Goal: Task Accomplishment & Management: Use online tool/utility

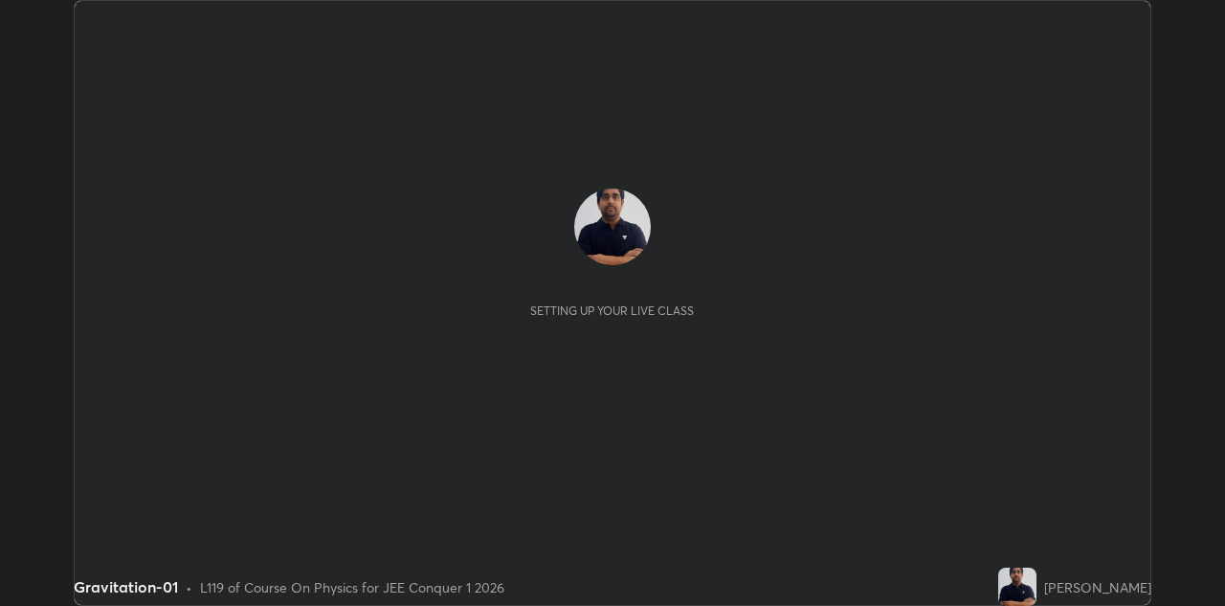
scroll to position [606, 1224]
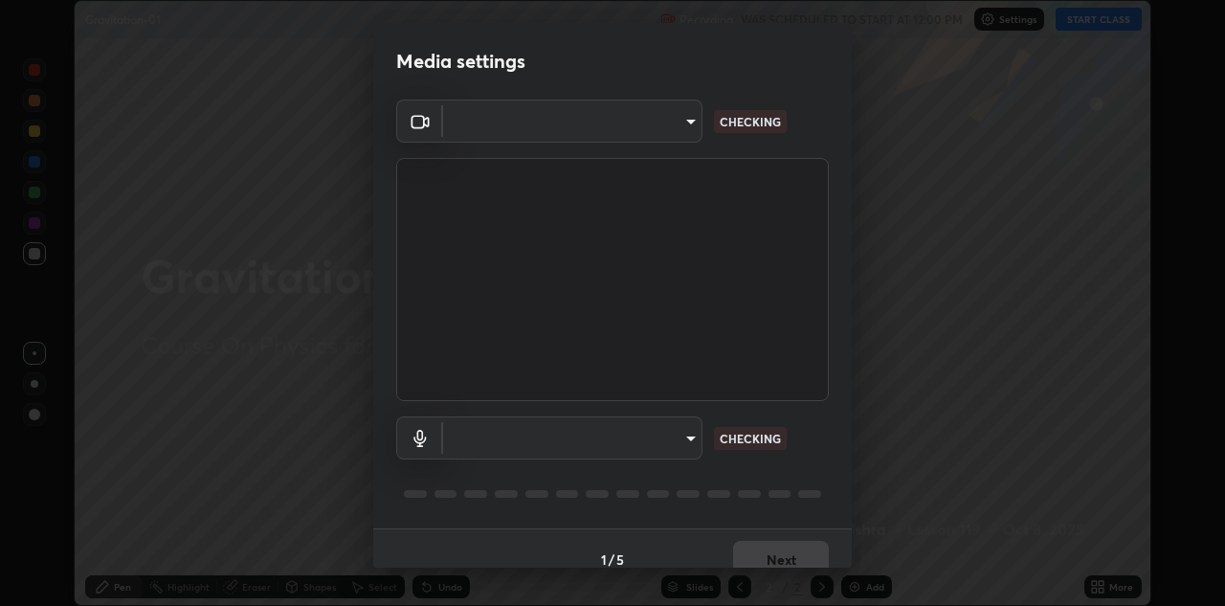
click at [1085, 28] on div "Media settings ​ CHECKING ​ CHECKING 1 / 5 Next" at bounding box center [612, 303] width 1225 height 606
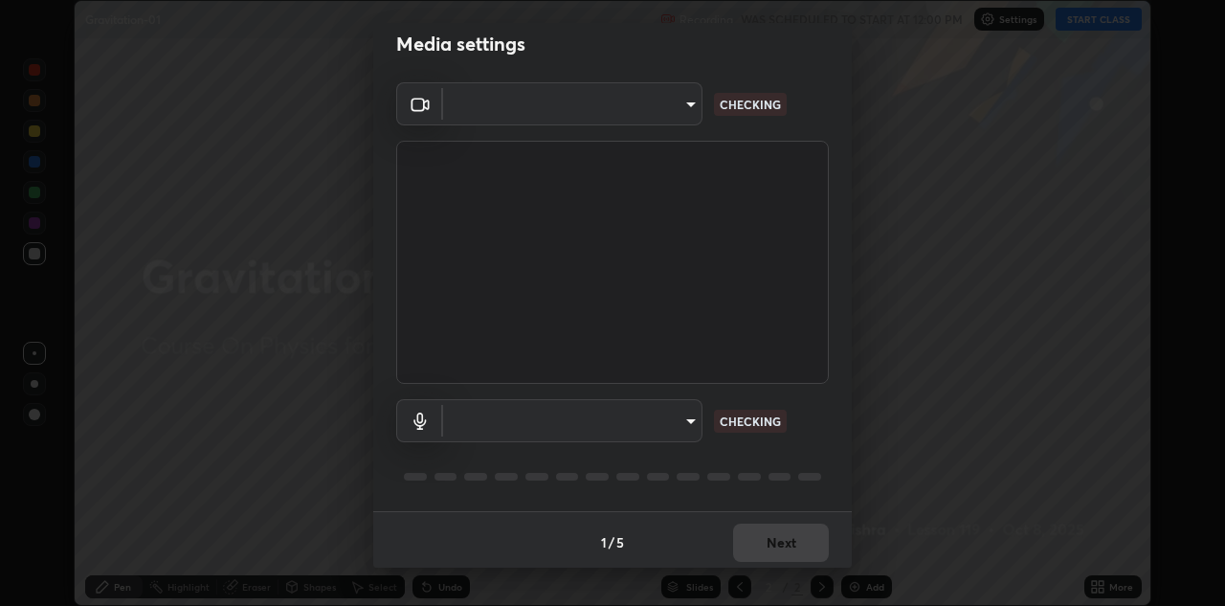
type input "6dd7f26dd43dc758996b1cf006e2949f7a02bee9d132d5f3f41e5eef0e7c266f"
type input "a07e0359a085a1bc4cc679dbd60ce8037715fa18570e4c09fc2009039dcf4ab1"
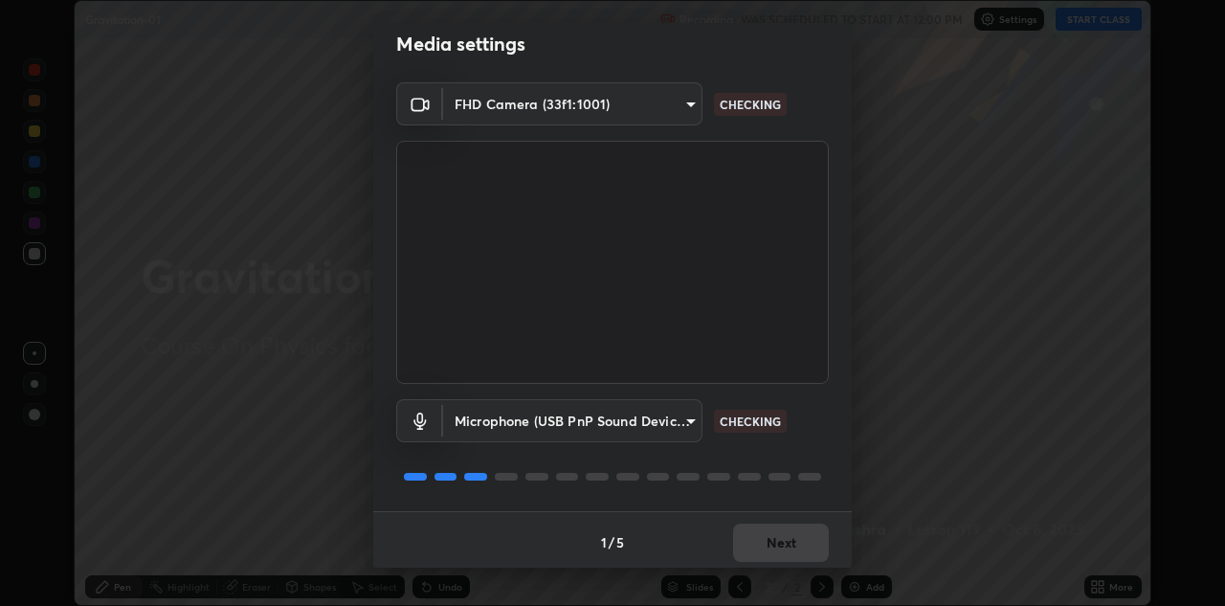
click at [801, 538] on div "1 / 5 Next" at bounding box center [612, 541] width 479 height 61
click at [793, 548] on div "1 / 5 Next" at bounding box center [612, 541] width 479 height 61
click at [806, 547] on div "1 / 5 Next" at bounding box center [612, 541] width 479 height 61
click at [801, 547] on div "1 / 5 Next" at bounding box center [612, 541] width 479 height 61
click at [803, 548] on div "1 / 5 Next" at bounding box center [612, 541] width 479 height 61
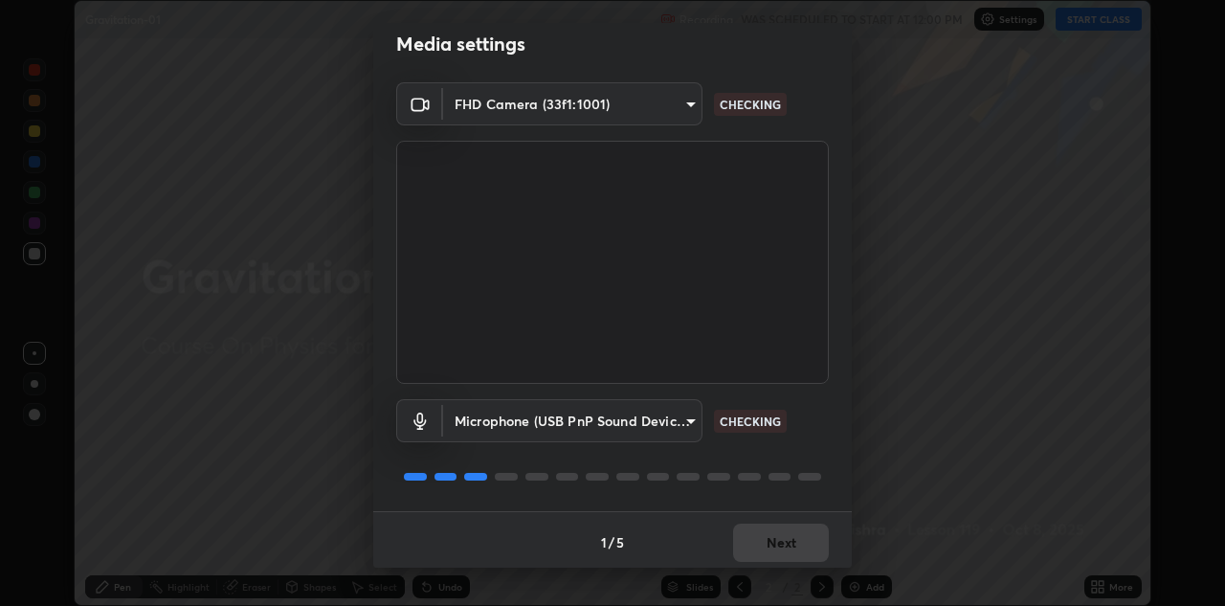
click at [803, 547] on div "1 / 5 Next" at bounding box center [612, 541] width 479 height 61
click at [803, 541] on div "1 / 5 Next" at bounding box center [612, 541] width 479 height 61
click at [804, 545] on div "1 / 5 Next" at bounding box center [612, 541] width 479 height 61
click at [804, 544] on div "1 / 5 Next" at bounding box center [612, 541] width 479 height 61
click at [800, 544] on div "1 / 5 Next" at bounding box center [612, 541] width 479 height 61
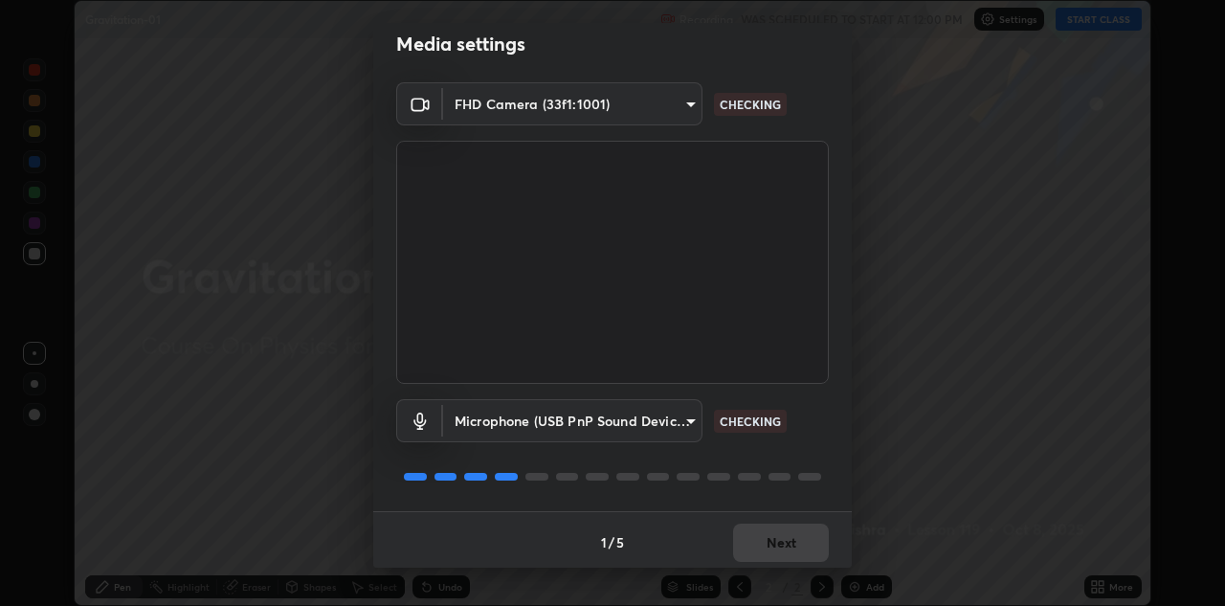
click at [799, 540] on div "1 / 5 Next" at bounding box center [612, 541] width 479 height 61
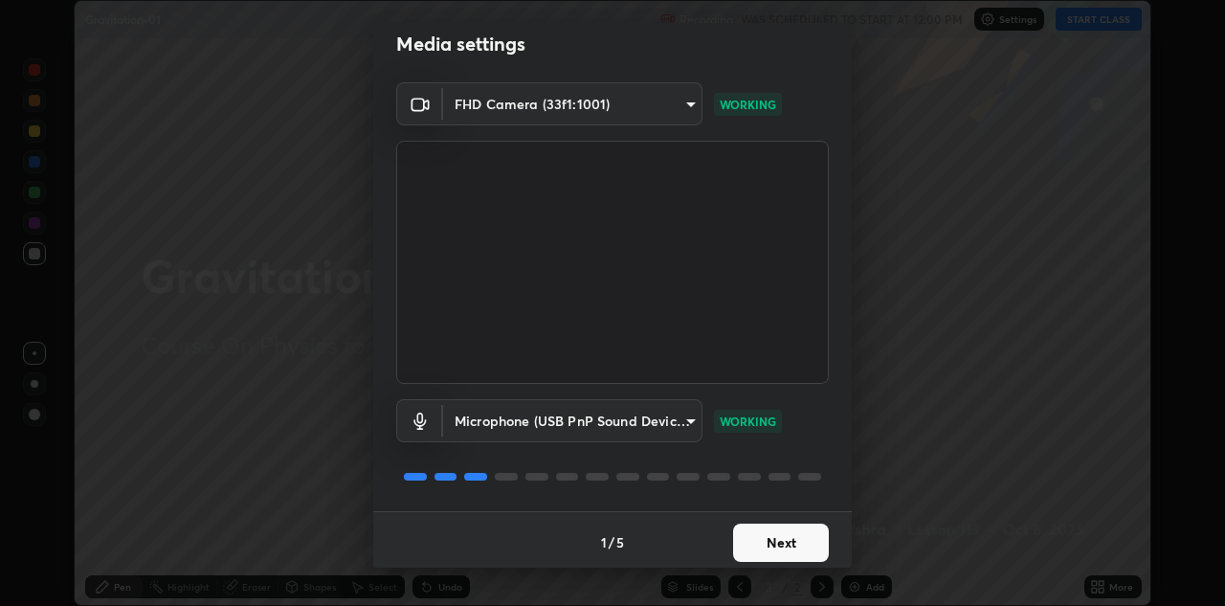
click at [781, 543] on button "Next" at bounding box center [781, 543] width 96 height 38
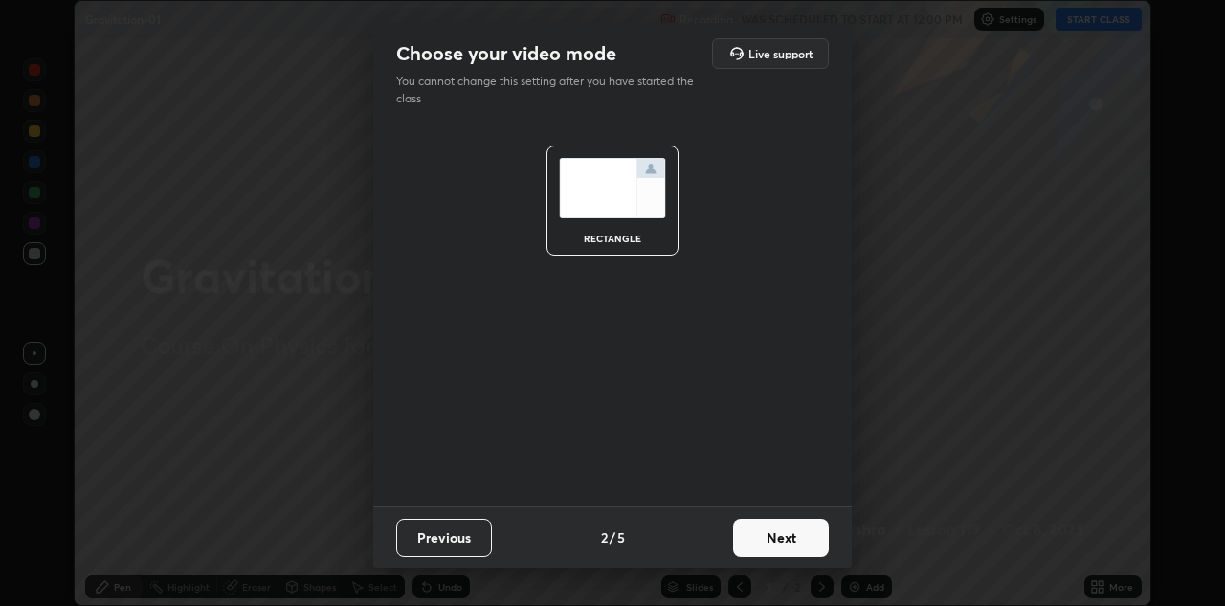
click at [786, 544] on button "Next" at bounding box center [781, 538] width 96 height 38
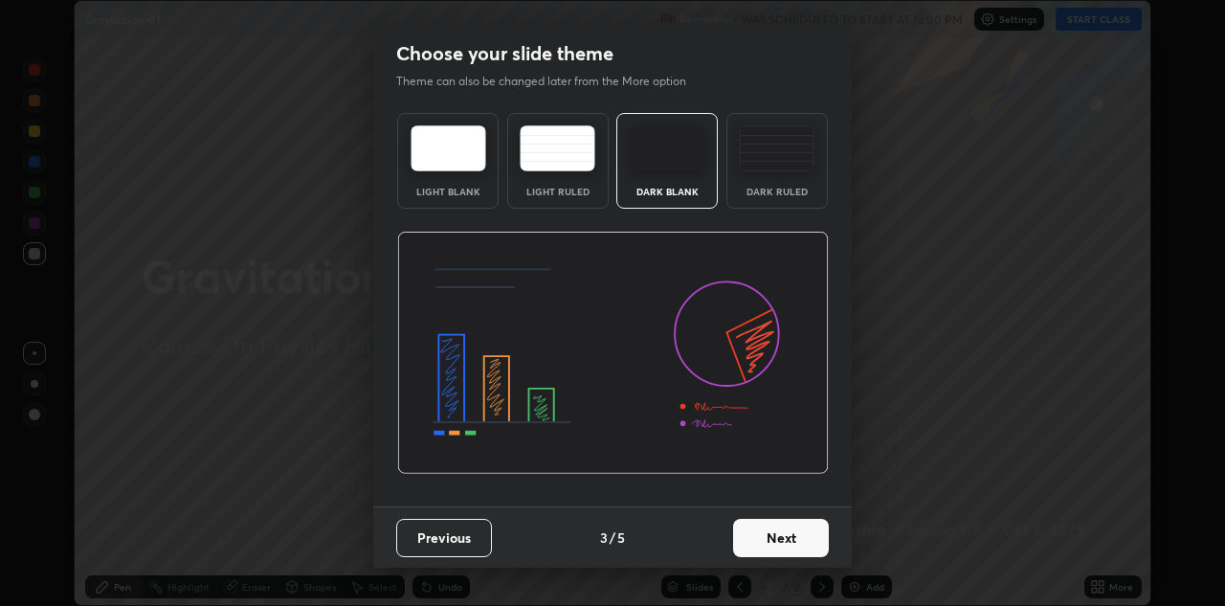
click at [794, 543] on button "Next" at bounding box center [781, 538] width 96 height 38
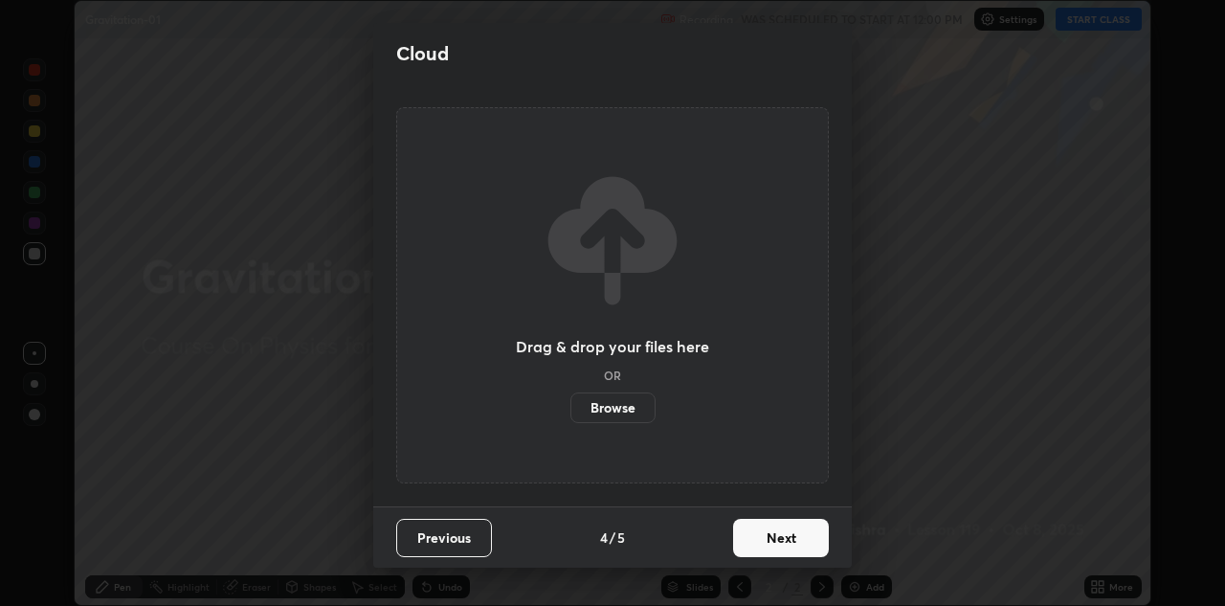
click at [793, 541] on button "Next" at bounding box center [781, 538] width 96 height 38
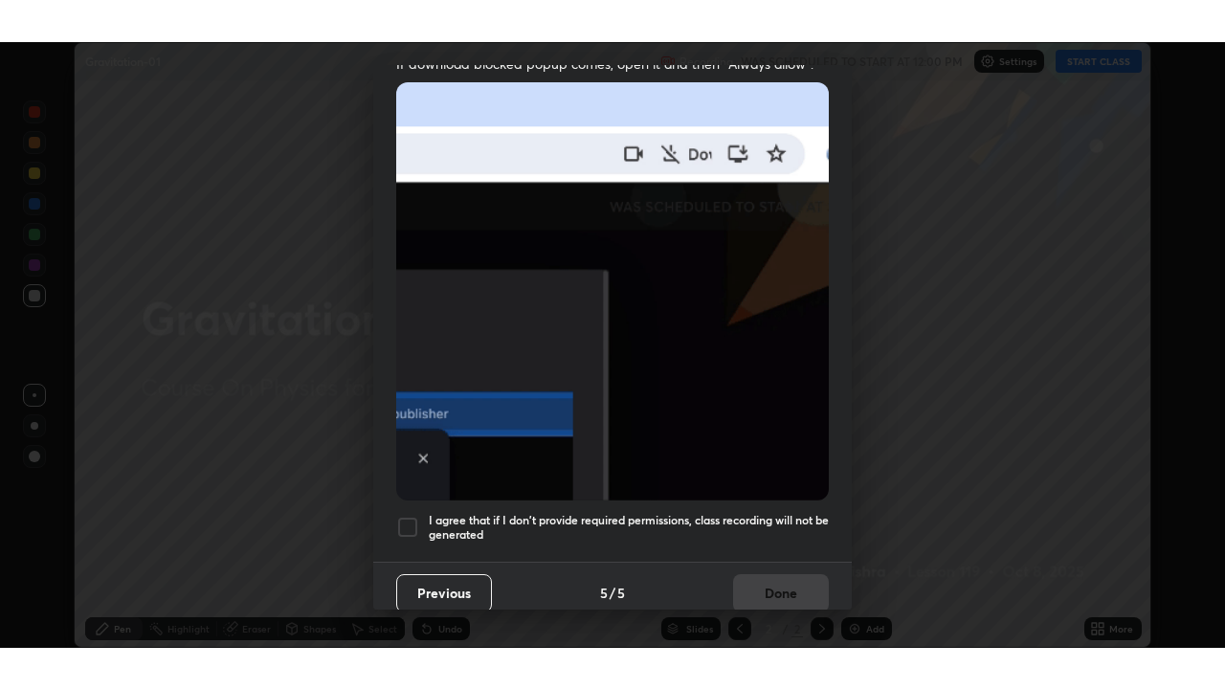
scroll to position [413, 0]
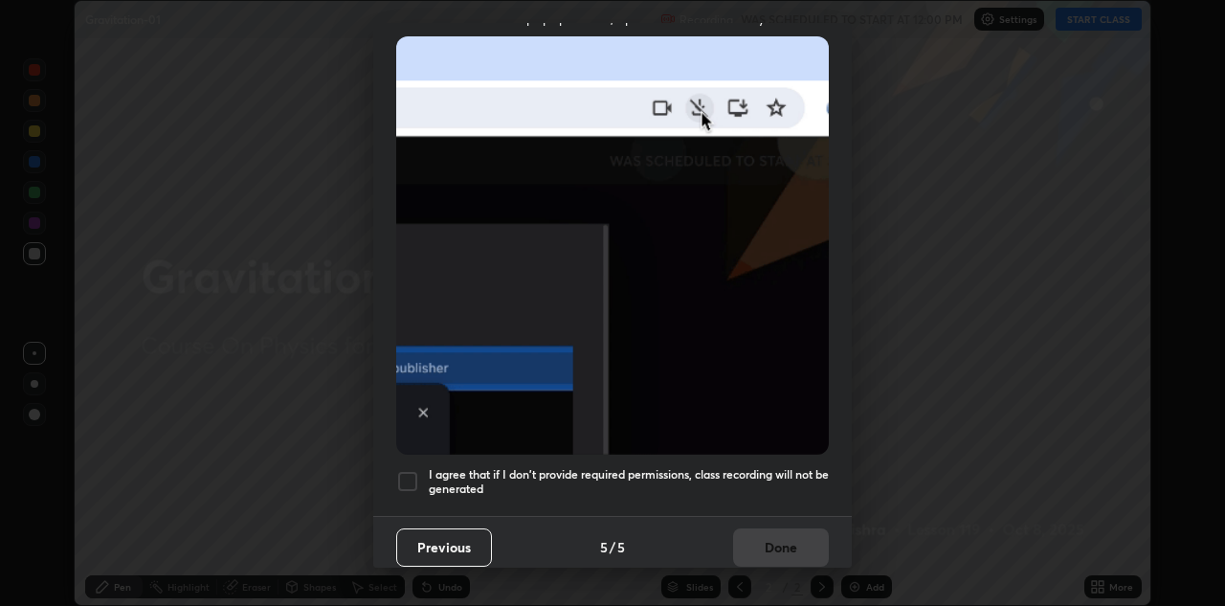
click at [410, 473] on div at bounding box center [407, 481] width 23 height 23
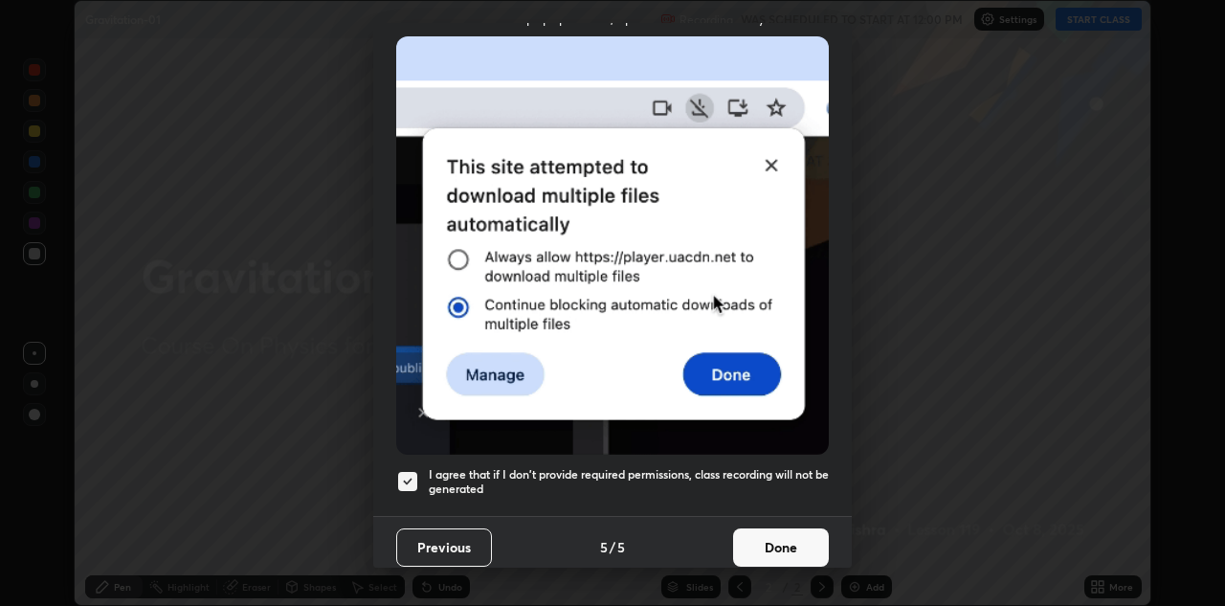
click at [773, 542] on button "Done" at bounding box center [781, 547] width 96 height 38
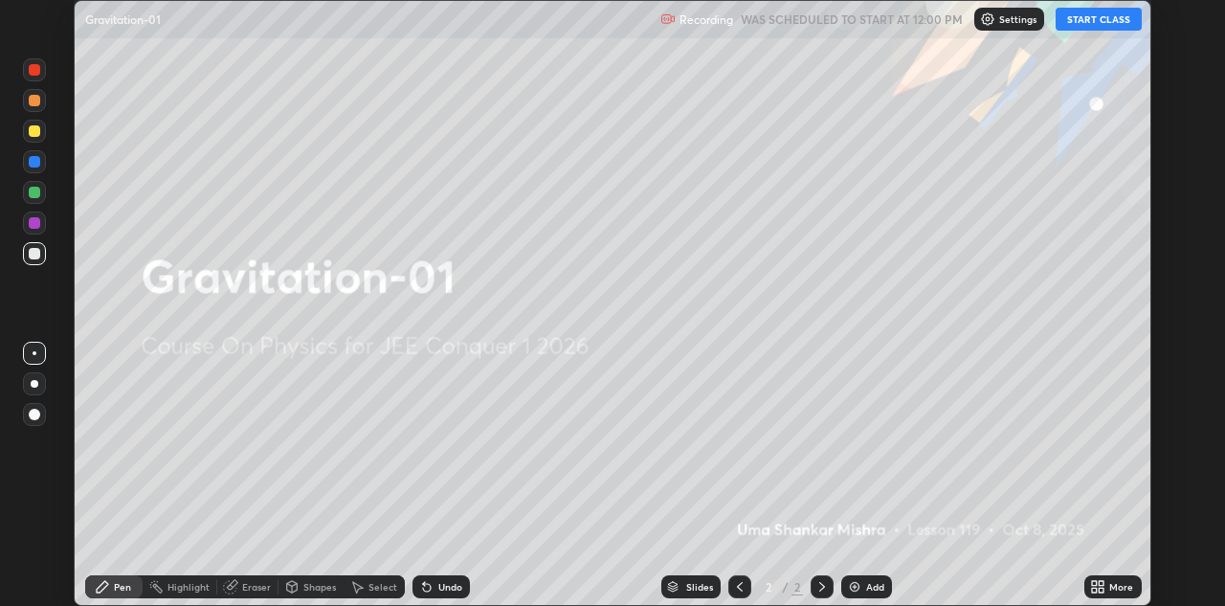
click at [1103, 587] on icon at bounding box center [1097, 586] width 15 height 15
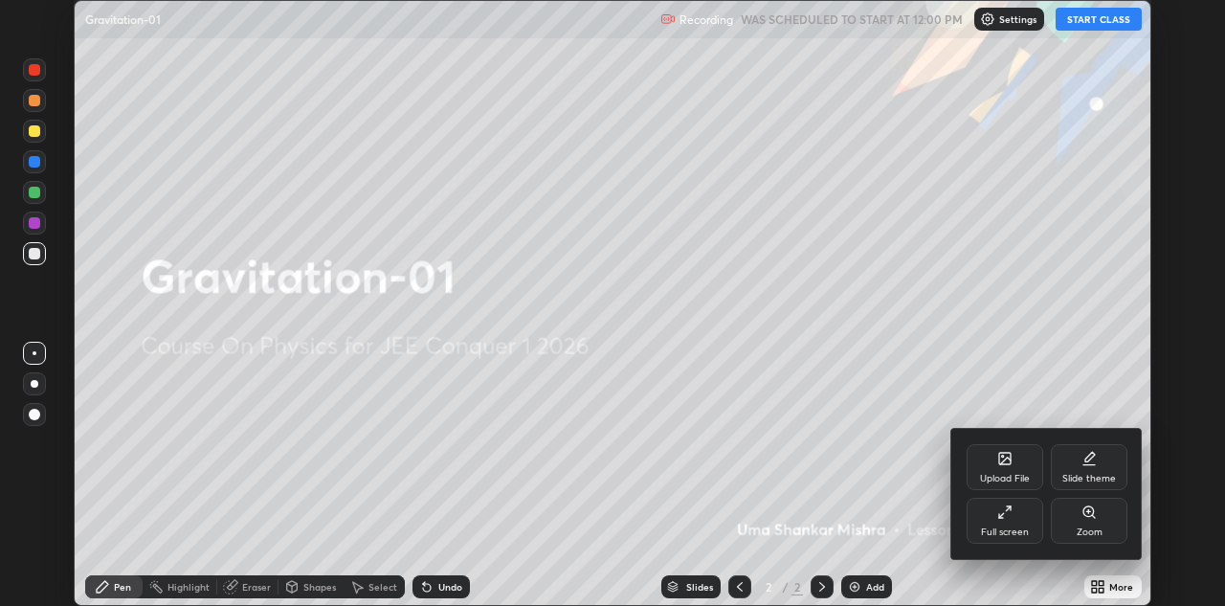
click at [1016, 516] on div "Full screen" at bounding box center [1005, 521] width 77 height 46
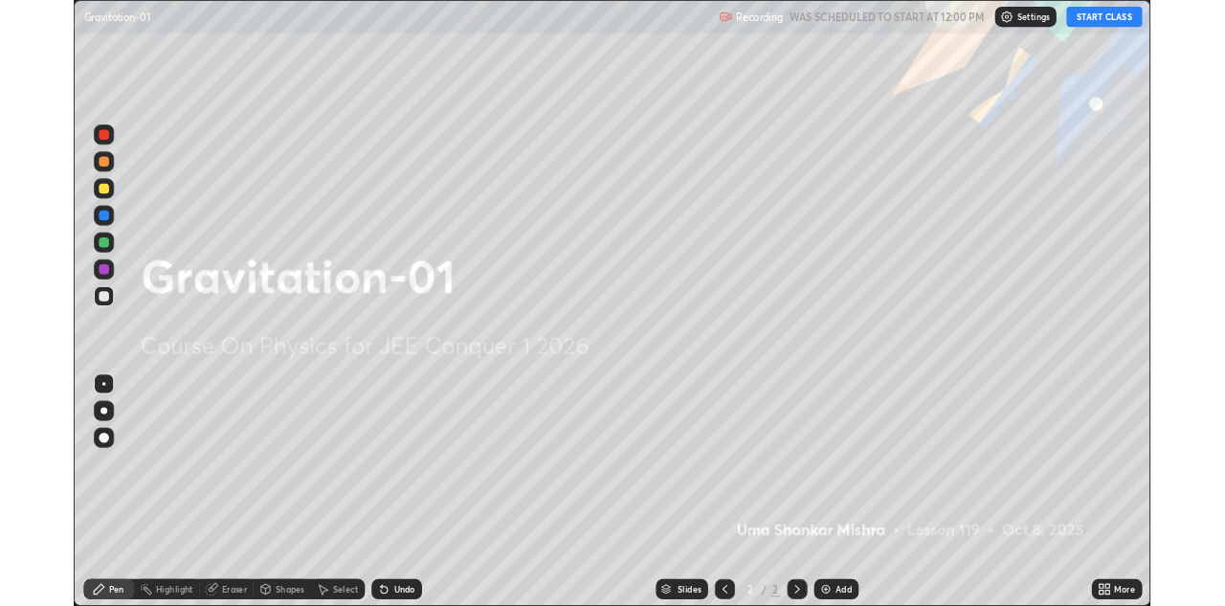
scroll to position [689, 1225]
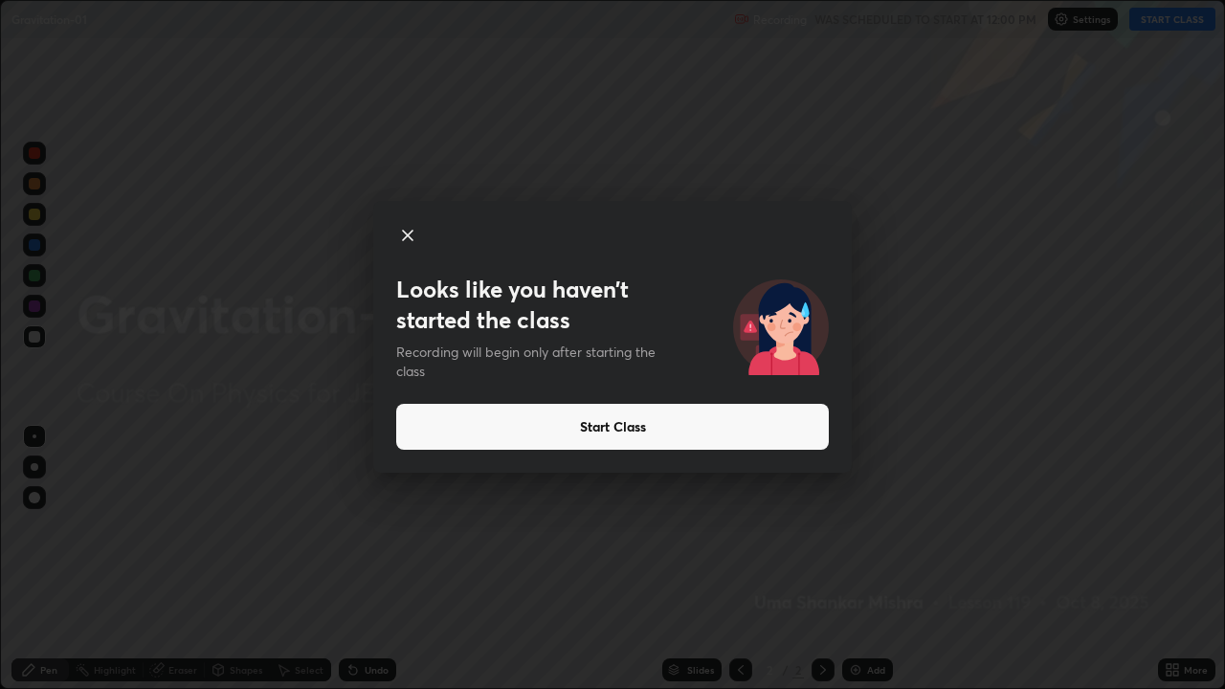
click at [727, 444] on button "Start Class" at bounding box center [612, 427] width 433 height 46
click at [822, 439] on button "Start Class" at bounding box center [612, 427] width 433 height 46
click at [801, 438] on button "Start Class" at bounding box center [612, 427] width 433 height 46
click at [793, 433] on button "Start Class" at bounding box center [612, 427] width 433 height 46
click at [789, 431] on button "Start Class" at bounding box center [612, 427] width 433 height 46
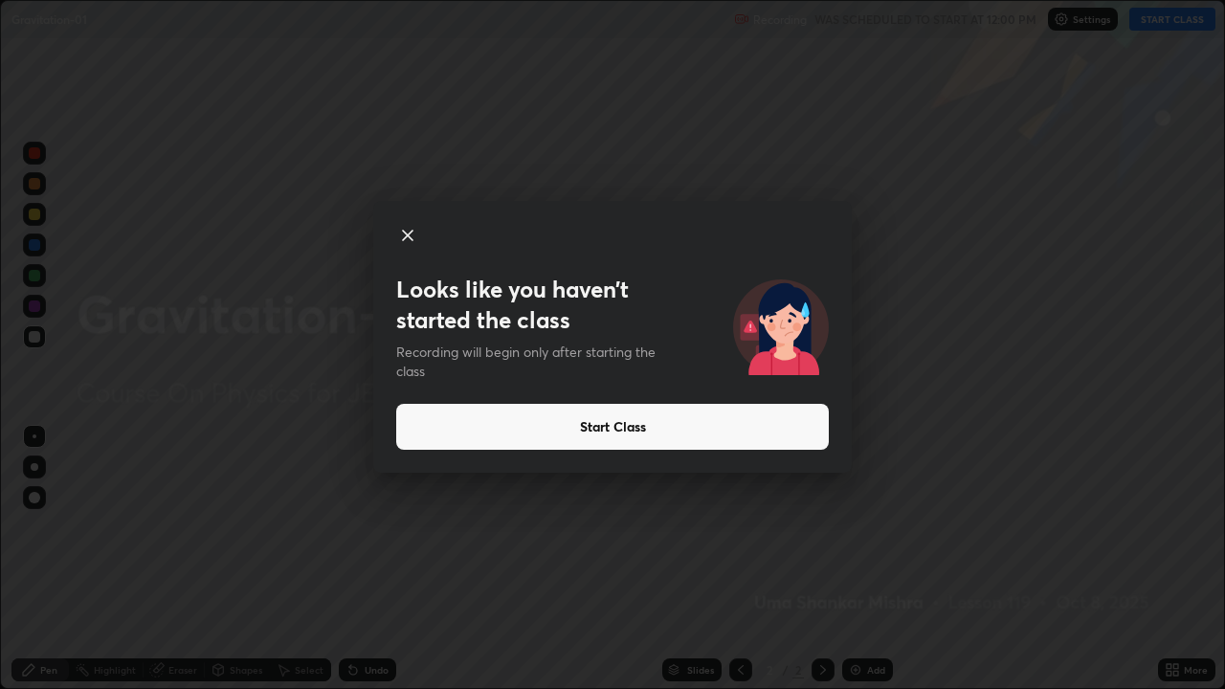
click at [412, 237] on icon at bounding box center [407, 235] width 23 height 23
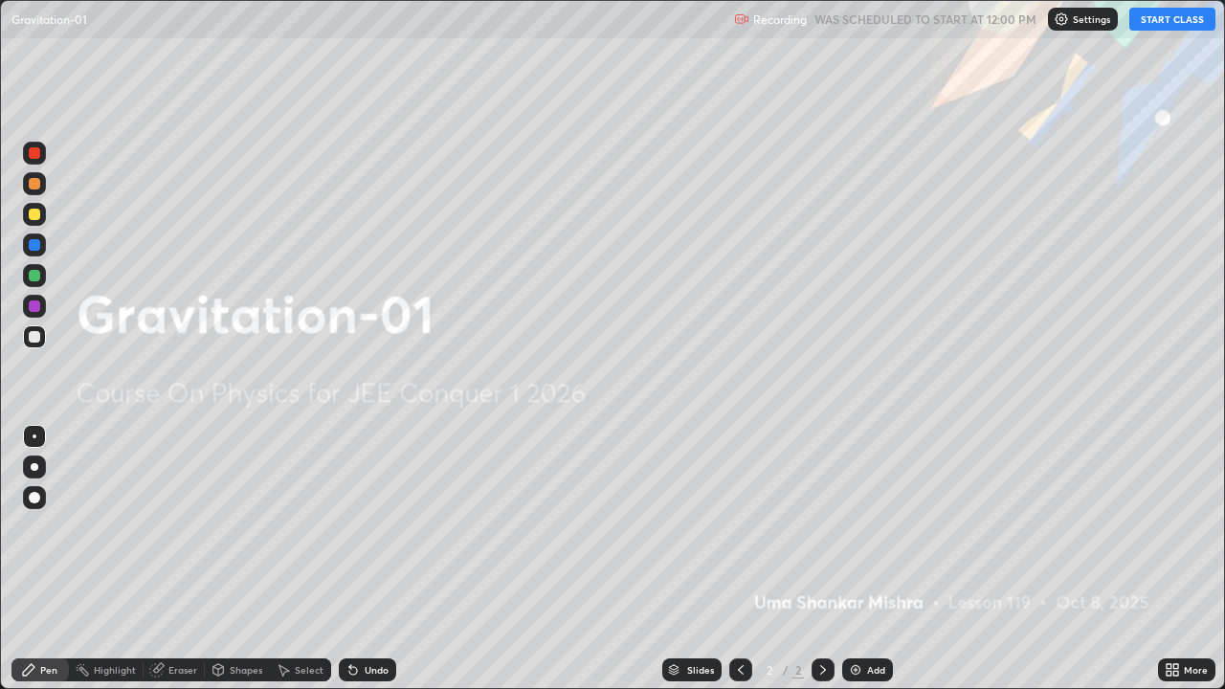
click at [1152, 22] on button "START CLASS" at bounding box center [1172, 19] width 86 height 23
click at [1161, 20] on button "START CLASS" at bounding box center [1172, 19] width 86 height 23
click at [188, 605] on div "Eraser" at bounding box center [182, 670] width 29 height 10
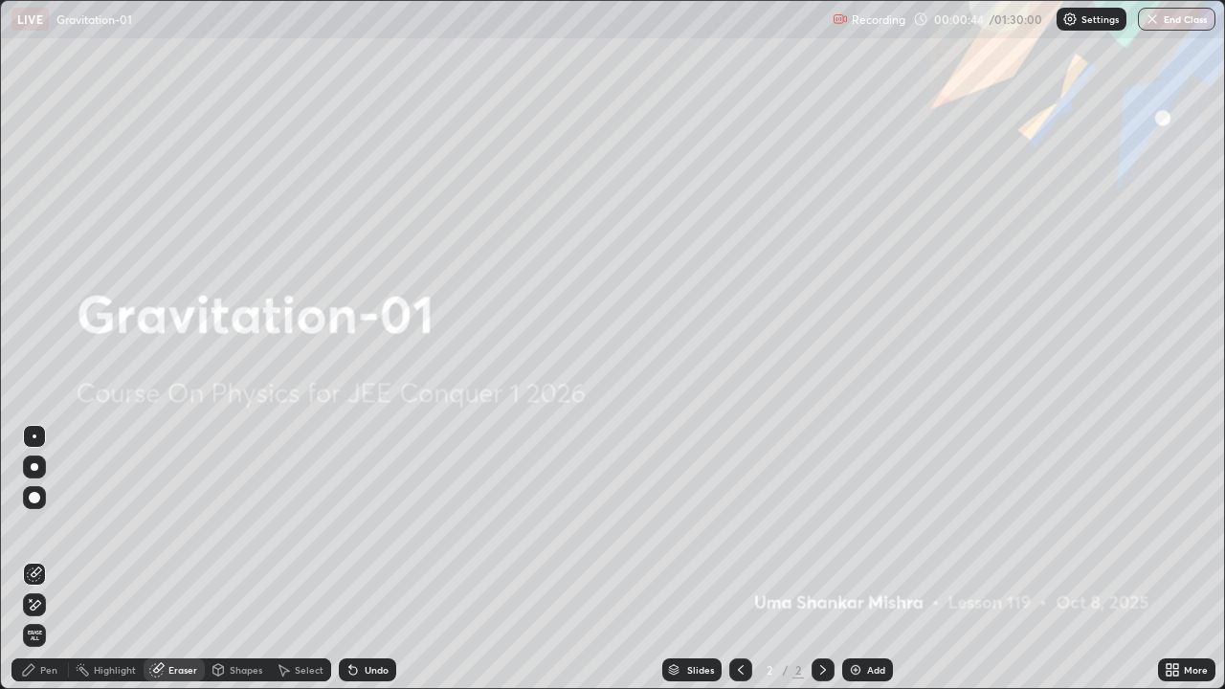
click at [821, 605] on icon at bounding box center [822, 669] width 15 height 15
click at [849, 605] on img at bounding box center [855, 669] width 15 height 15
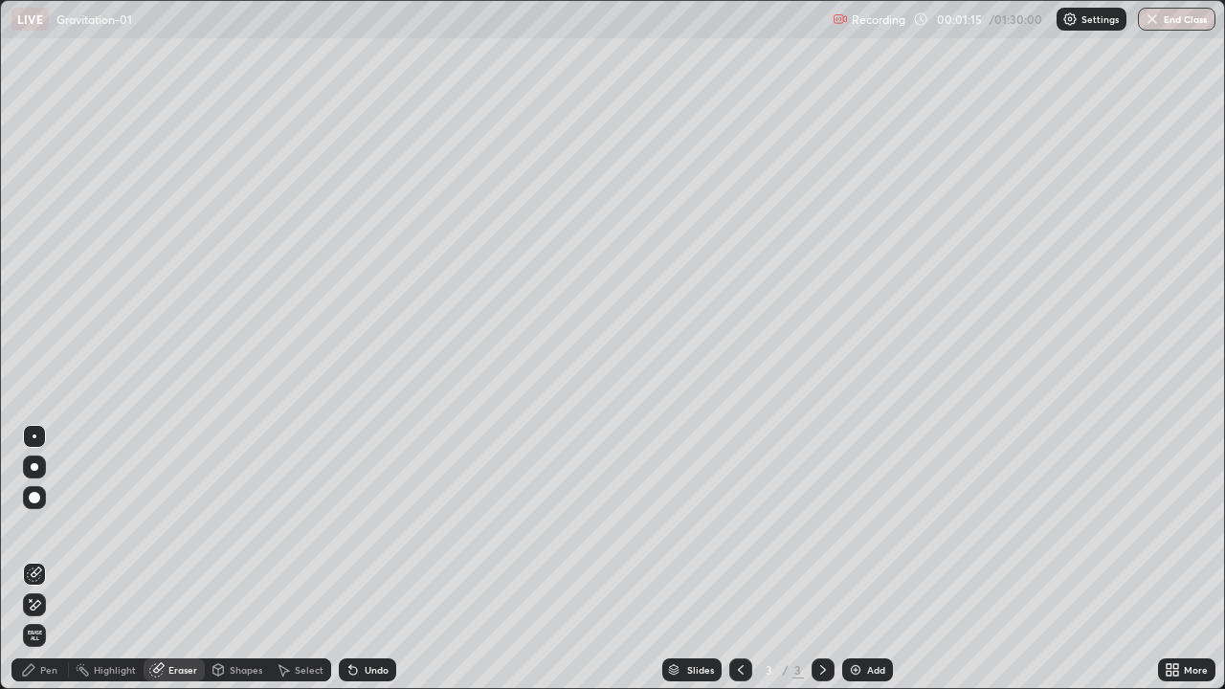
click at [53, 605] on div "Pen" at bounding box center [39, 670] width 57 height 23
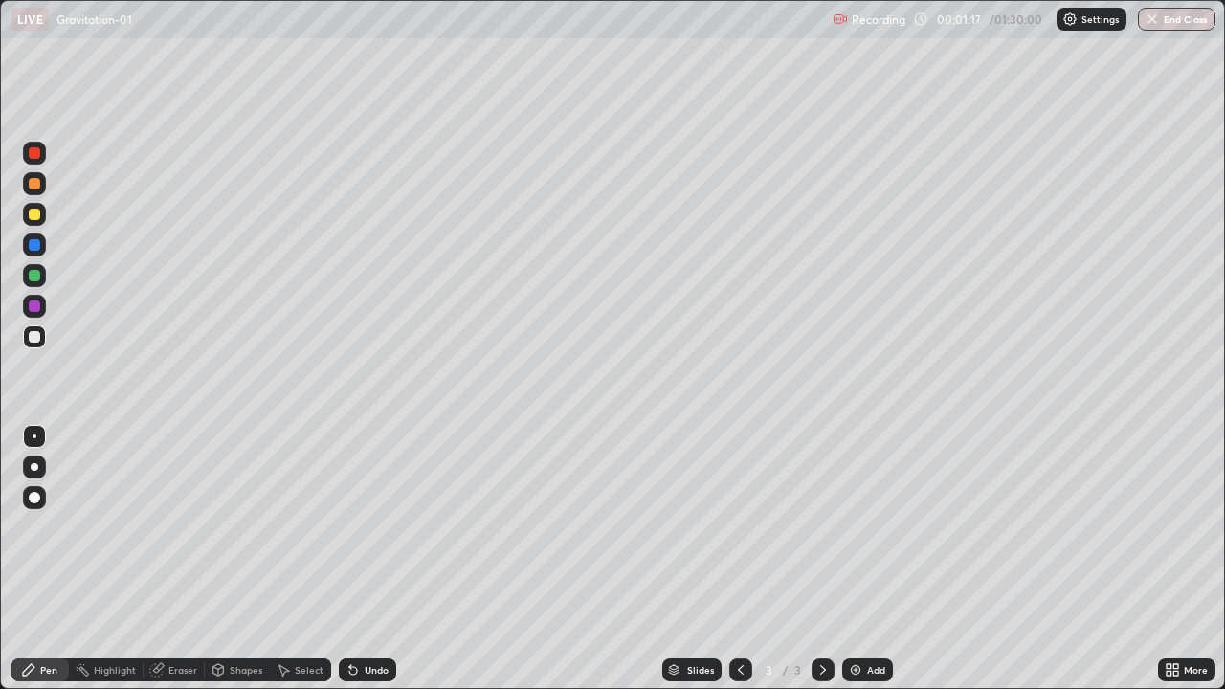
click at [40, 346] on div at bounding box center [34, 336] width 23 height 23
click at [38, 223] on div at bounding box center [34, 214] width 23 height 23
click at [26, 337] on div at bounding box center [34, 336] width 23 height 23
click at [51, 605] on div "Pen" at bounding box center [48, 670] width 17 height 10
click at [35, 337] on div at bounding box center [34, 336] width 11 height 11
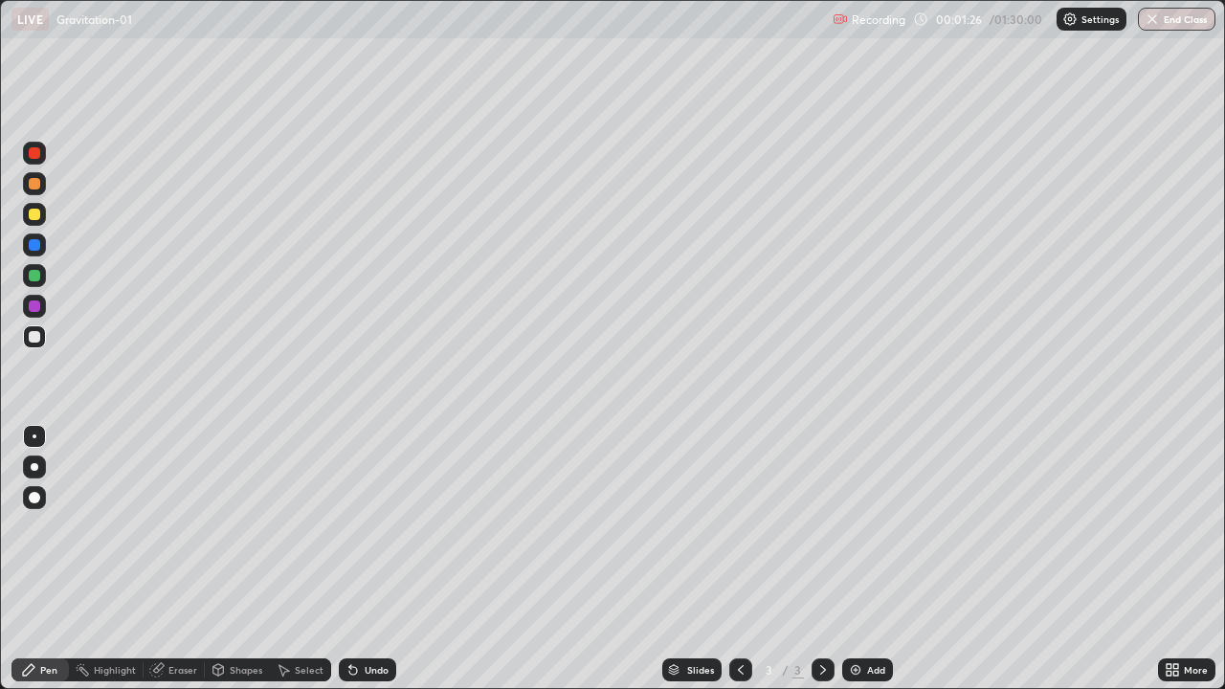
click at [36, 308] on div at bounding box center [34, 306] width 11 height 11
click at [52, 605] on div "Pen" at bounding box center [39, 670] width 57 height 23
click at [41, 338] on div at bounding box center [34, 336] width 23 height 23
click at [43, 343] on div at bounding box center [34, 336] width 23 height 23
click at [39, 278] on div at bounding box center [34, 275] width 11 height 11
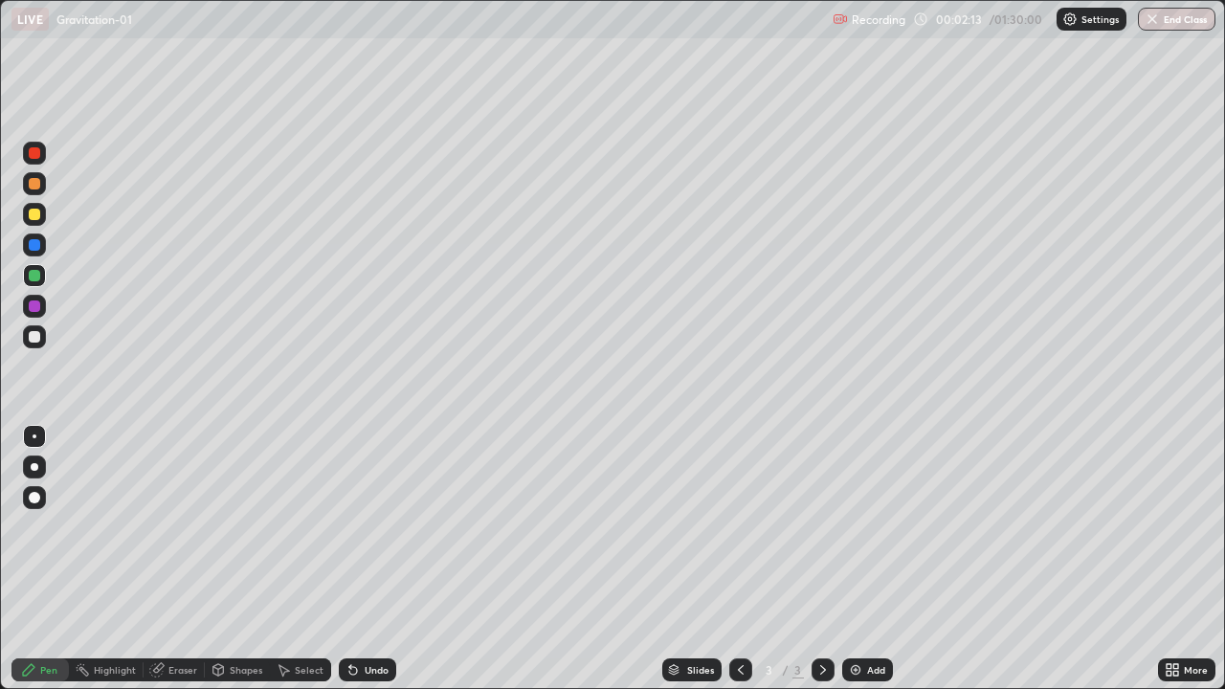
click at [39, 338] on div at bounding box center [34, 336] width 11 height 11
click at [34, 155] on div at bounding box center [34, 152] width 11 height 11
click at [36, 333] on div at bounding box center [34, 336] width 11 height 11
click at [33, 160] on div at bounding box center [34, 153] width 23 height 23
click at [39, 346] on div at bounding box center [34, 336] width 23 height 23
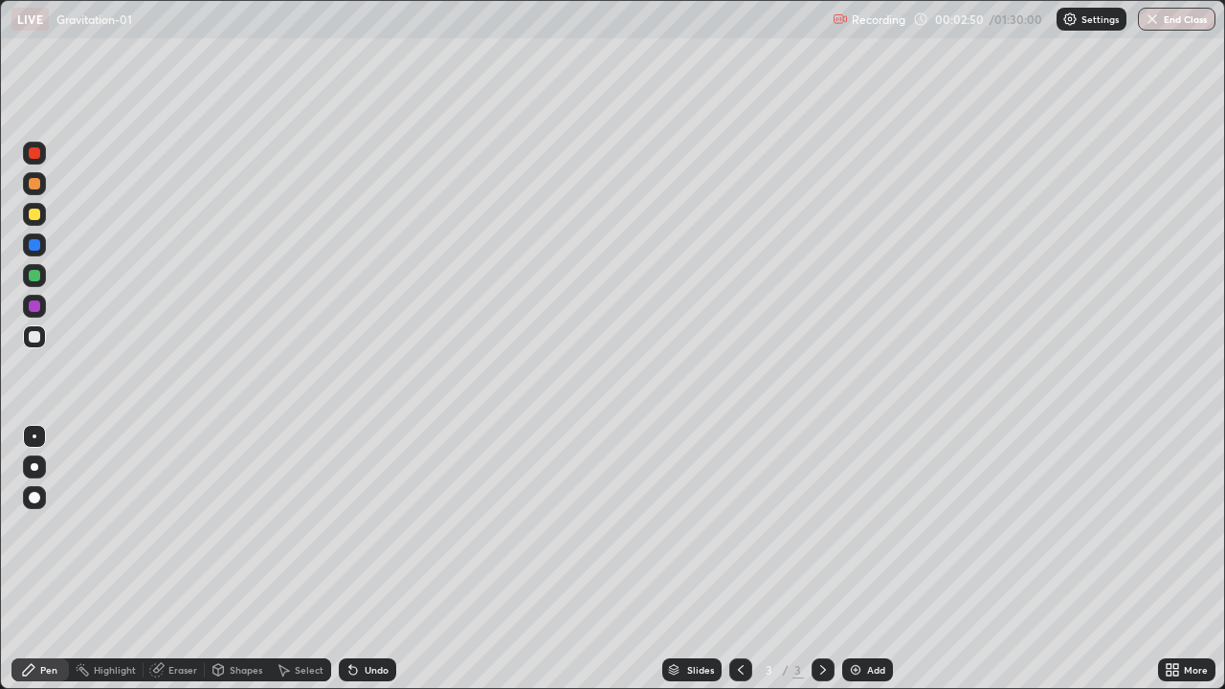
click at [35, 154] on div at bounding box center [34, 152] width 11 height 11
click at [180, 605] on div "Eraser" at bounding box center [182, 670] width 29 height 10
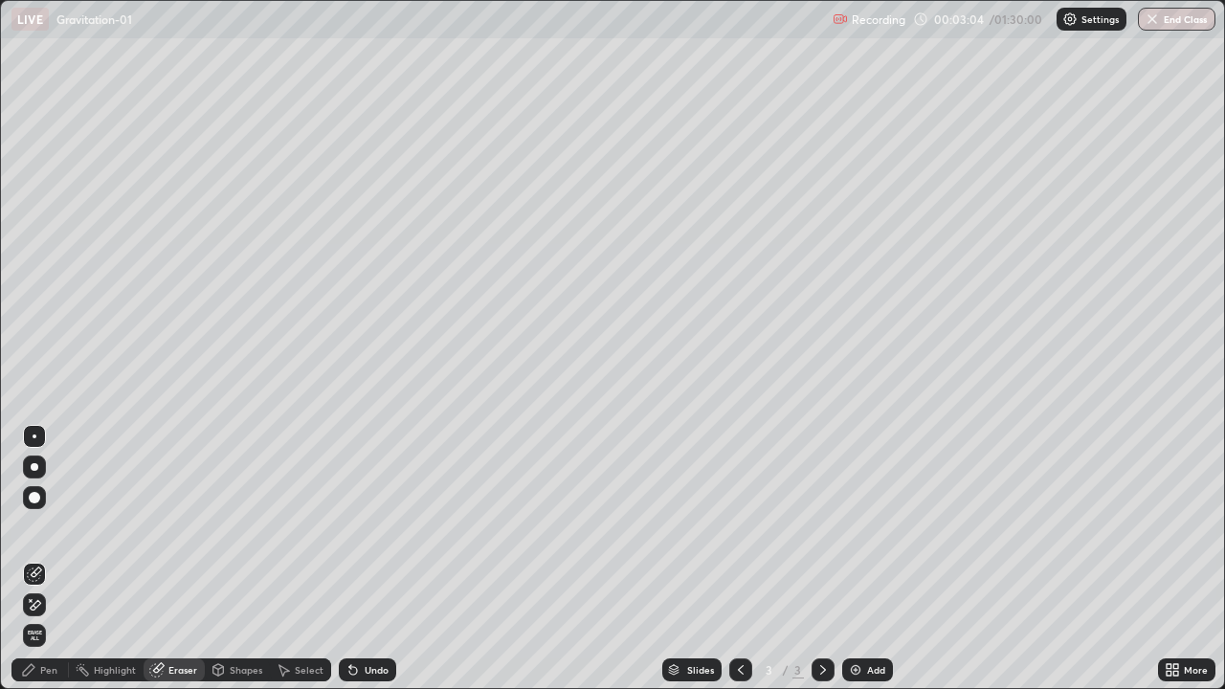
click at [52, 605] on div "Pen" at bounding box center [48, 670] width 17 height 10
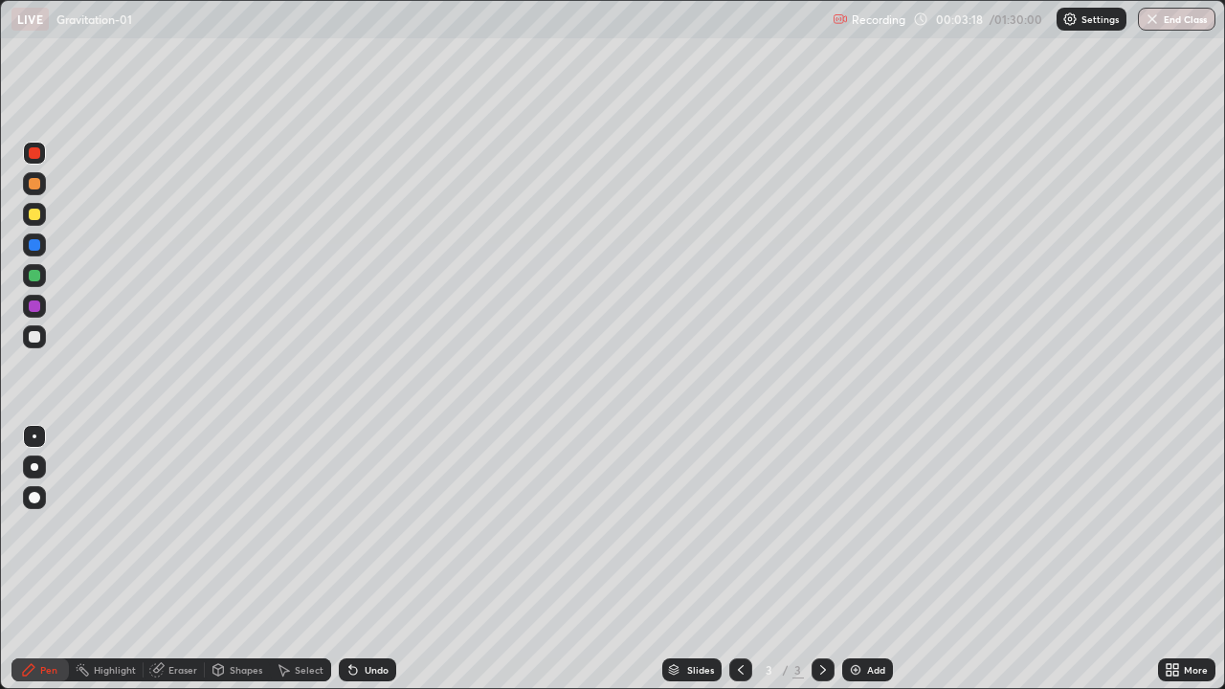
click at [39, 217] on div at bounding box center [34, 214] width 11 height 11
click at [38, 340] on div at bounding box center [34, 336] width 11 height 11
click at [30, 347] on div at bounding box center [34, 336] width 23 height 23
click at [37, 156] on div at bounding box center [34, 152] width 11 height 11
click at [33, 219] on div at bounding box center [34, 214] width 11 height 11
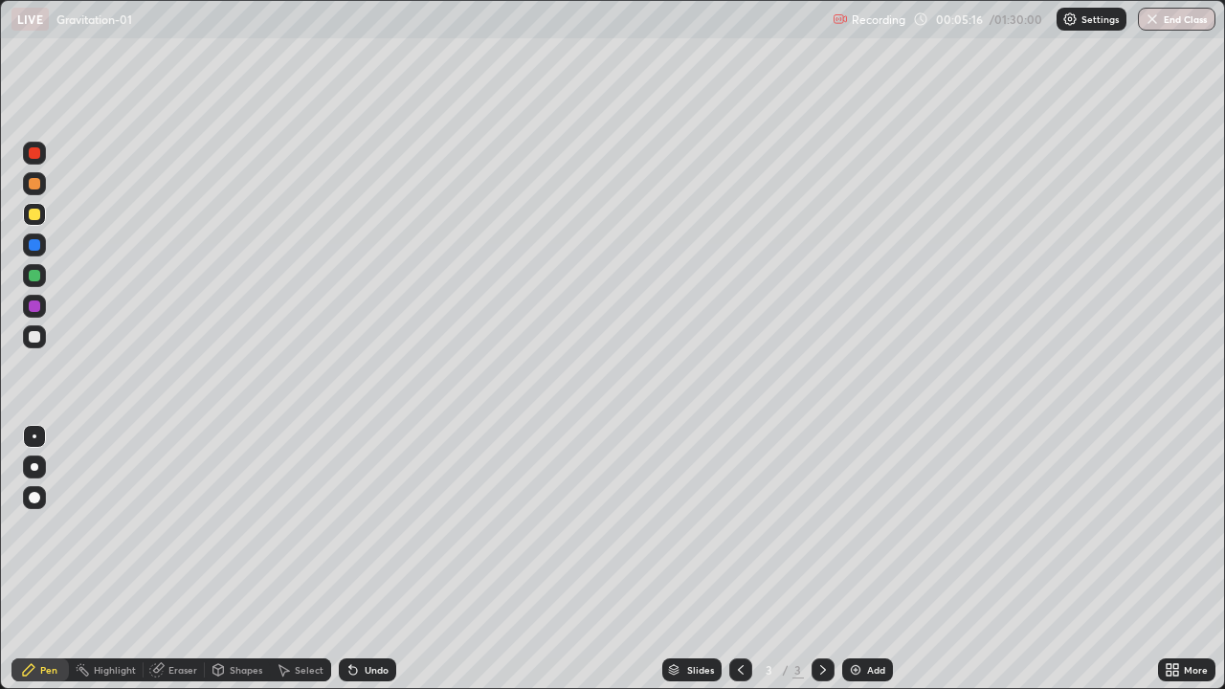
click at [36, 342] on div at bounding box center [34, 336] width 11 height 11
click at [34, 223] on div at bounding box center [34, 214] width 23 height 23
click at [185, 605] on div "Eraser" at bounding box center [182, 670] width 29 height 10
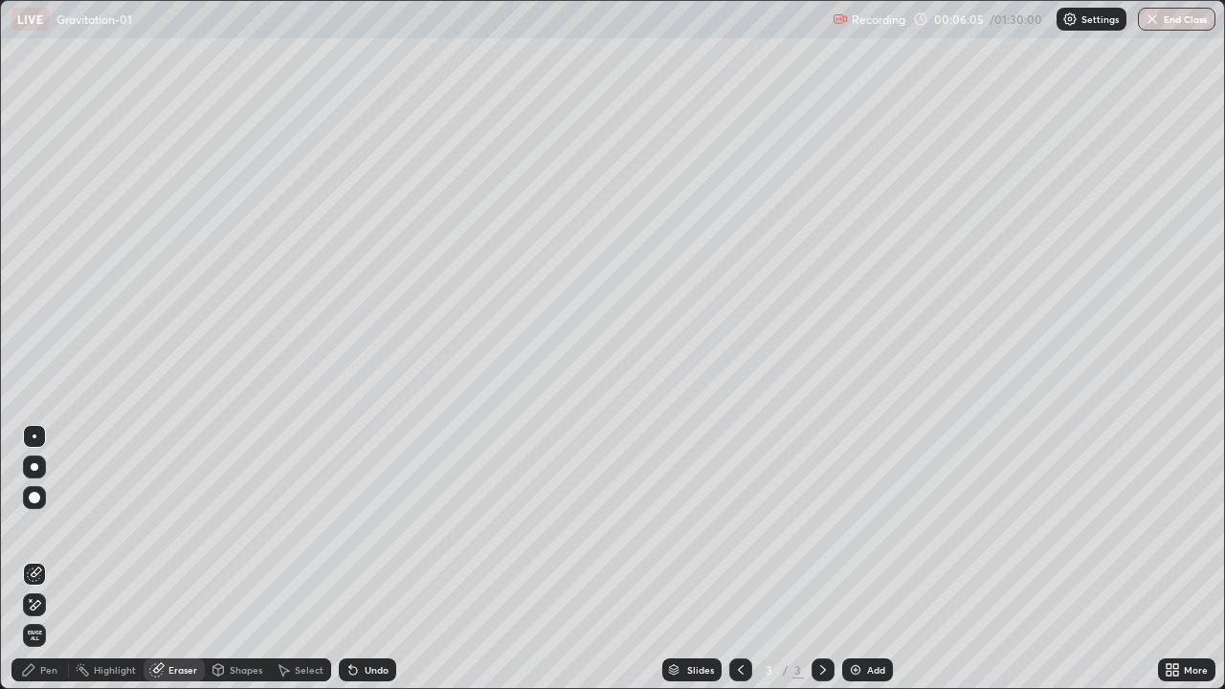
click at [55, 605] on div "Pen" at bounding box center [39, 670] width 57 height 23
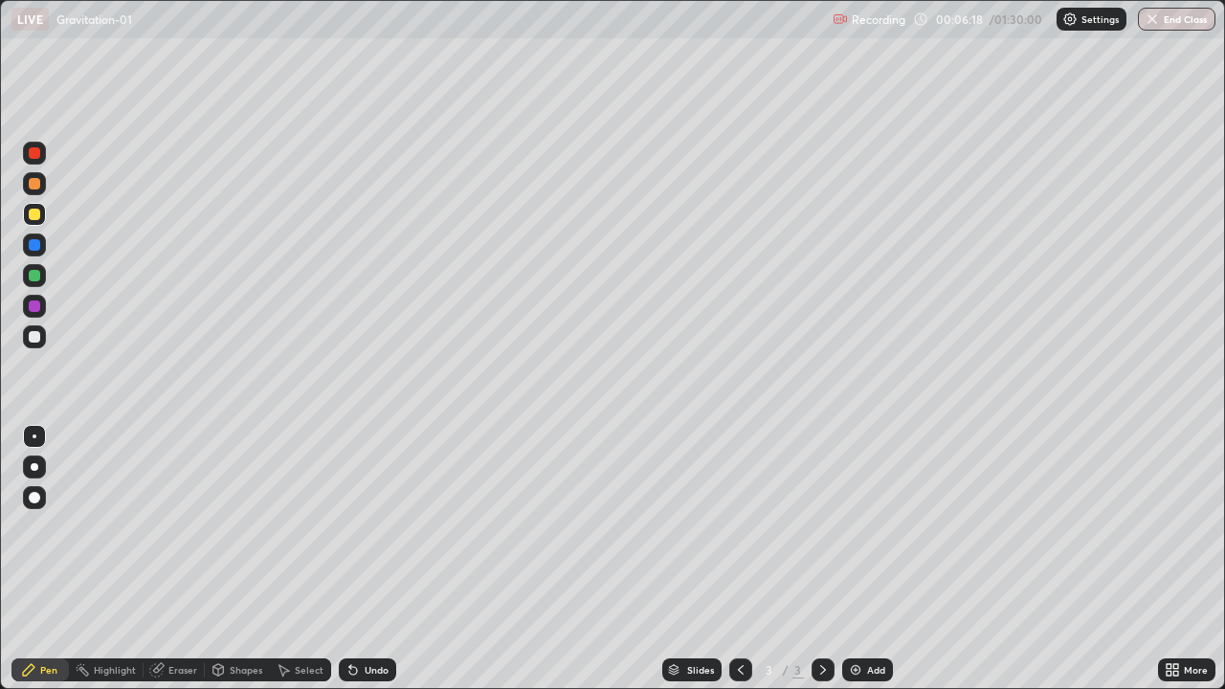
click at [37, 341] on div at bounding box center [34, 336] width 11 height 11
click at [36, 214] on div at bounding box center [34, 214] width 11 height 11
click at [36, 345] on div at bounding box center [34, 336] width 23 height 23
click at [37, 306] on div at bounding box center [34, 306] width 11 height 11
click at [350, 605] on icon at bounding box center [353, 671] width 8 height 8
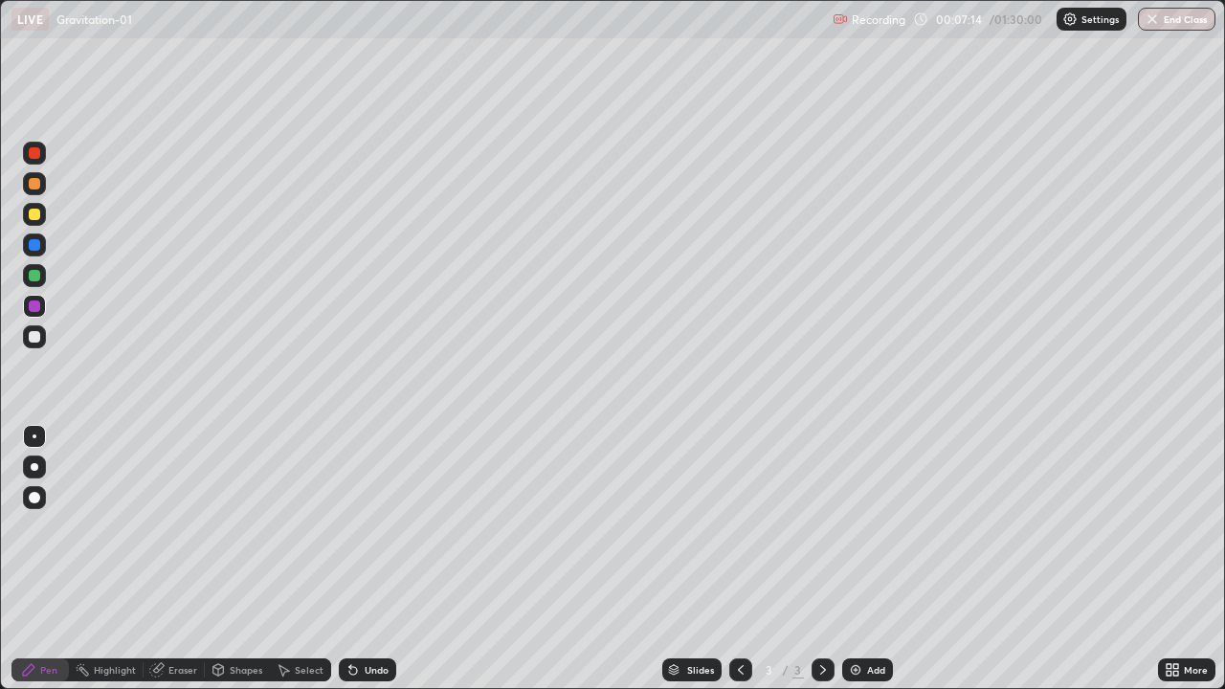
click at [357, 605] on icon at bounding box center [353, 669] width 15 height 15
click at [366, 605] on div "Undo" at bounding box center [377, 670] width 24 height 10
click at [360, 605] on div "Undo" at bounding box center [367, 670] width 57 height 23
click at [350, 605] on icon at bounding box center [353, 671] width 8 height 8
click at [354, 605] on icon at bounding box center [353, 669] width 15 height 15
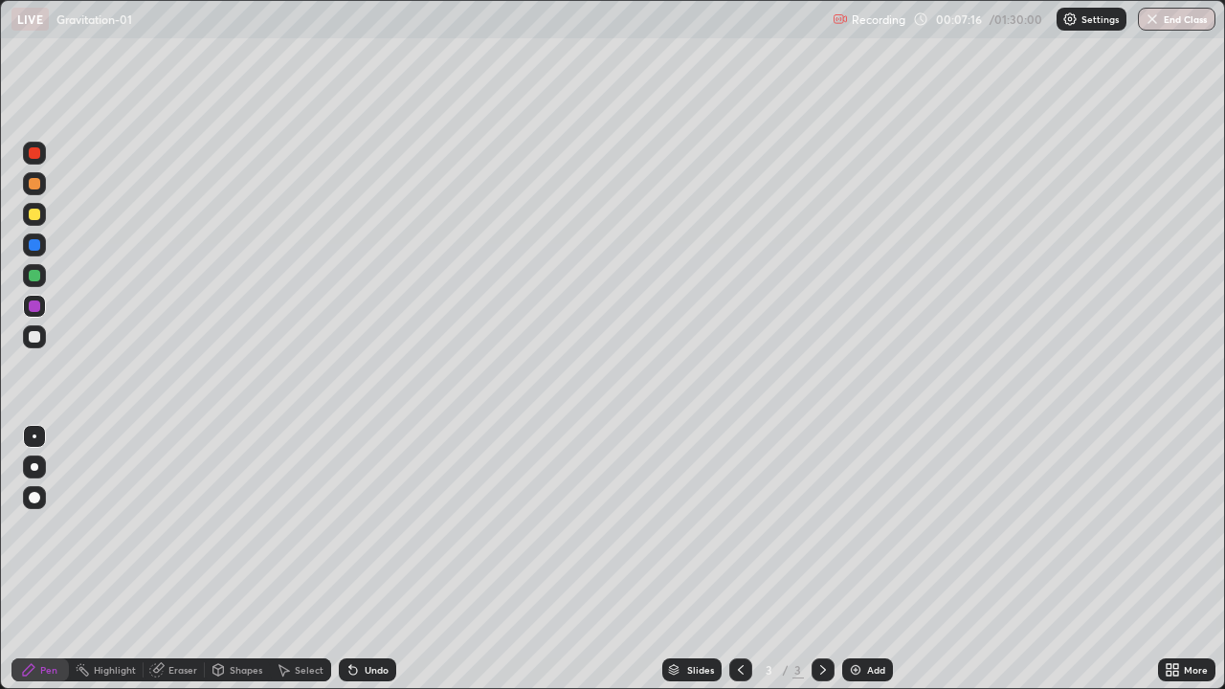
click at [356, 605] on icon at bounding box center [353, 669] width 15 height 15
click at [357, 605] on div "Undo" at bounding box center [367, 670] width 57 height 23
click at [35, 344] on div at bounding box center [34, 336] width 23 height 23
click at [35, 217] on div at bounding box center [34, 214] width 11 height 11
click at [36, 339] on div at bounding box center [34, 336] width 11 height 11
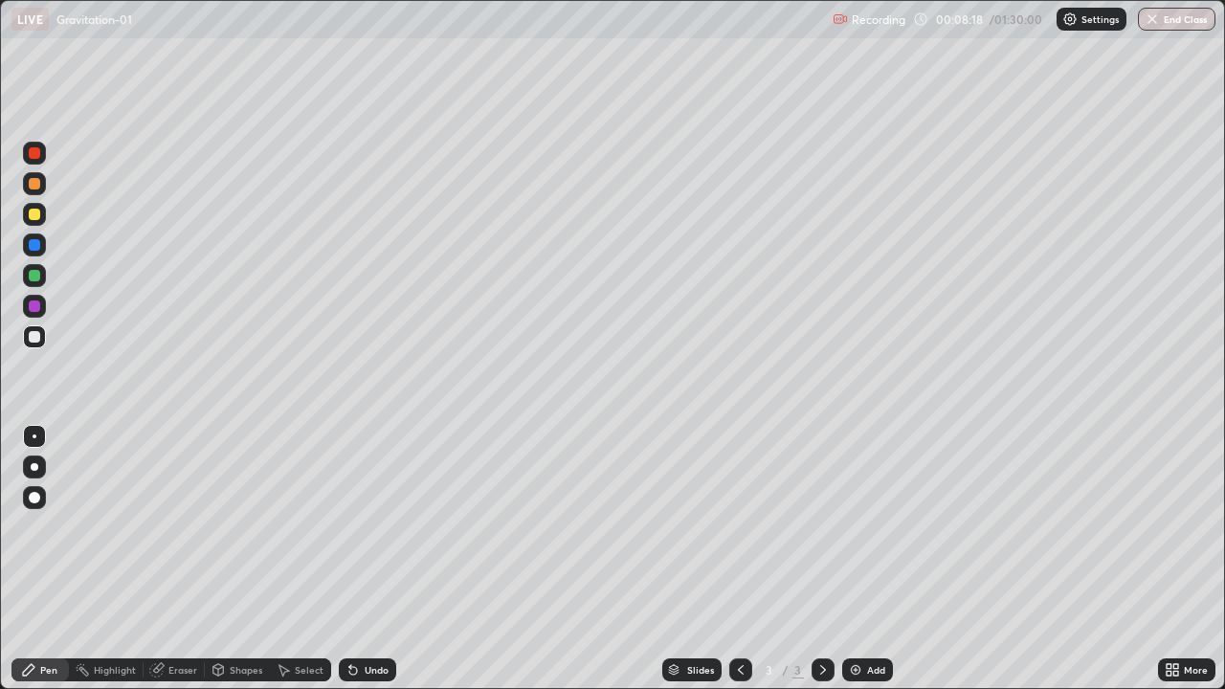
click at [34, 219] on div at bounding box center [34, 214] width 11 height 11
click at [35, 310] on div at bounding box center [34, 306] width 11 height 11
click at [353, 605] on icon at bounding box center [353, 671] width 8 height 8
click at [349, 605] on icon at bounding box center [353, 671] width 8 height 8
click at [857, 605] on div "Add" at bounding box center [867, 670] width 51 height 23
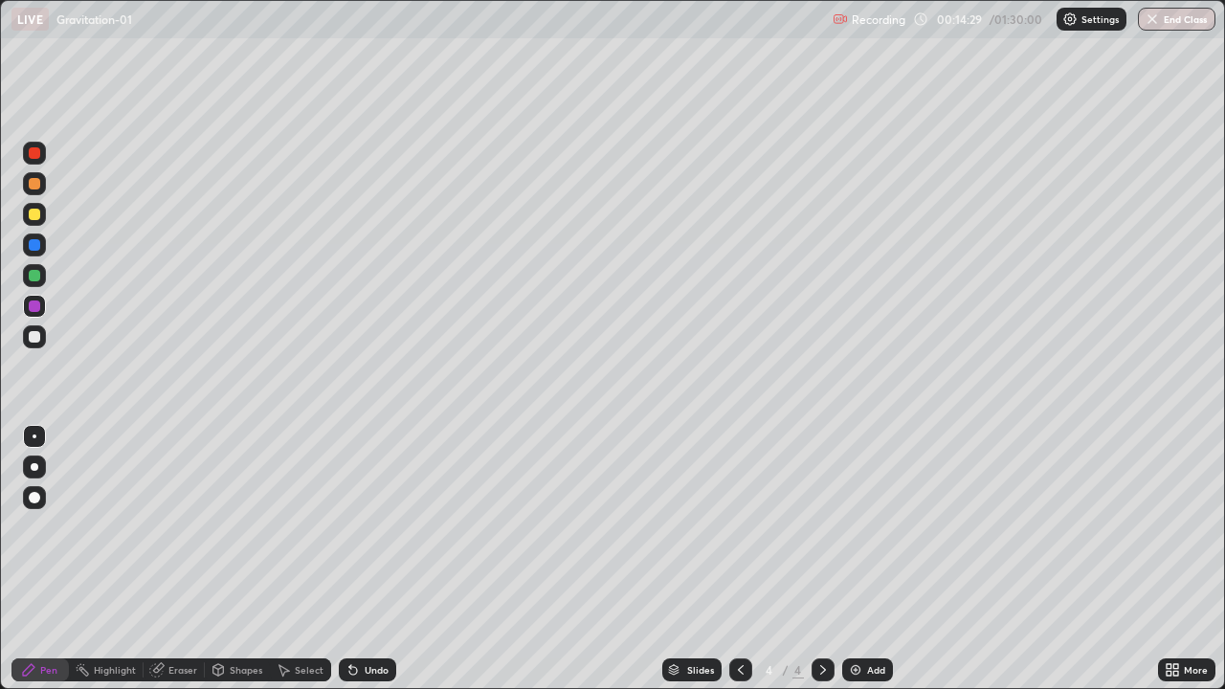
click at [35, 337] on div at bounding box center [34, 336] width 11 height 11
click at [34, 156] on div at bounding box center [34, 152] width 11 height 11
click at [36, 340] on div at bounding box center [34, 336] width 11 height 11
click at [184, 605] on div "Eraser" at bounding box center [182, 670] width 29 height 10
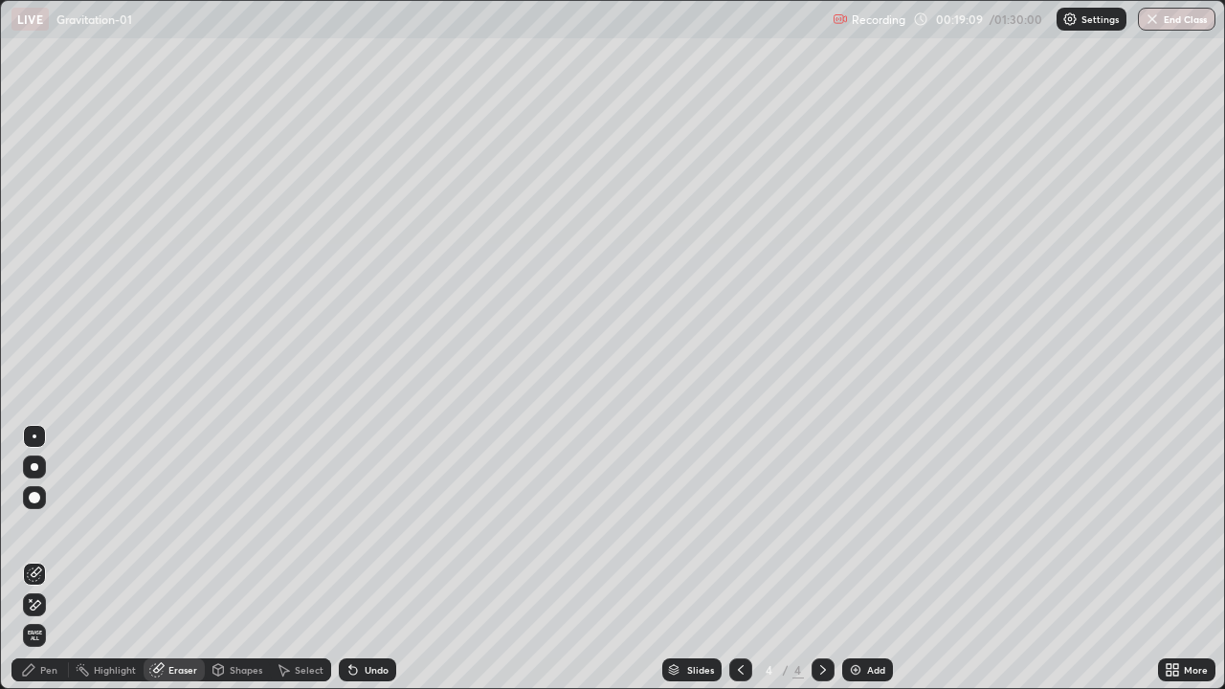
click at [56, 605] on div "Pen" at bounding box center [48, 670] width 17 height 10
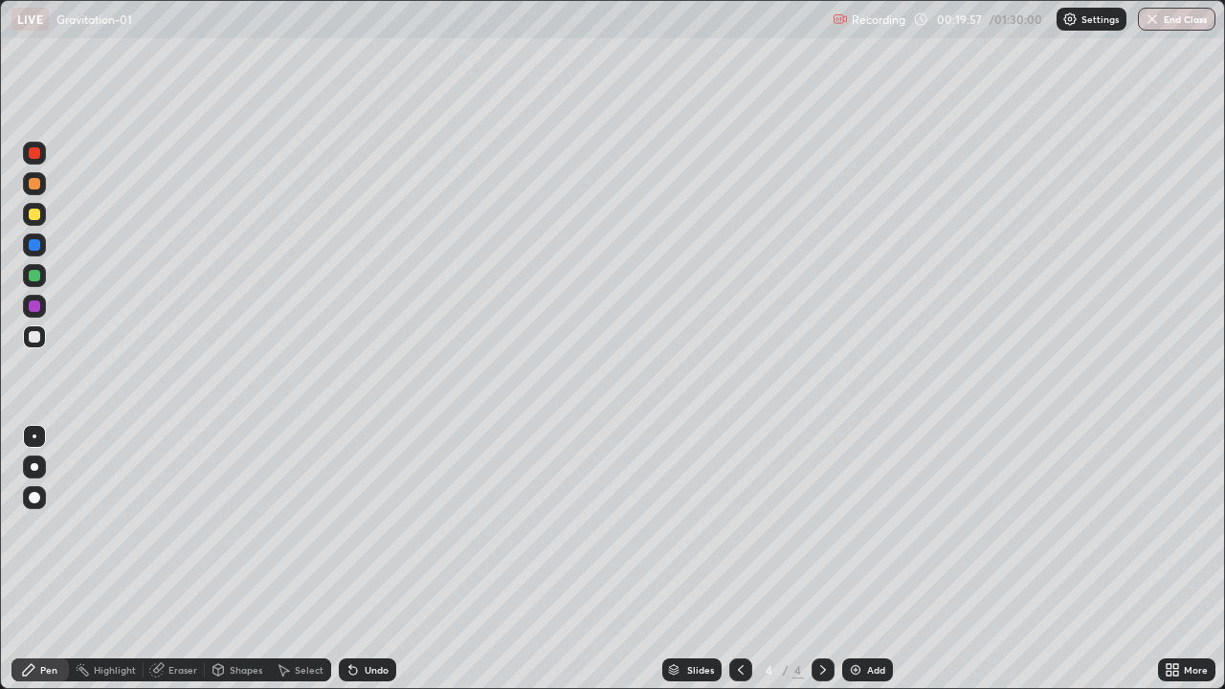
click at [36, 218] on div at bounding box center [34, 214] width 11 height 11
click at [34, 157] on div at bounding box center [34, 152] width 11 height 11
click at [34, 338] on div at bounding box center [34, 336] width 11 height 11
click at [36, 216] on div at bounding box center [34, 214] width 11 height 11
click at [37, 314] on div at bounding box center [34, 306] width 23 height 23
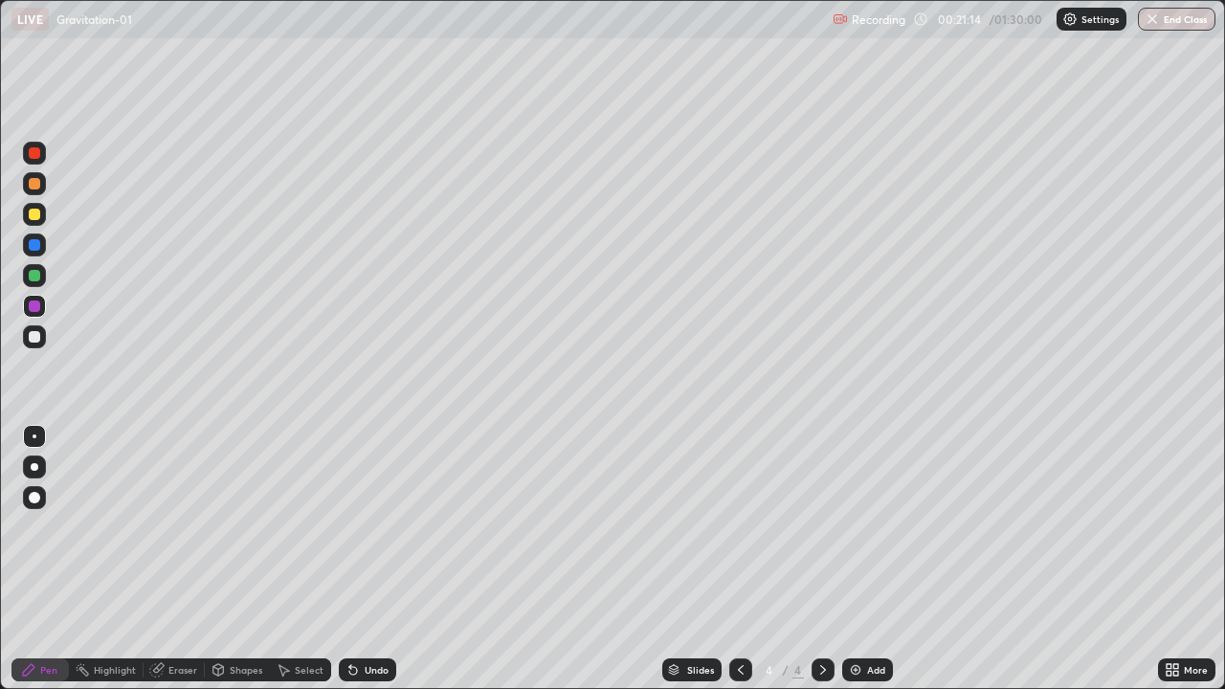
click at [35, 337] on div at bounding box center [34, 336] width 11 height 11
click at [32, 278] on div at bounding box center [34, 275] width 11 height 11
click at [34, 222] on div at bounding box center [34, 214] width 23 height 23
click at [860, 605] on img at bounding box center [855, 669] width 15 height 15
click at [34, 338] on div at bounding box center [34, 336] width 11 height 11
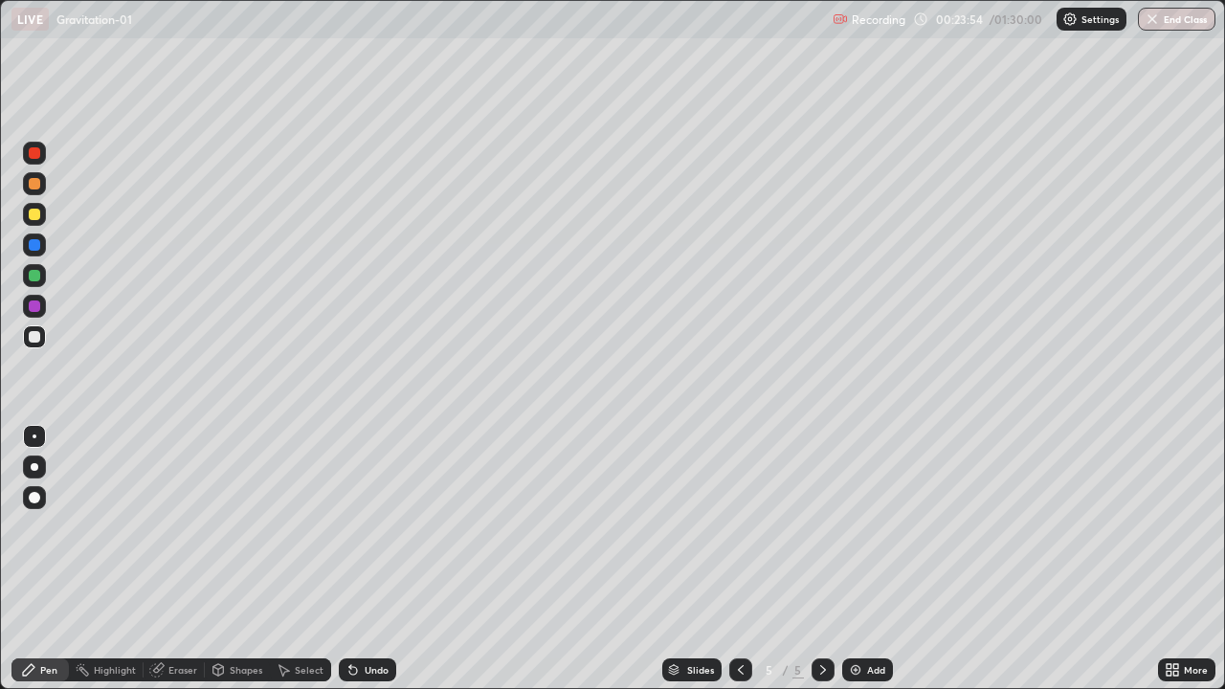
click at [239, 605] on div "Shapes" at bounding box center [246, 670] width 33 height 10
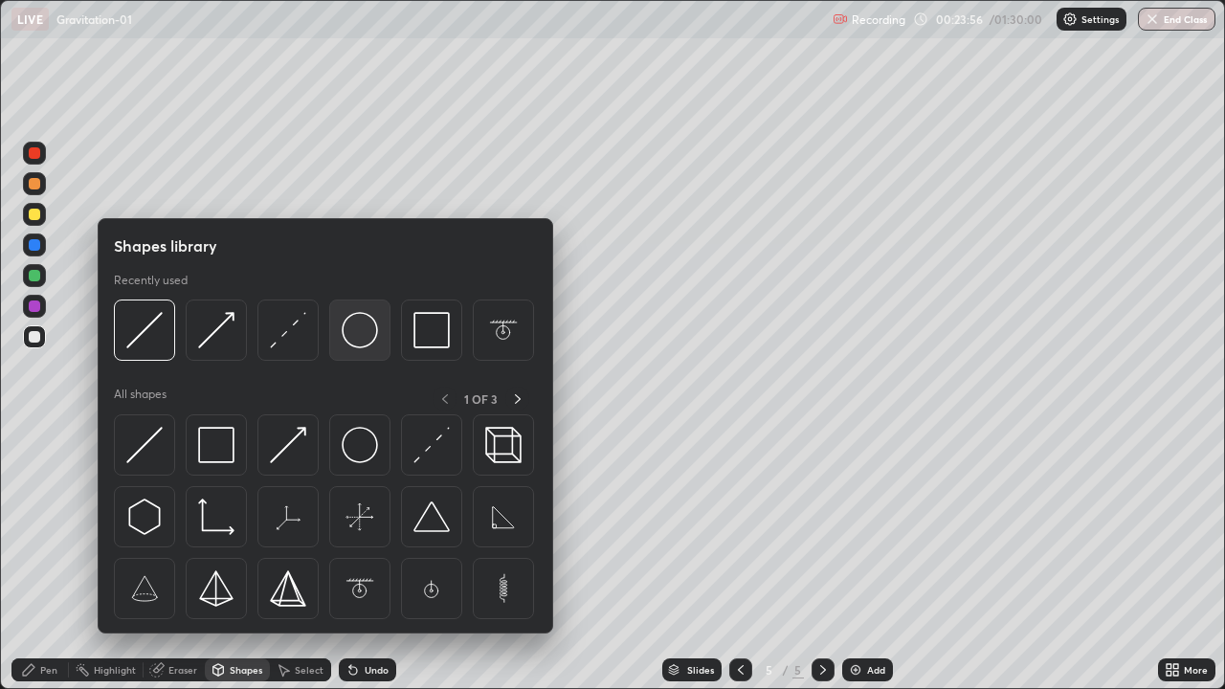
click at [350, 342] on img at bounding box center [360, 330] width 36 height 36
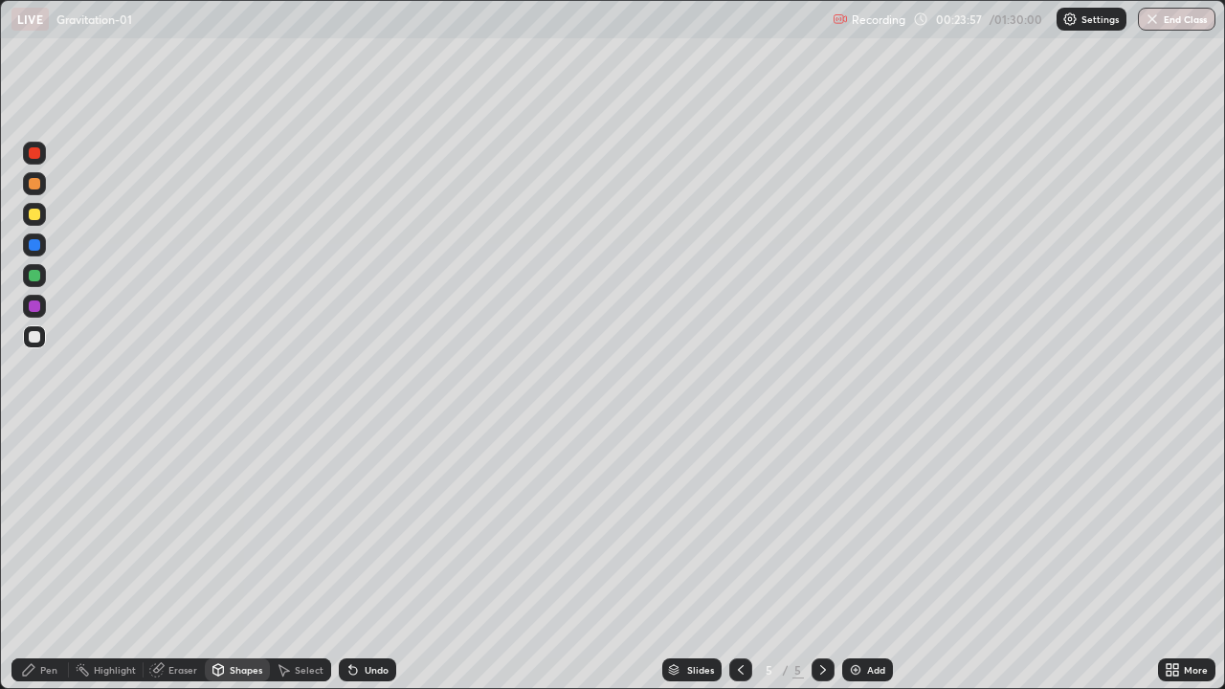
click at [34, 215] on div at bounding box center [34, 214] width 11 height 11
click at [40, 345] on div at bounding box center [34, 336] width 23 height 23
click at [40, 605] on div "Pen" at bounding box center [48, 670] width 17 height 10
click at [37, 339] on div at bounding box center [34, 336] width 11 height 11
click at [165, 360] on button "Undo" at bounding box center [191, 371] width 56 height 23
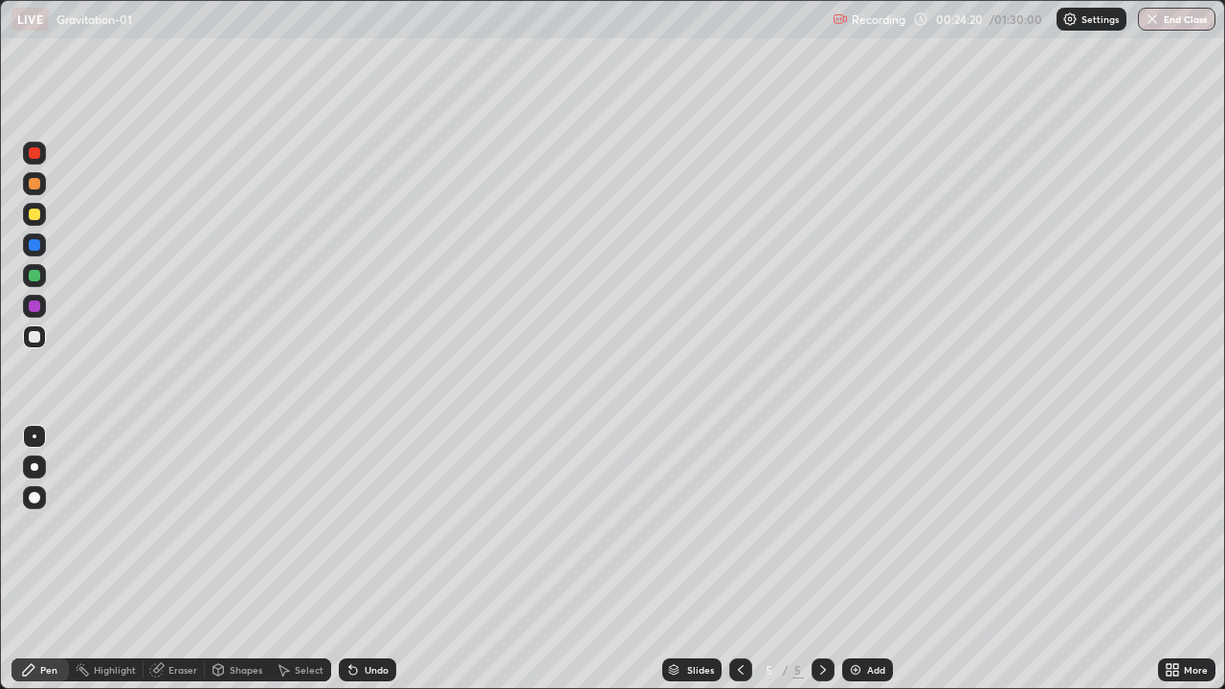
click at [32, 338] on div at bounding box center [34, 336] width 11 height 11
click at [33, 314] on div at bounding box center [34, 306] width 23 height 23
click at [39, 217] on div at bounding box center [34, 214] width 11 height 11
click at [37, 244] on div at bounding box center [34, 244] width 11 height 11
click at [35, 248] on div at bounding box center [34, 244] width 11 height 11
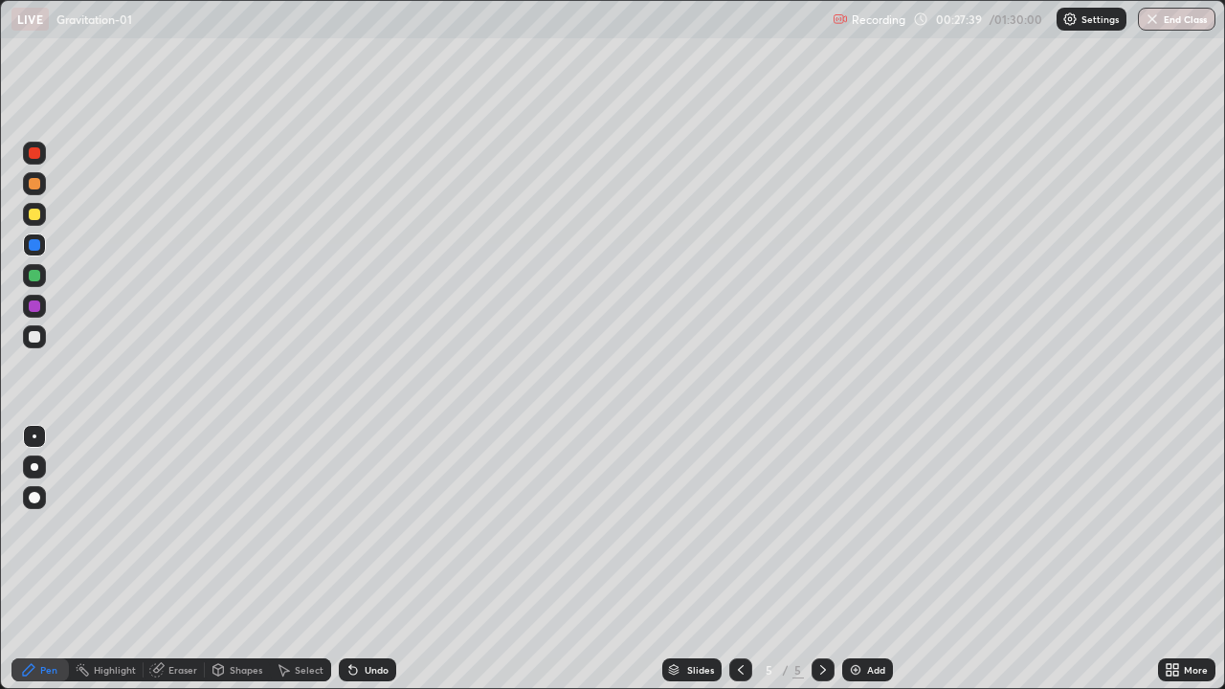
click at [357, 605] on icon at bounding box center [353, 669] width 15 height 15
click at [362, 605] on div "Undo" at bounding box center [367, 670] width 57 height 23
click at [358, 605] on div "Undo" at bounding box center [367, 670] width 57 height 23
click at [355, 605] on icon at bounding box center [353, 669] width 15 height 15
click at [353, 605] on icon at bounding box center [353, 671] width 8 height 8
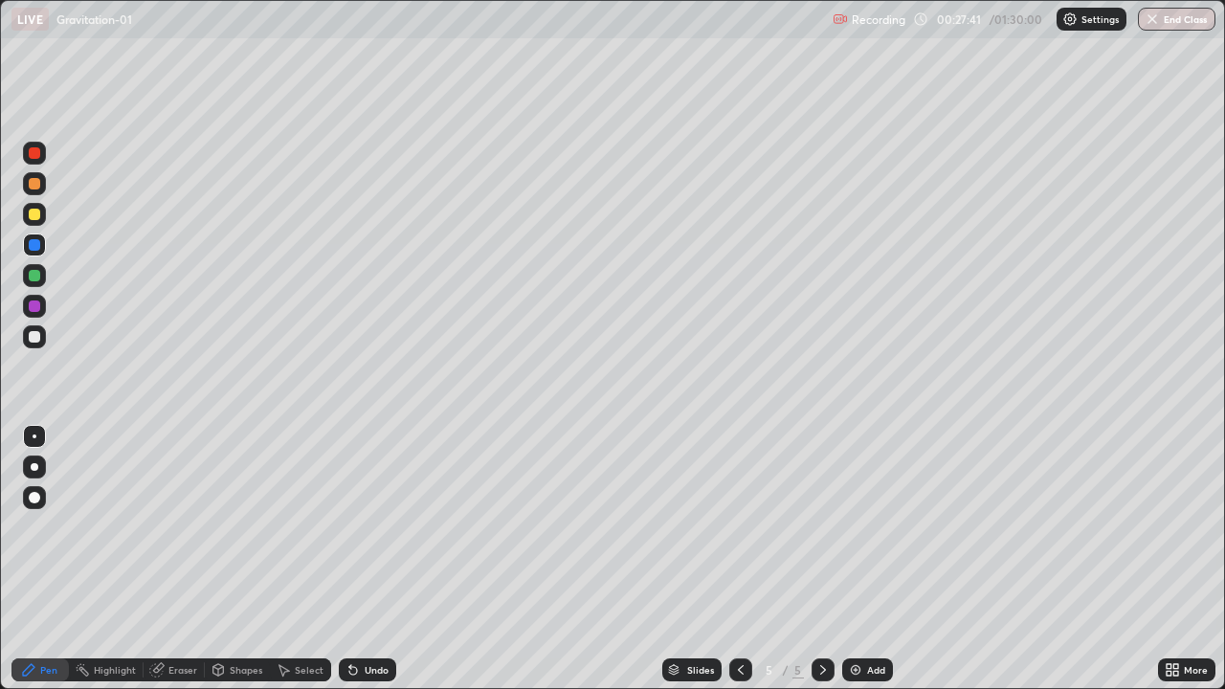
click at [353, 605] on icon at bounding box center [353, 671] width 8 height 8
click at [349, 605] on icon at bounding box center [353, 671] width 8 height 8
click at [350, 605] on icon at bounding box center [353, 671] width 8 height 8
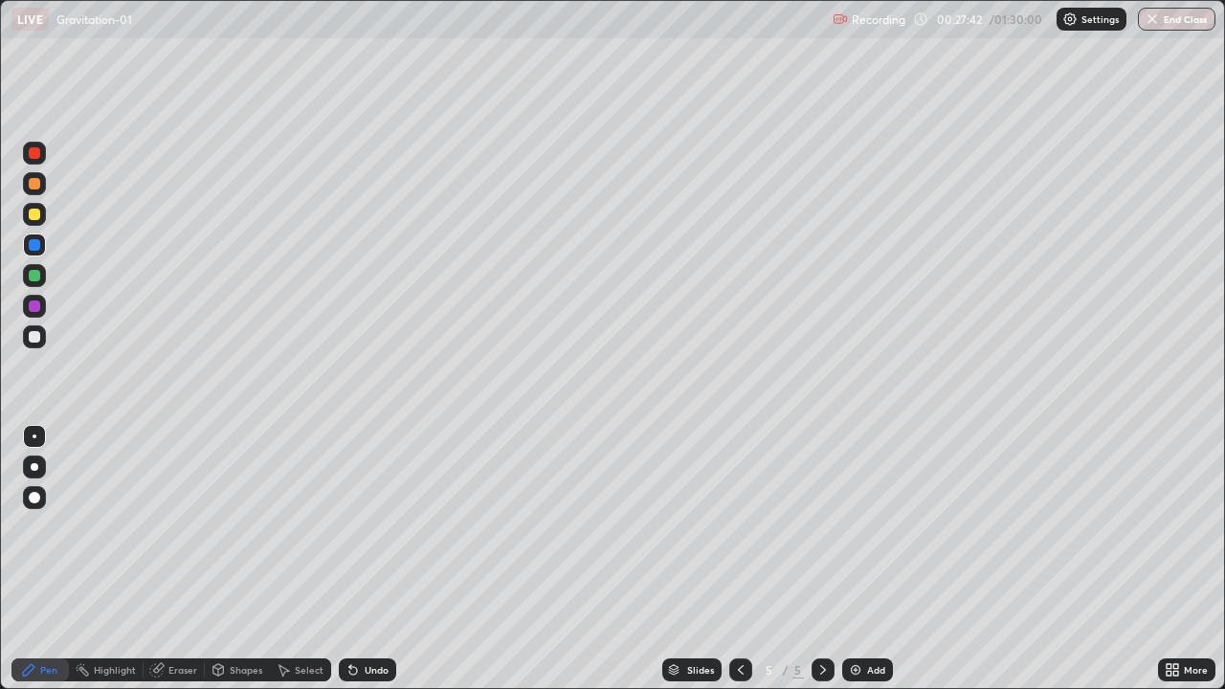
click at [357, 605] on icon at bounding box center [353, 669] width 15 height 15
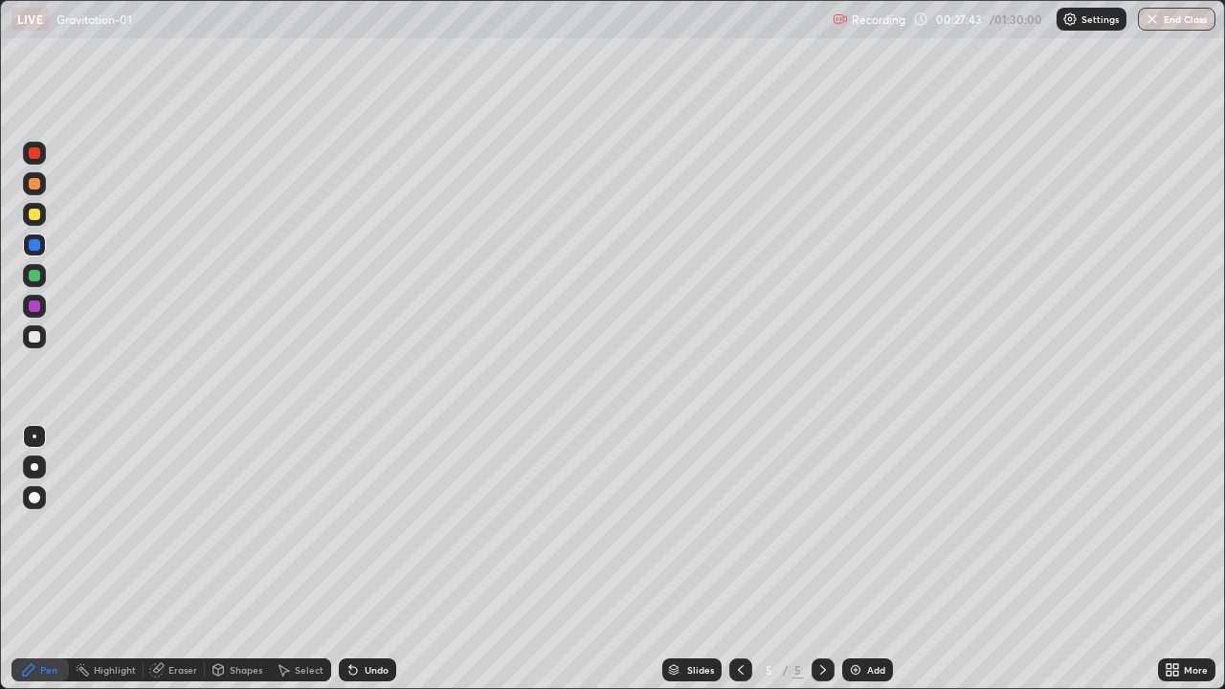
click at [350, 605] on icon at bounding box center [353, 671] width 8 height 8
click at [352, 605] on icon at bounding box center [353, 671] width 8 height 8
click at [350, 605] on icon at bounding box center [353, 671] width 8 height 8
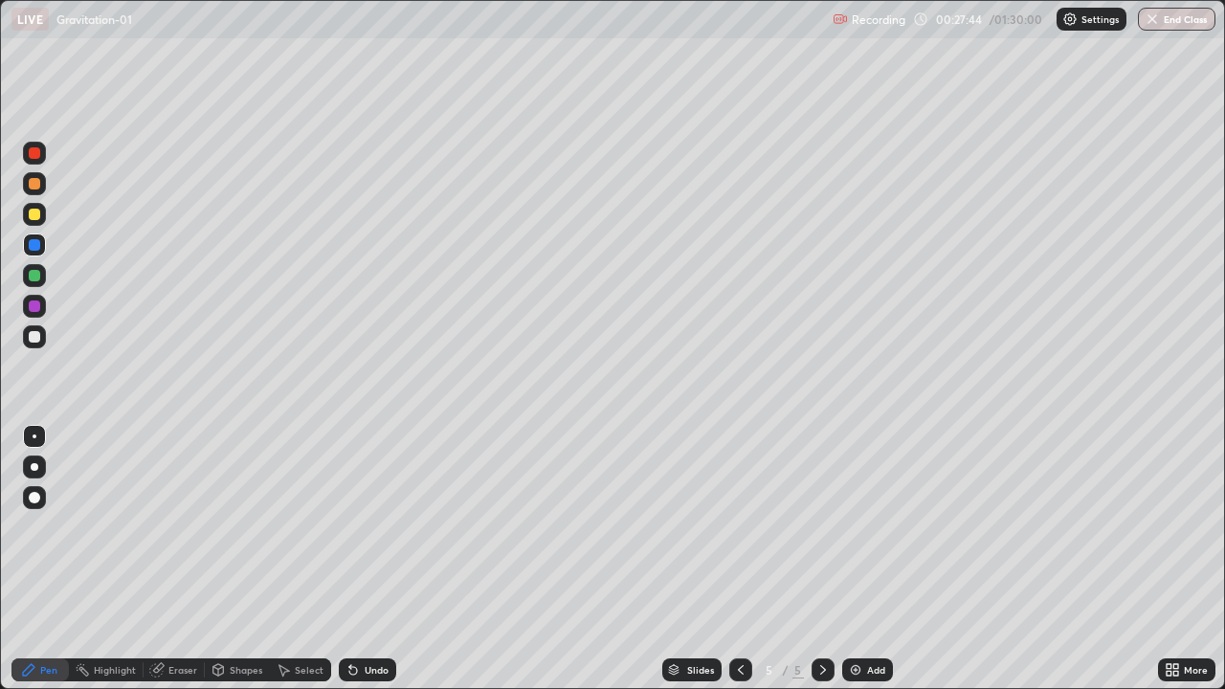
click at [350, 605] on icon at bounding box center [353, 671] width 8 height 8
click at [352, 605] on icon at bounding box center [353, 671] width 8 height 8
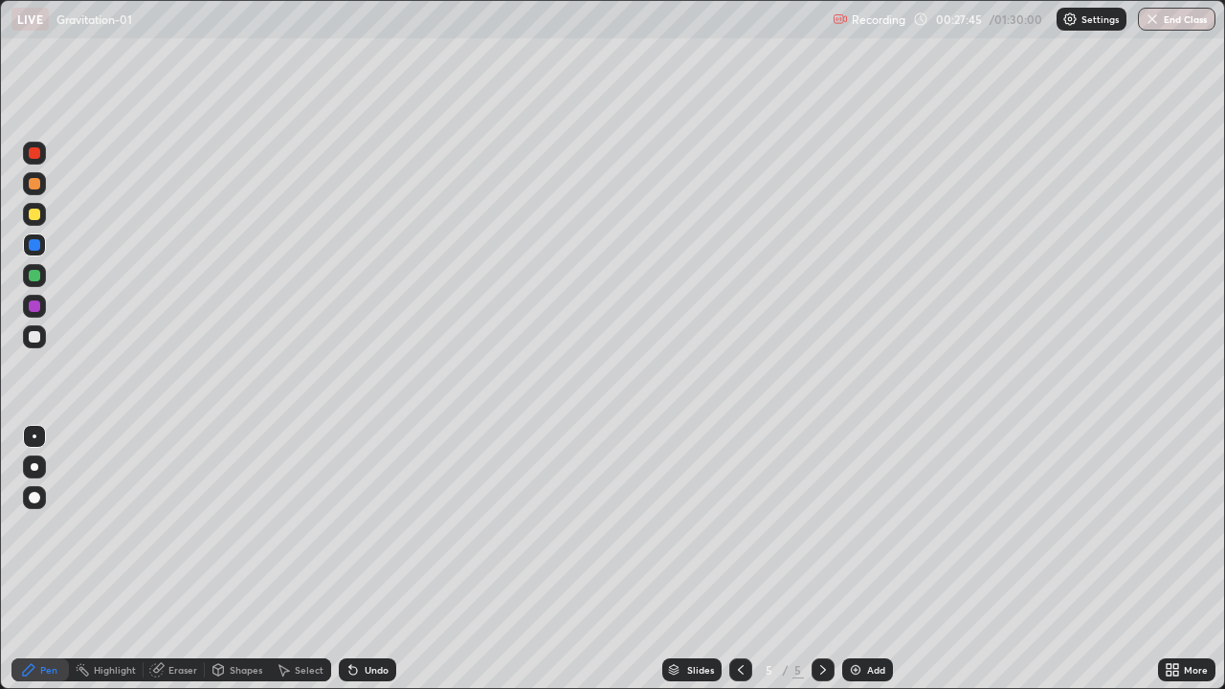
click at [356, 605] on icon at bounding box center [353, 669] width 15 height 15
click at [350, 605] on icon at bounding box center [353, 671] width 8 height 8
click at [352, 605] on icon at bounding box center [353, 671] width 8 height 8
click at [353, 605] on icon at bounding box center [353, 669] width 15 height 15
click at [353, 605] on icon at bounding box center [353, 671] width 8 height 8
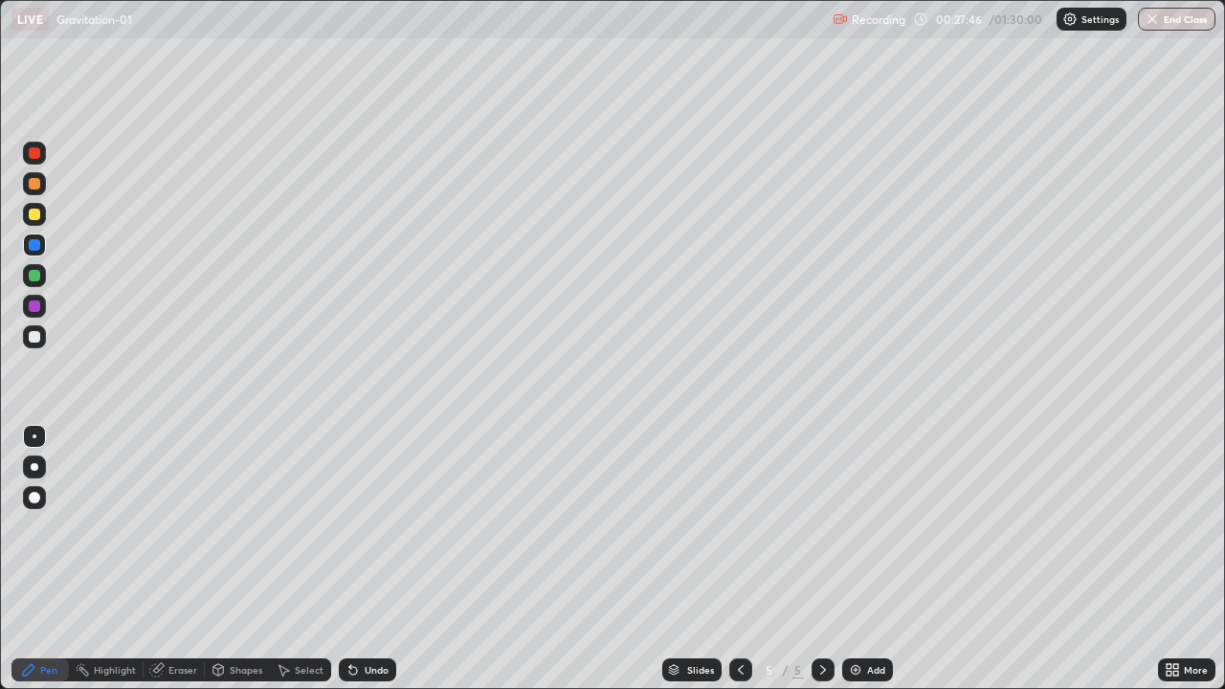
click at [353, 605] on icon at bounding box center [353, 671] width 8 height 8
click at [354, 605] on icon at bounding box center [353, 669] width 15 height 15
click at [355, 605] on icon at bounding box center [353, 669] width 15 height 15
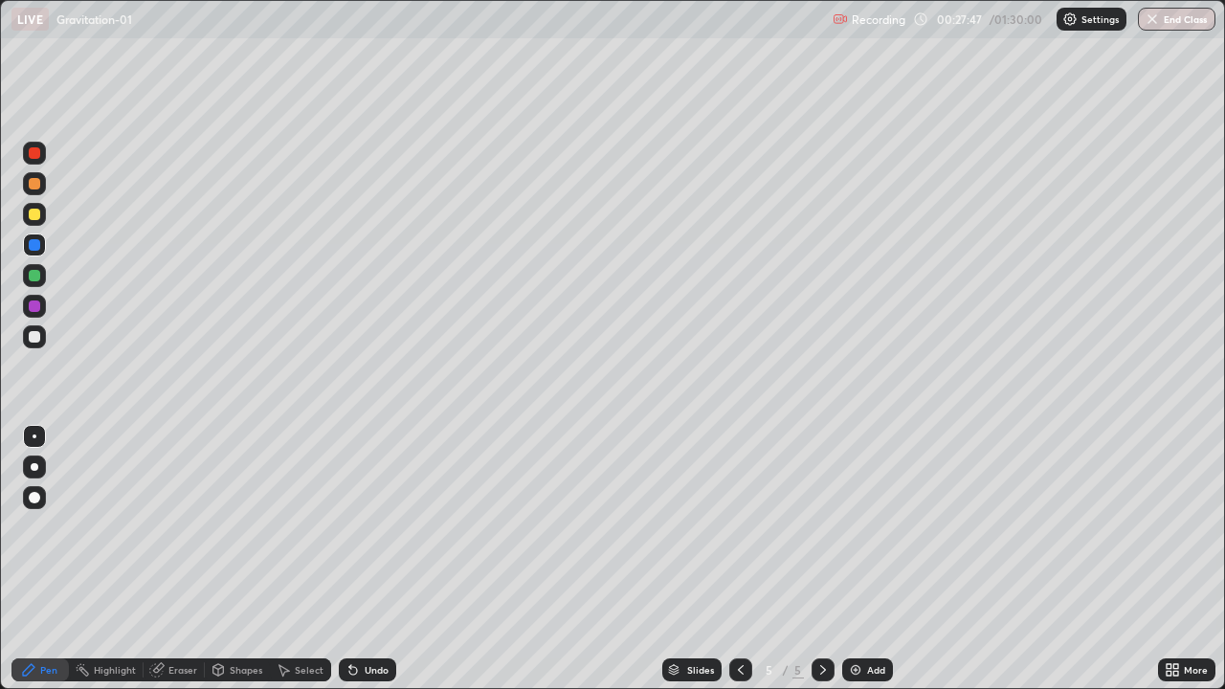
click at [355, 605] on icon at bounding box center [353, 669] width 15 height 15
click at [360, 605] on div "Undo" at bounding box center [367, 670] width 57 height 23
click at [365, 605] on div "Undo" at bounding box center [377, 670] width 24 height 10
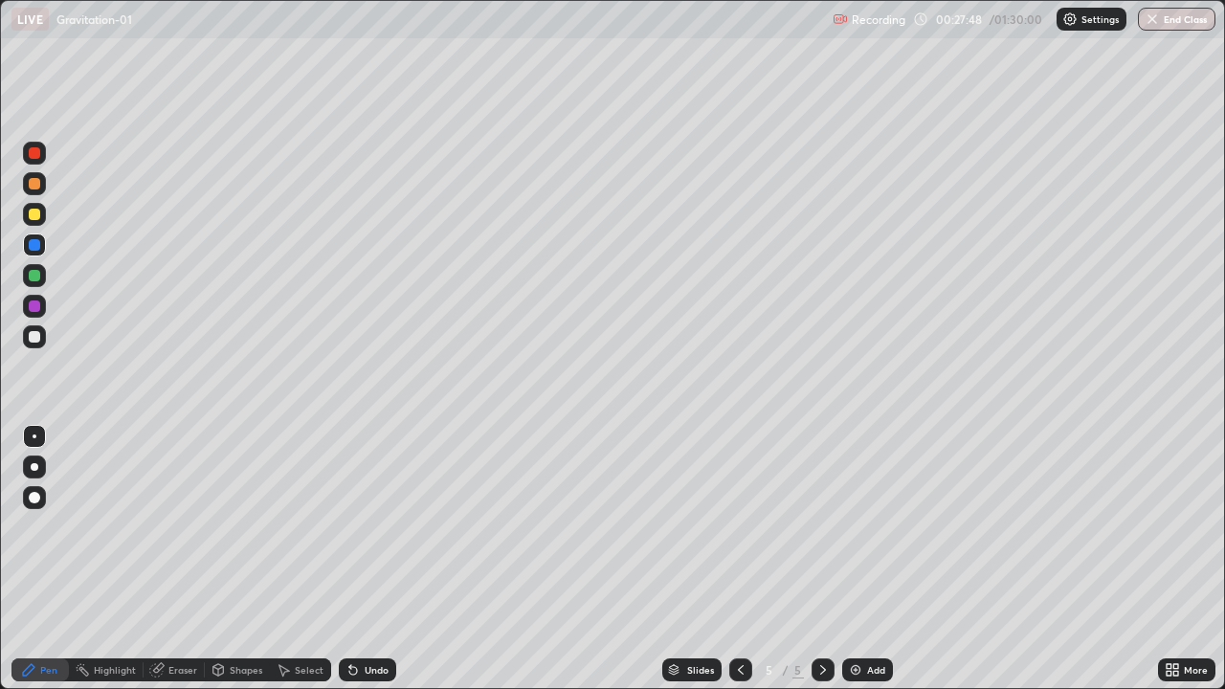
click at [365, 605] on div "Undo" at bounding box center [377, 670] width 24 height 10
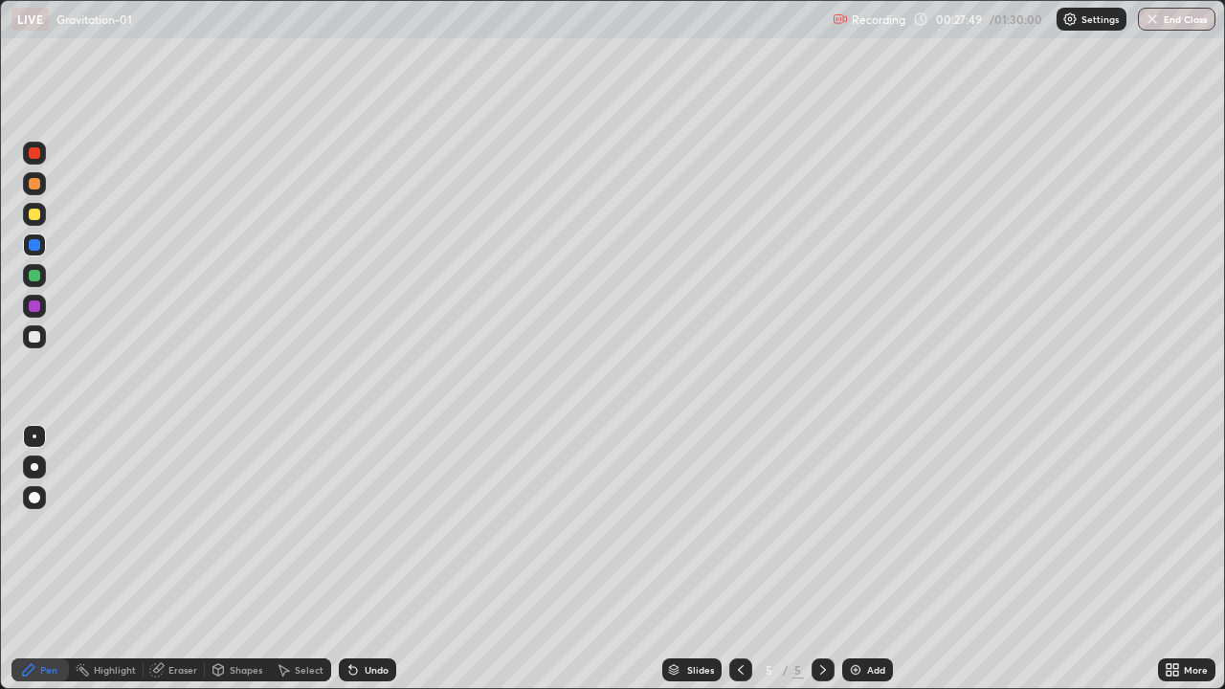
click at [367, 605] on div "Undo" at bounding box center [377, 670] width 24 height 10
click at [365, 605] on div "Undo" at bounding box center [377, 670] width 24 height 10
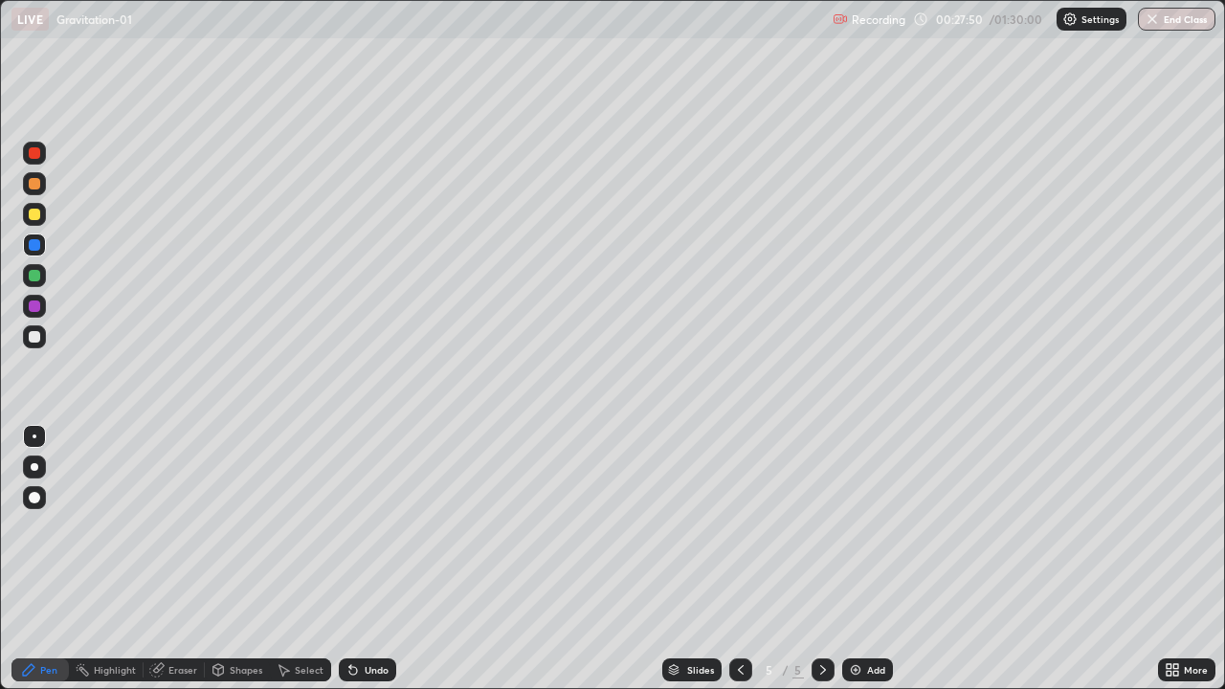
click at [360, 605] on div "Undo" at bounding box center [367, 670] width 57 height 23
click at [365, 605] on div "Undo" at bounding box center [377, 670] width 24 height 10
click at [361, 605] on div "Undo" at bounding box center [367, 670] width 57 height 23
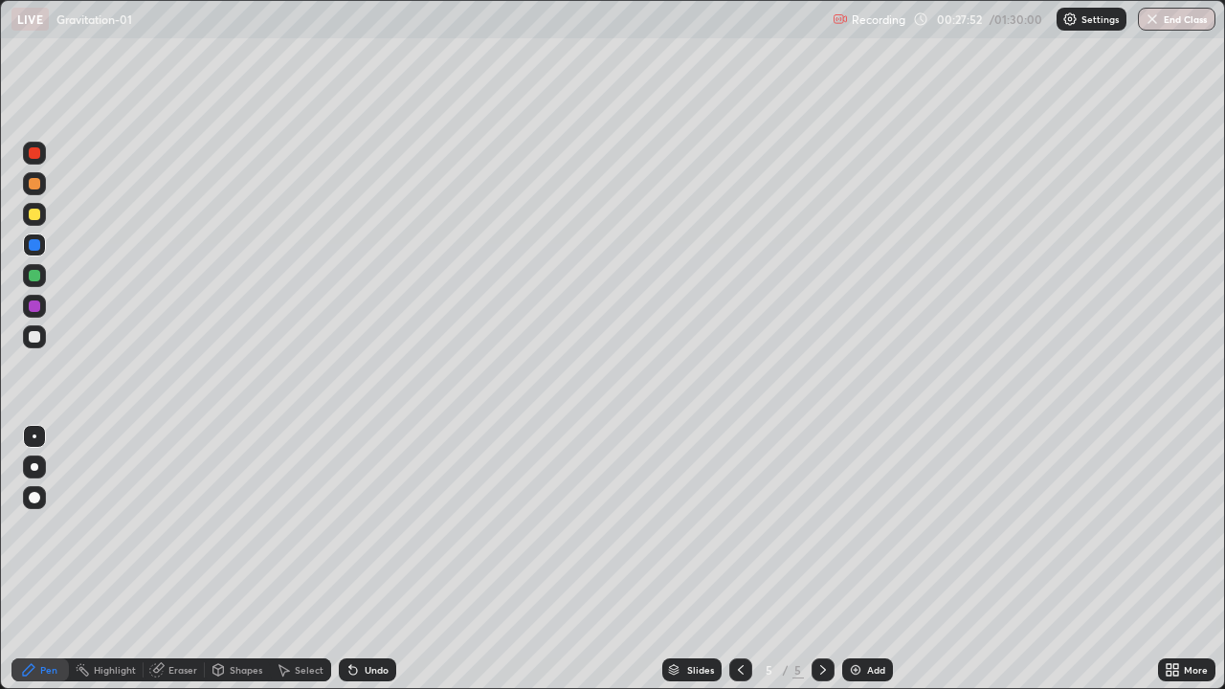
click at [362, 605] on div "Undo" at bounding box center [367, 670] width 57 height 23
click at [365, 605] on div "Undo" at bounding box center [377, 670] width 24 height 10
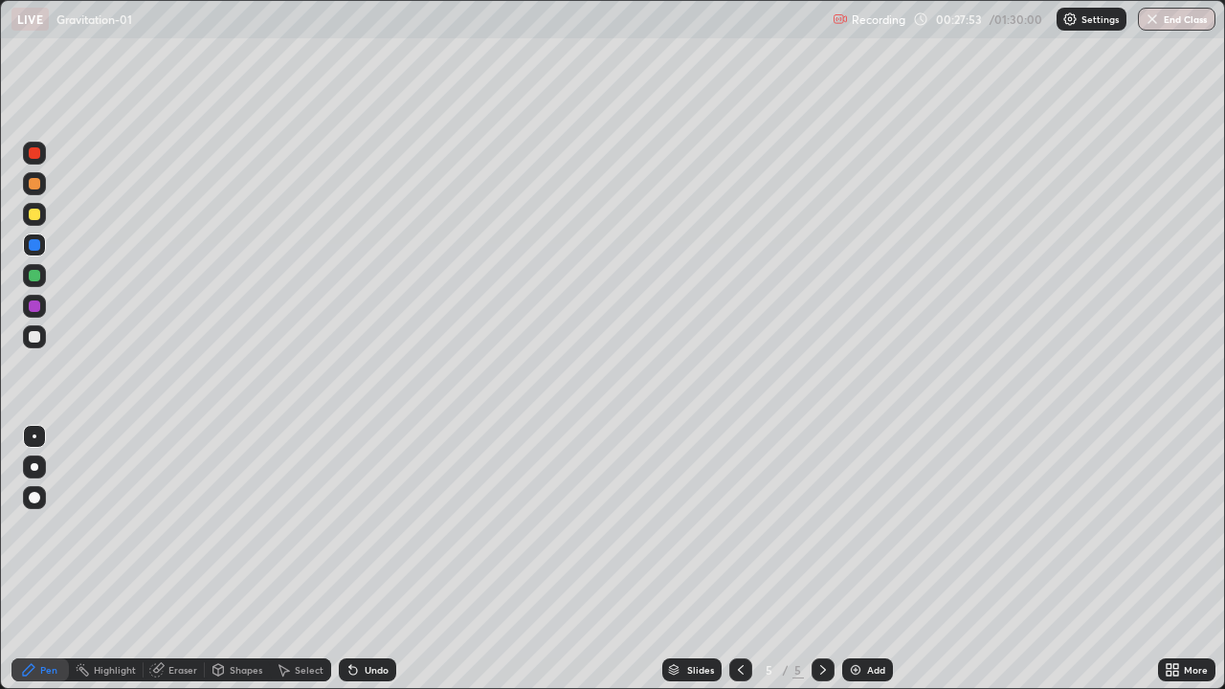
click at [365, 605] on div "Undo" at bounding box center [377, 670] width 24 height 10
click at [359, 605] on div "Undo" at bounding box center [367, 670] width 57 height 23
click at [37, 283] on div at bounding box center [34, 275] width 23 height 23
click at [178, 605] on div "Eraser" at bounding box center [182, 670] width 29 height 10
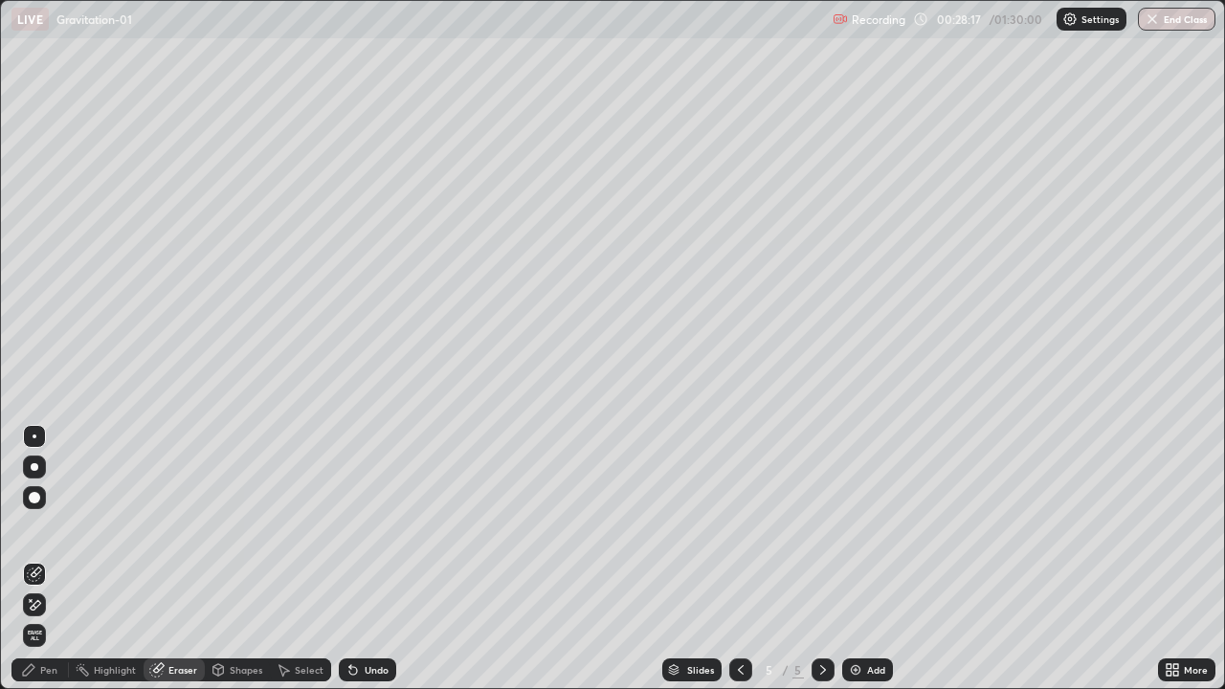
click at [53, 605] on div "Pen" at bounding box center [48, 670] width 17 height 10
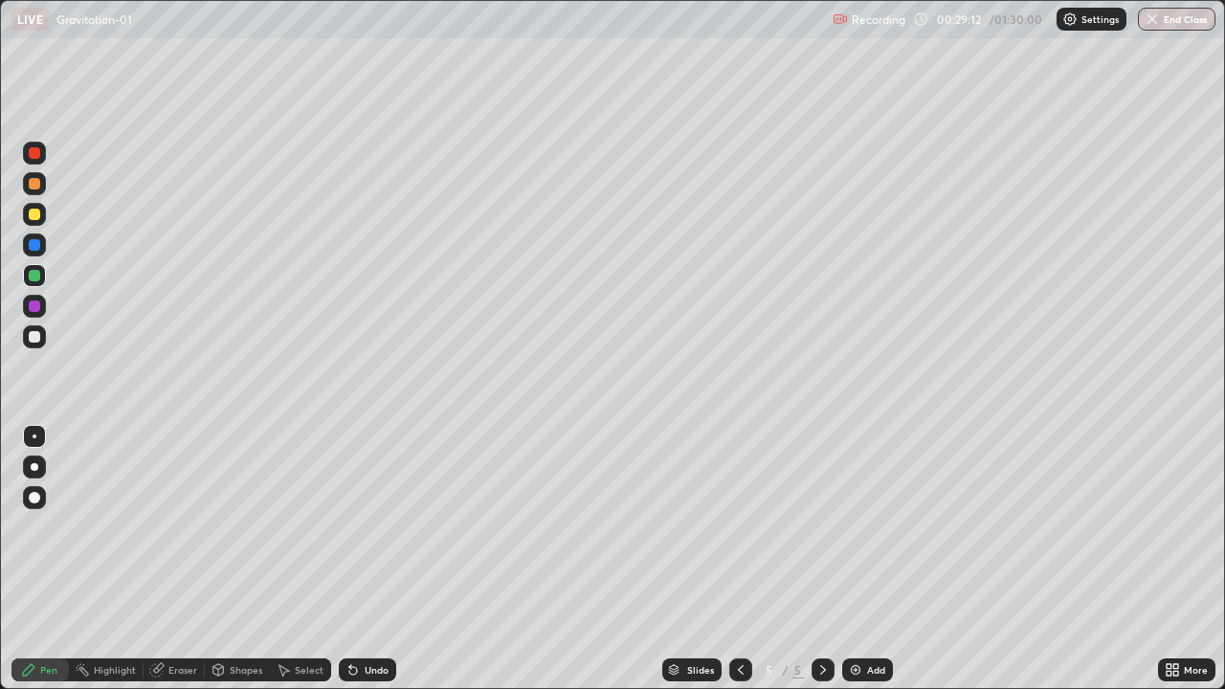
click at [173, 605] on div "Eraser" at bounding box center [182, 670] width 29 height 10
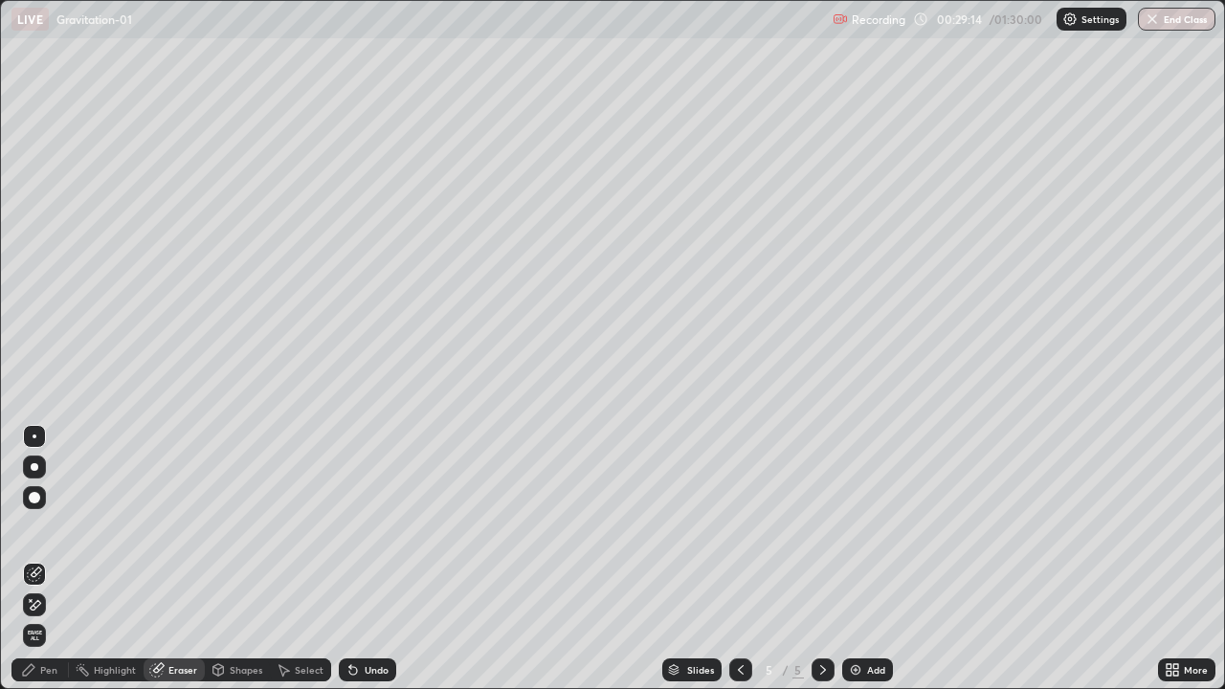
click at [51, 605] on div "Pen" at bounding box center [39, 670] width 57 height 23
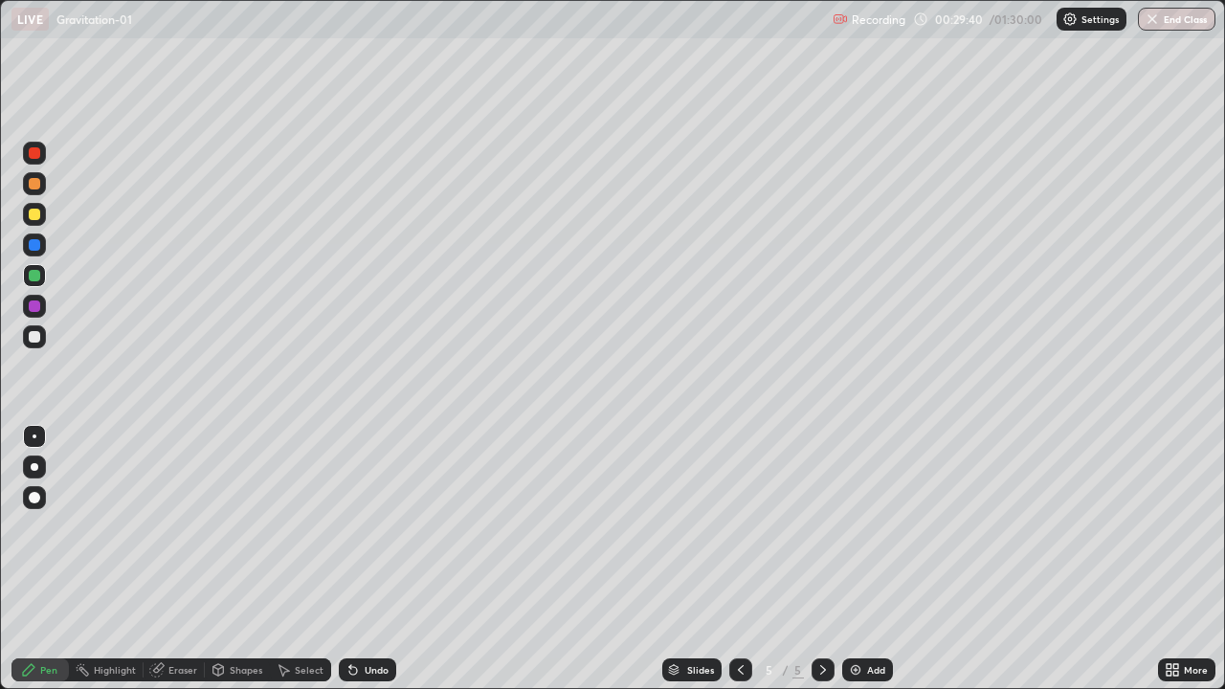
click at [35, 345] on div at bounding box center [34, 336] width 23 height 23
click at [36, 216] on div at bounding box center [34, 214] width 11 height 11
click at [240, 605] on div "Shapes" at bounding box center [246, 670] width 33 height 10
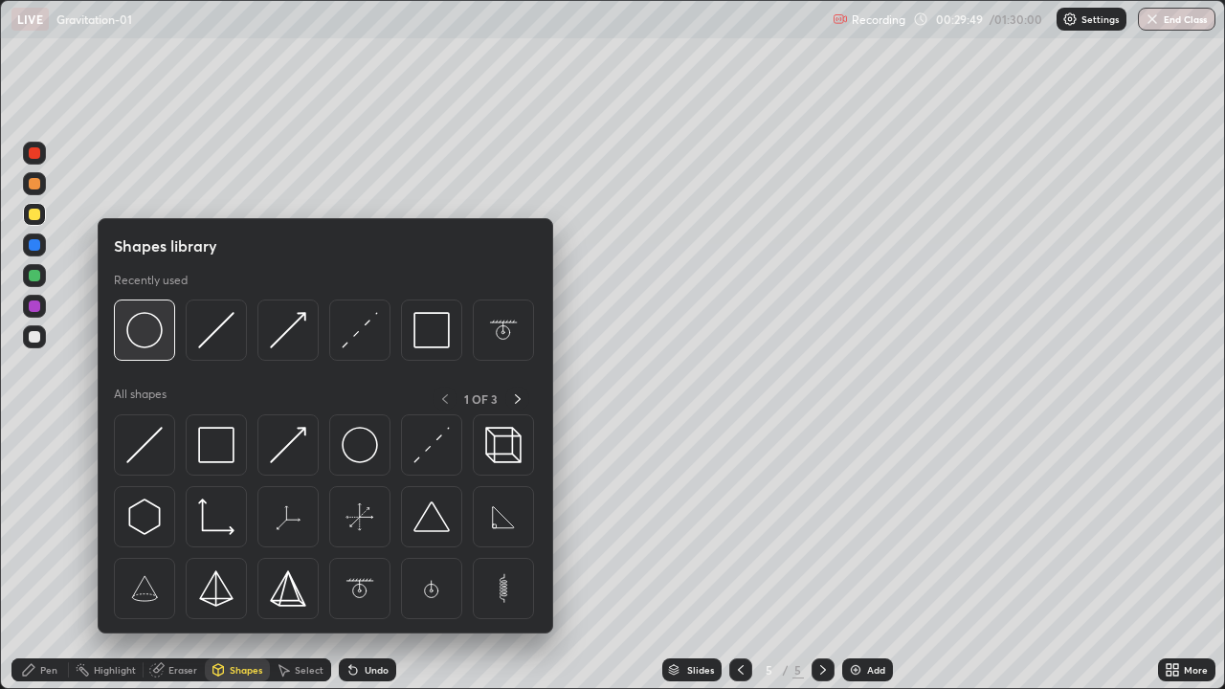
click at [166, 344] on div at bounding box center [144, 330] width 61 height 61
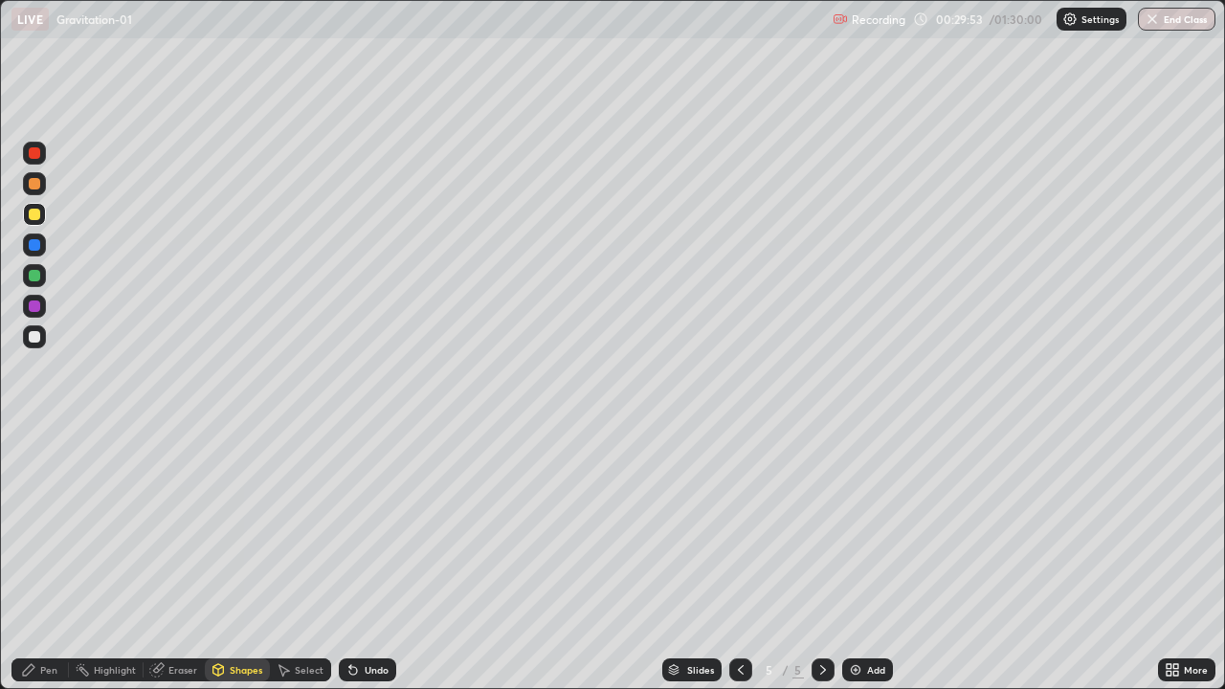
click at [349, 605] on icon at bounding box center [353, 671] width 8 height 8
click at [41, 605] on div "Pen" at bounding box center [39, 670] width 57 height 23
click at [39, 342] on div at bounding box center [34, 336] width 23 height 23
click at [353, 605] on icon at bounding box center [353, 669] width 15 height 15
click at [228, 605] on div "Shapes" at bounding box center [237, 670] width 65 height 23
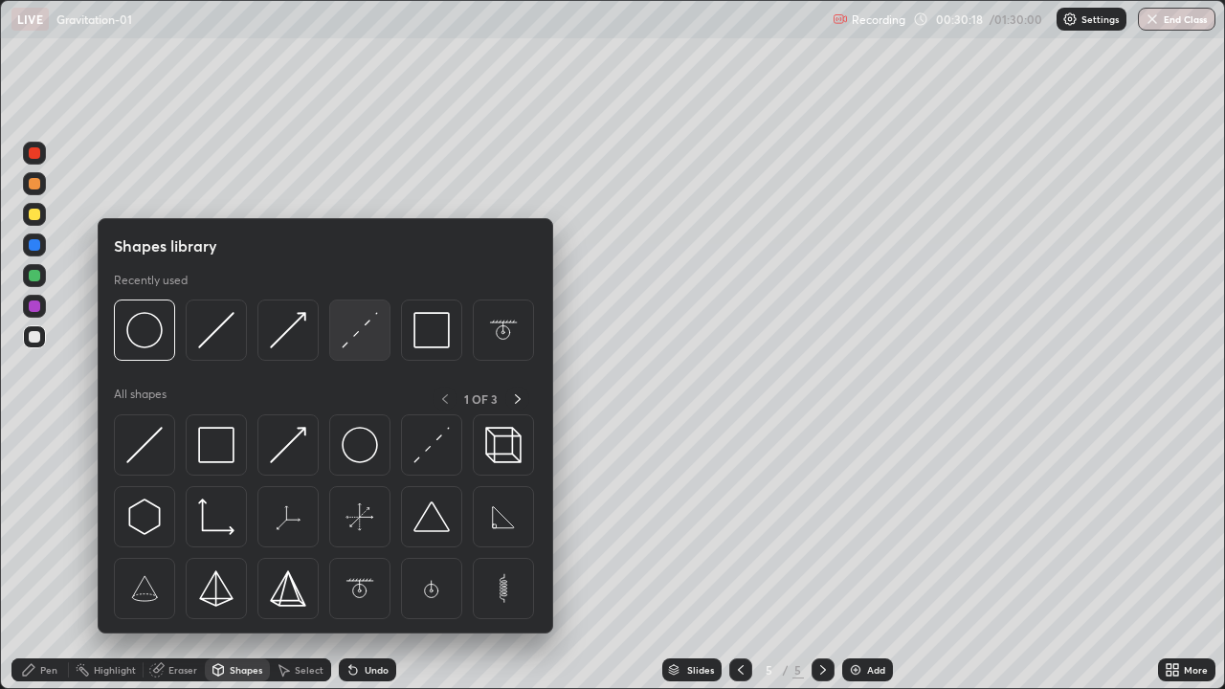
click at [354, 337] on img at bounding box center [360, 330] width 36 height 36
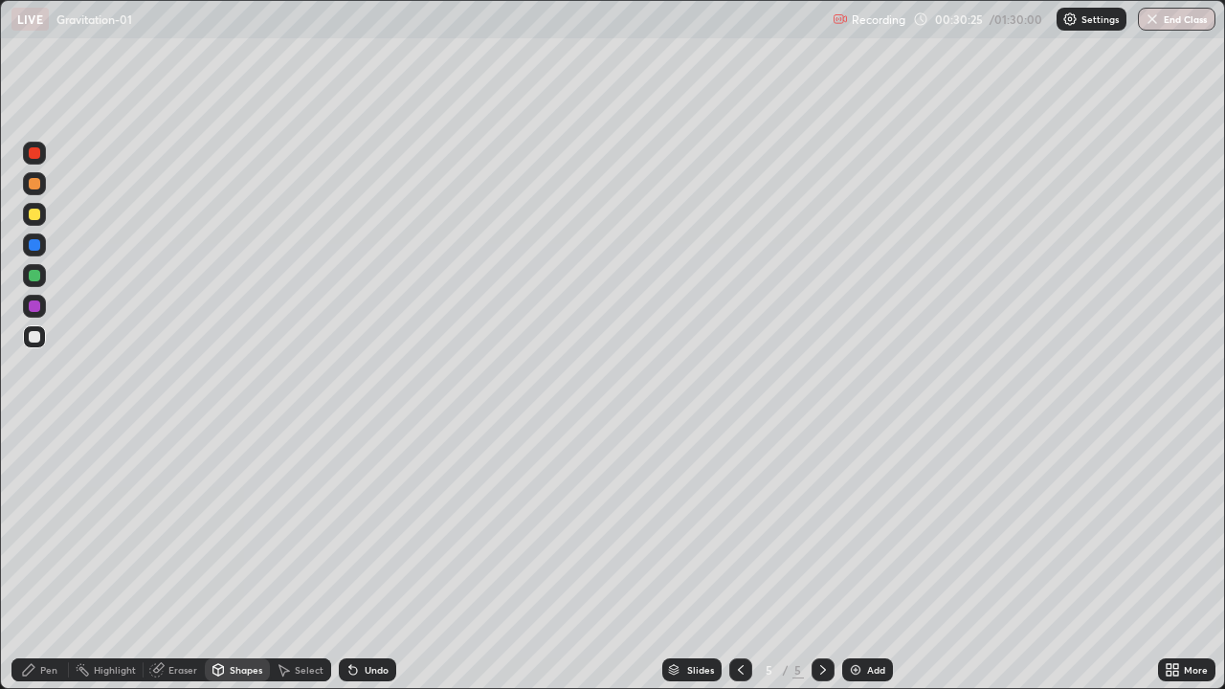
click at [44, 605] on div "Pen" at bounding box center [48, 670] width 17 height 10
click at [39, 217] on div at bounding box center [34, 214] width 11 height 11
click at [35, 337] on div at bounding box center [34, 336] width 11 height 11
click at [247, 605] on div "Shapes" at bounding box center [246, 670] width 33 height 10
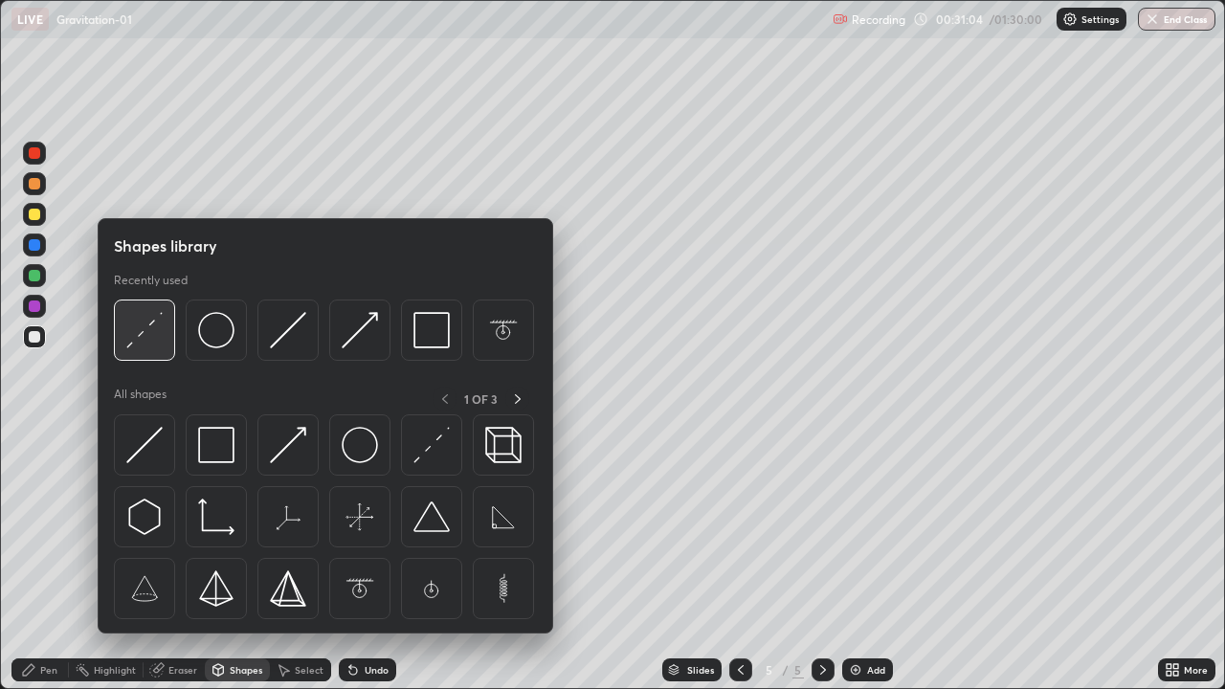
click at [142, 328] on img at bounding box center [144, 330] width 36 height 36
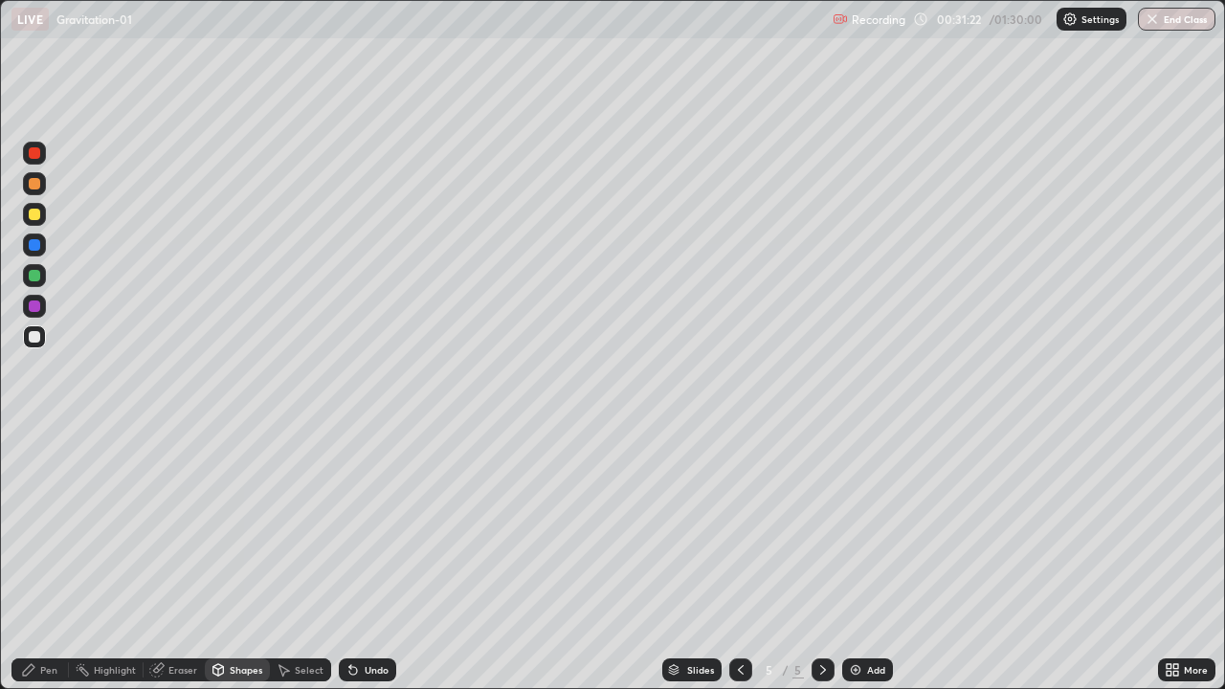
click at [47, 605] on div "Pen" at bounding box center [48, 670] width 17 height 10
click at [35, 306] on div at bounding box center [34, 306] width 11 height 11
click at [730, 605] on div at bounding box center [740, 670] width 23 height 23
click at [738, 605] on icon at bounding box center [741, 670] width 6 height 10
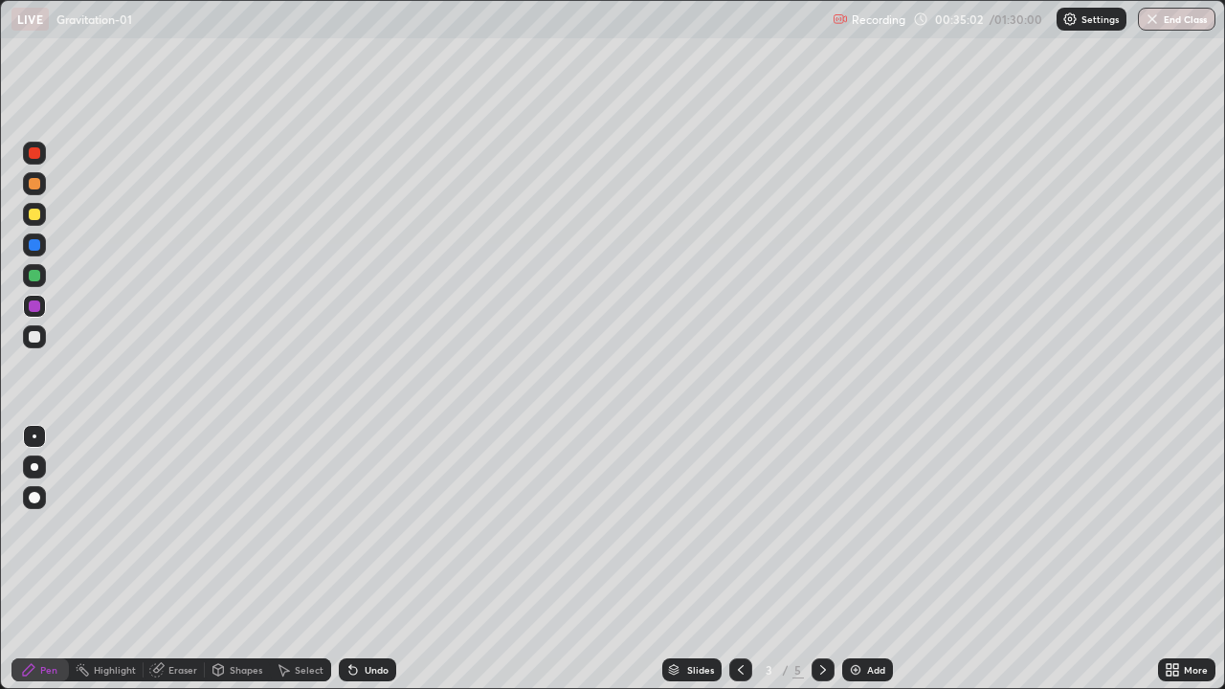
click at [817, 605] on icon at bounding box center [822, 669] width 15 height 15
click at [822, 605] on icon at bounding box center [822, 669] width 15 height 15
click at [819, 605] on icon at bounding box center [822, 669] width 15 height 15
click at [845, 605] on div "Add" at bounding box center [867, 670] width 51 height 23
click at [43, 340] on div at bounding box center [34, 336] width 23 height 23
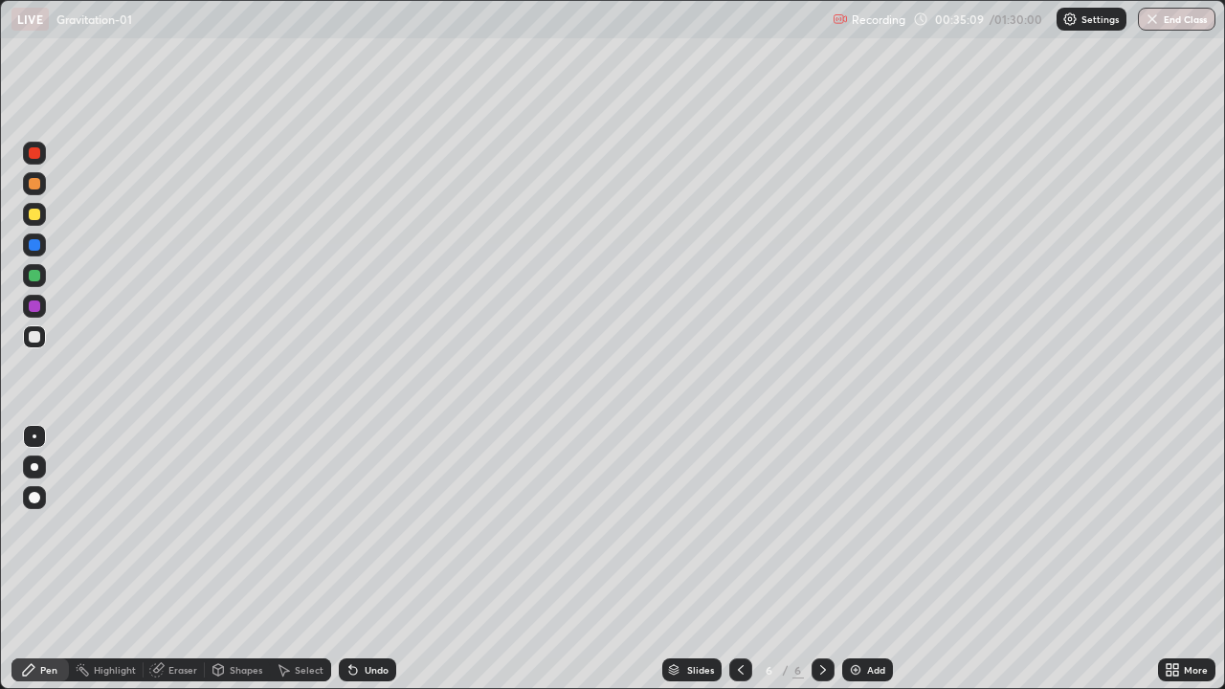
click at [36, 215] on div at bounding box center [34, 214] width 11 height 11
click at [350, 605] on icon at bounding box center [353, 671] width 8 height 8
click at [38, 337] on div at bounding box center [34, 336] width 11 height 11
click at [43, 605] on div "Pen" at bounding box center [48, 670] width 17 height 10
click at [35, 340] on div at bounding box center [34, 336] width 11 height 11
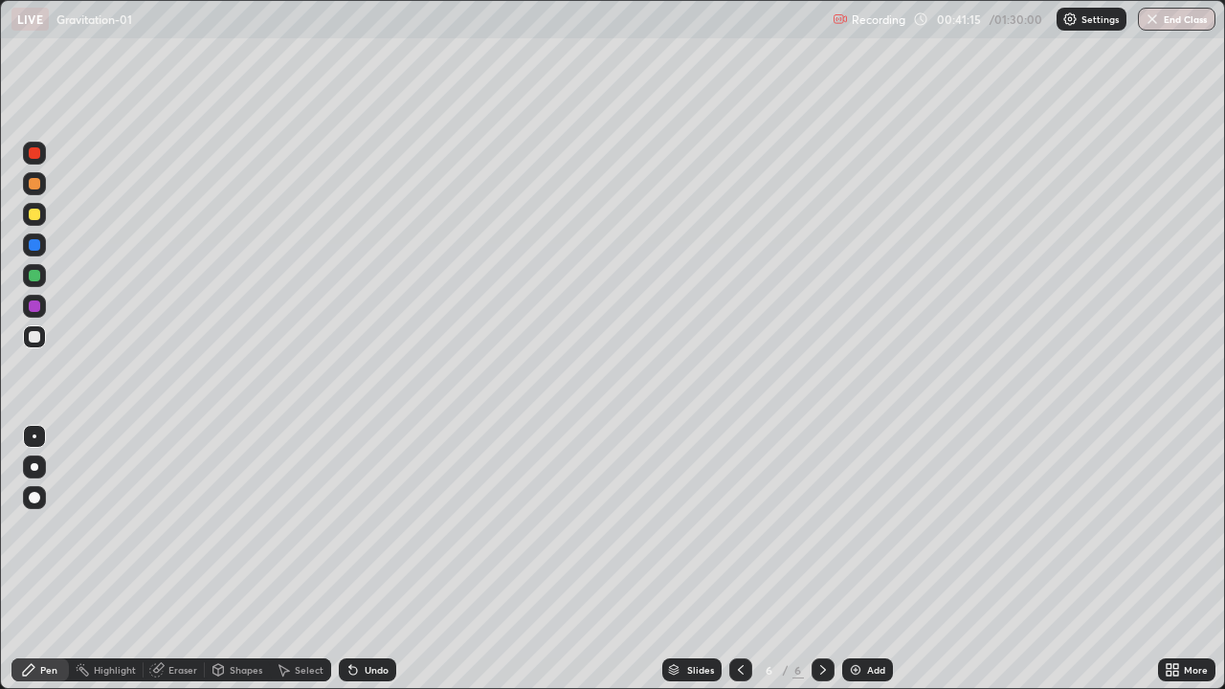
click at [34, 277] on div at bounding box center [34, 275] width 11 height 11
click at [856, 605] on img at bounding box center [855, 669] width 15 height 15
click at [43, 344] on div at bounding box center [34, 336] width 23 height 23
click at [37, 346] on div at bounding box center [34, 336] width 23 height 23
click at [42, 605] on div "Pen" at bounding box center [39, 670] width 57 height 23
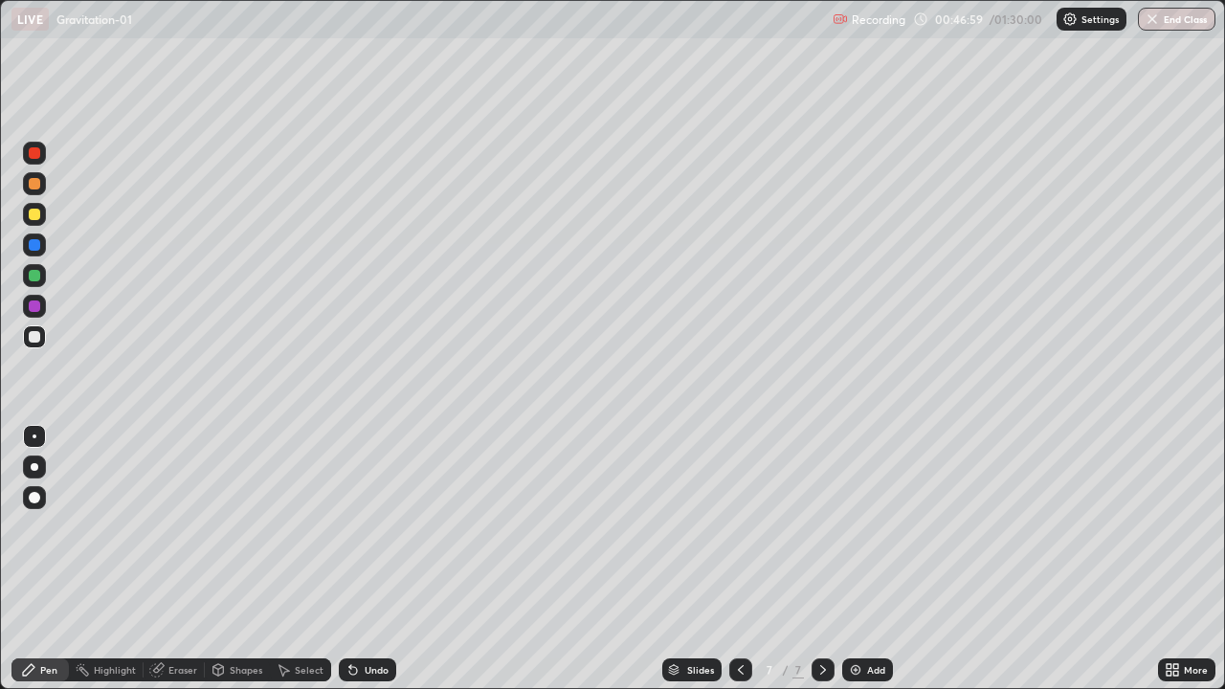
click at [33, 345] on div at bounding box center [34, 336] width 23 height 23
click at [36, 222] on div at bounding box center [34, 214] width 23 height 23
click at [33, 225] on div at bounding box center [34, 214] width 23 height 23
click at [36, 342] on div at bounding box center [34, 336] width 11 height 11
click at [349, 605] on icon at bounding box center [353, 671] width 8 height 8
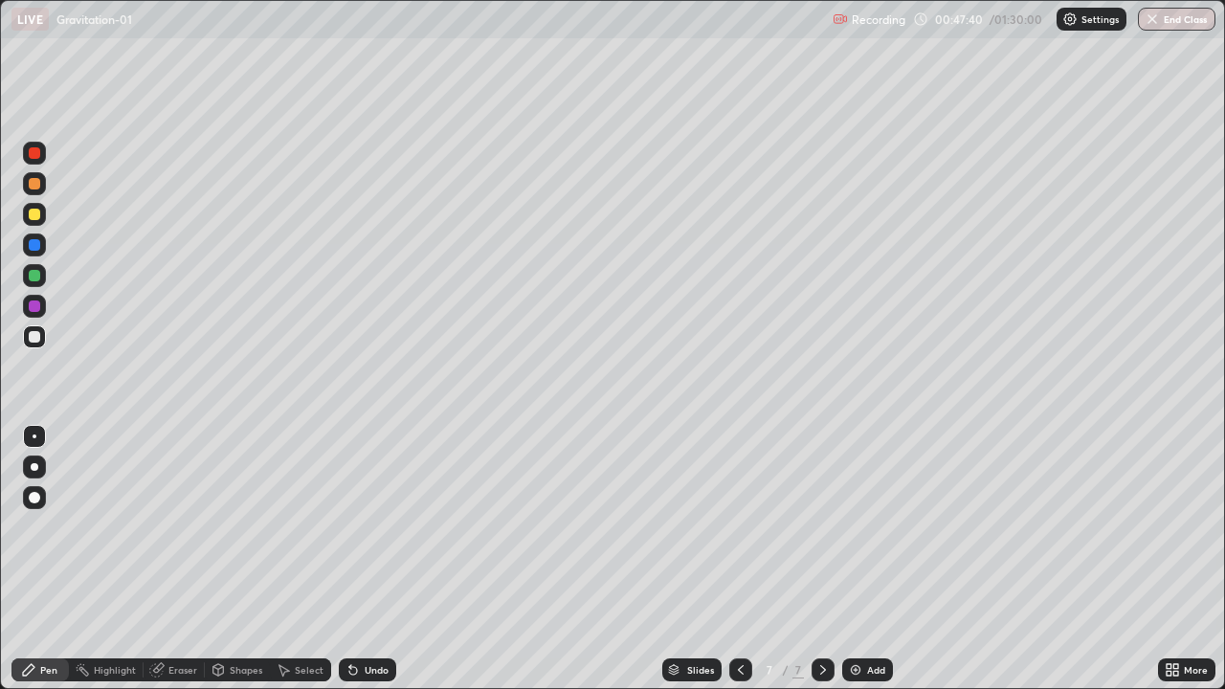
click at [353, 605] on icon at bounding box center [353, 671] width 8 height 8
click at [34, 310] on div at bounding box center [34, 306] width 11 height 11
click at [36, 338] on div at bounding box center [34, 336] width 11 height 11
click at [35, 217] on div at bounding box center [34, 214] width 11 height 11
click at [35, 339] on div at bounding box center [34, 336] width 11 height 11
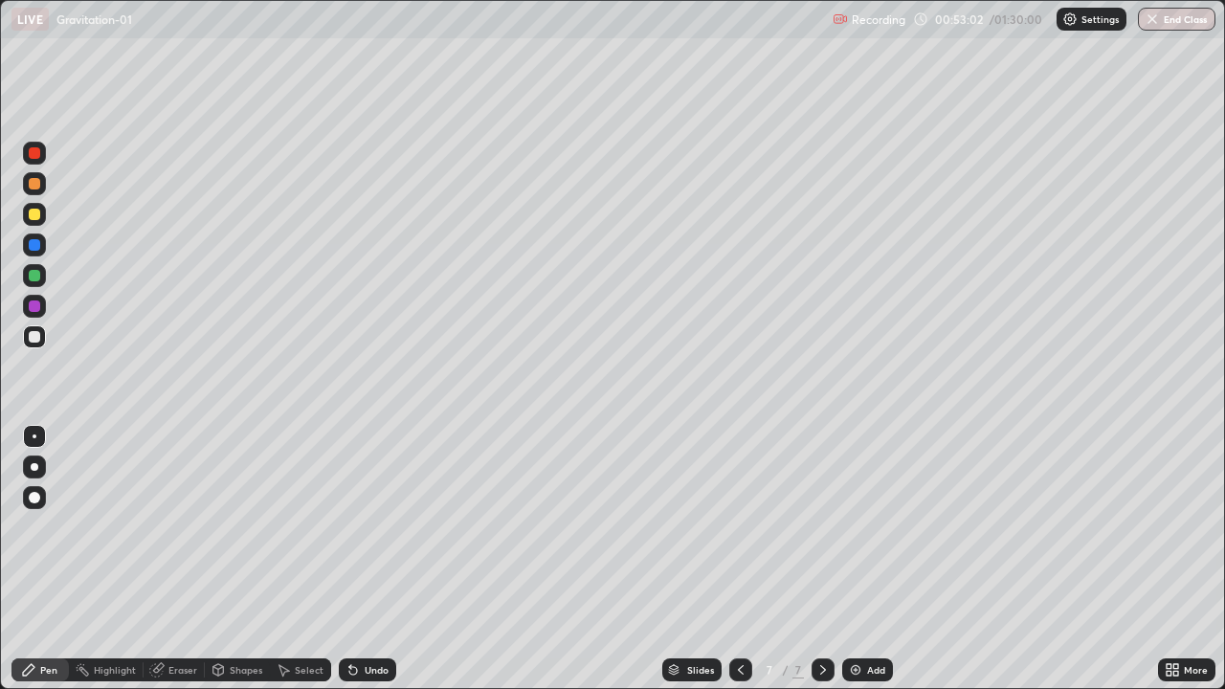
click at [46, 605] on div "Pen" at bounding box center [39, 670] width 57 height 23
click at [32, 342] on div at bounding box center [34, 336] width 11 height 11
click at [35, 219] on div at bounding box center [34, 214] width 11 height 11
click at [34, 222] on div at bounding box center [34, 214] width 23 height 23
click at [34, 338] on div at bounding box center [34, 336] width 11 height 11
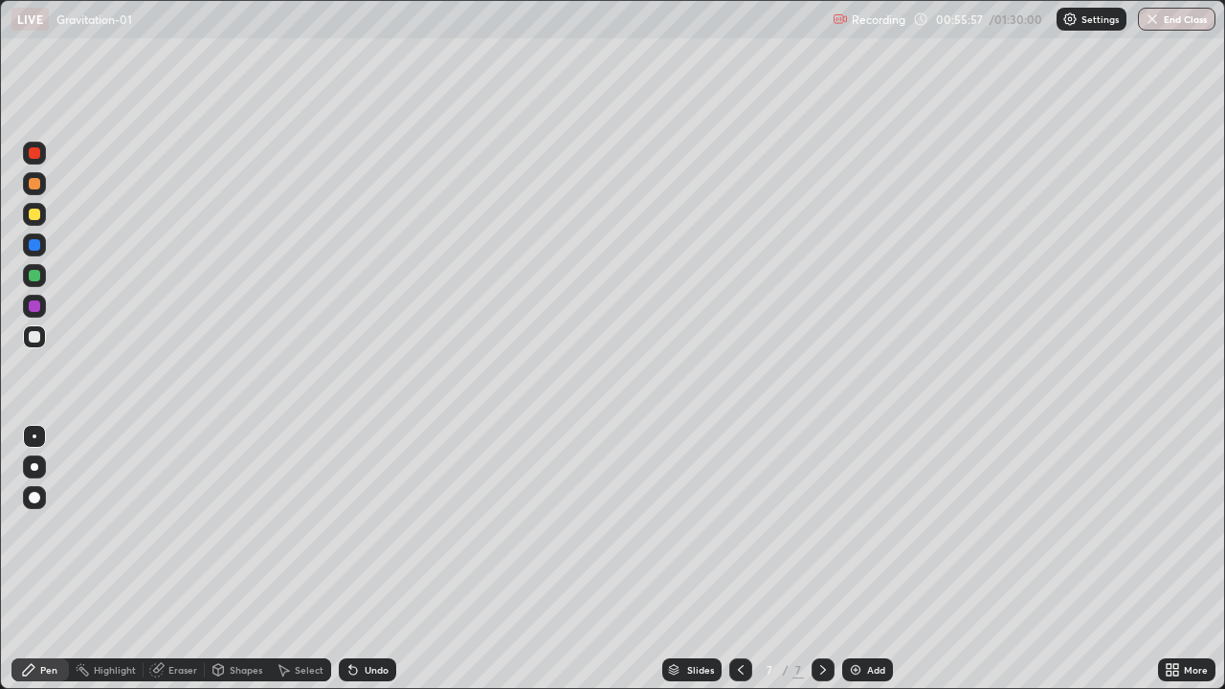
click at [36, 217] on div at bounding box center [34, 214] width 11 height 11
click at [32, 310] on div at bounding box center [34, 306] width 11 height 11
click at [36, 338] on div at bounding box center [34, 336] width 11 height 11
click at [35, 222] on div at bounding box center [34, 214] width 23 height 23
click at [36, 152] on div at bounding box center [34, 152] width 11 height 11
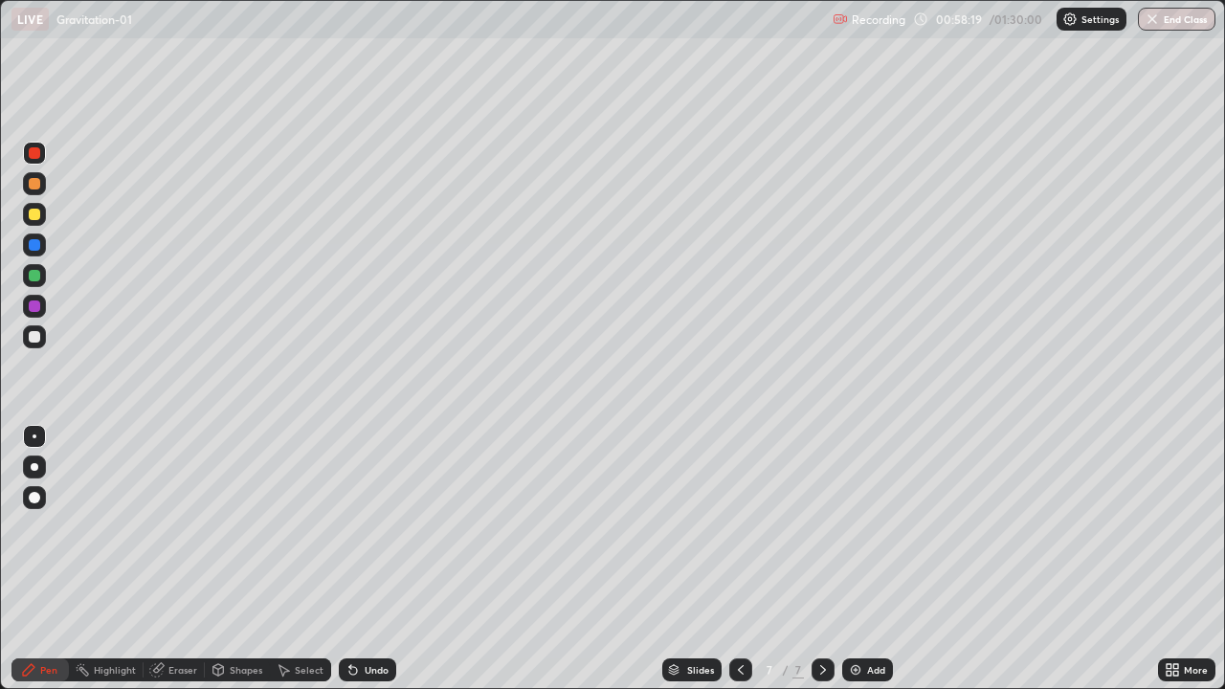
click at [34, 340] on div at bounding box center [34, 336] width 11 height 11
click at [350, 605] on icon at bounding box center [353, 671] width 8 height 8
click at [172, 605] on div "Eraser" at bounding box center [182, 670] width 29 height 10
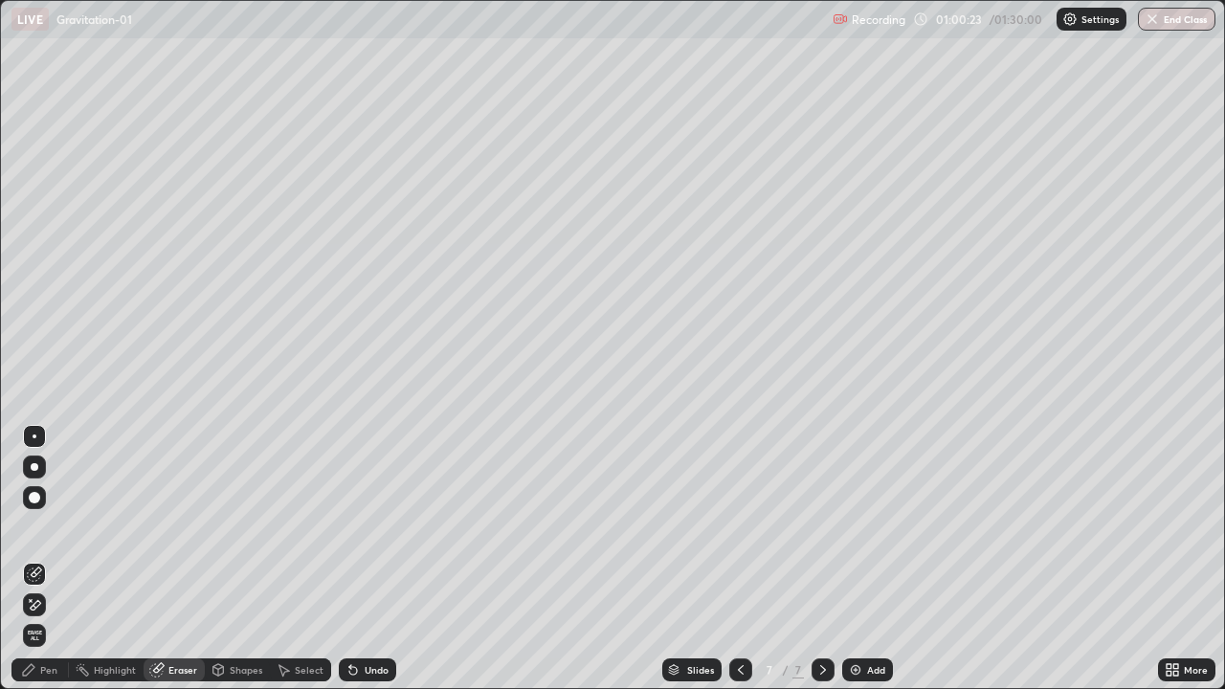
click at [45, 605] on div "Pen" at bounding box center [48, 670] width 17 height 10
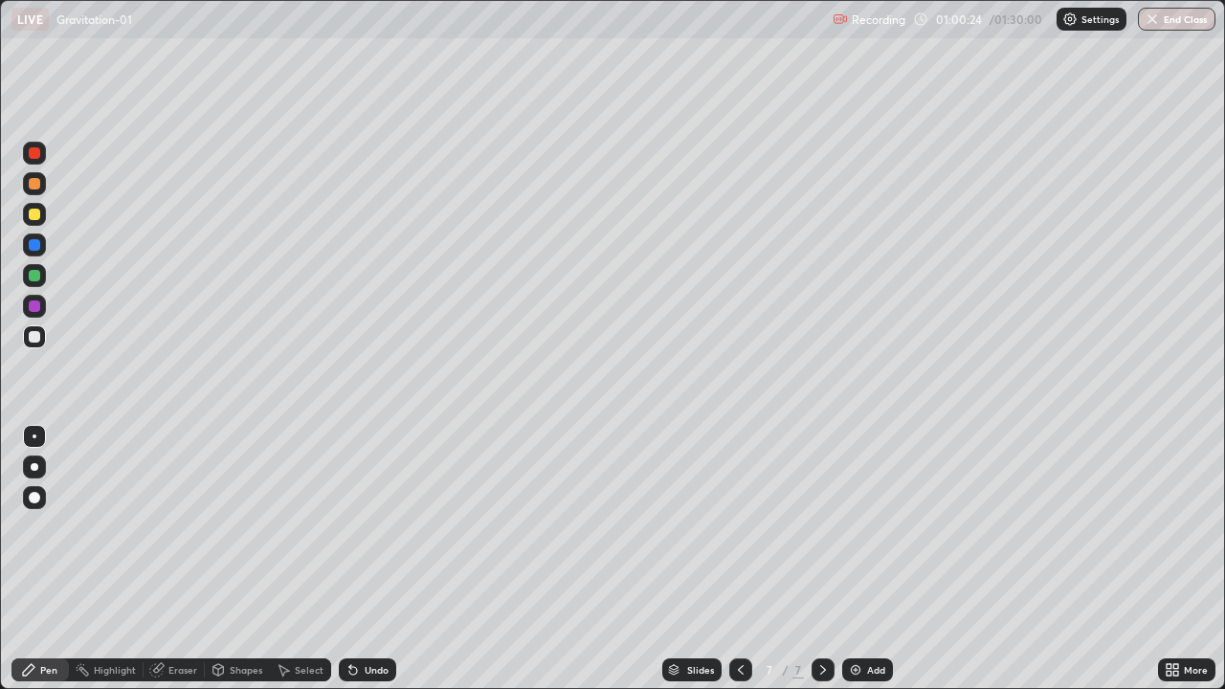
click at [34, 215] on div at bounding box center [34, 214] width 11 height 11
click at [361, 605] on div "Undo" at bounding box center [367, 670] width 57 height 23
click at [854, 605] on div "Add" at bounding box center [867, 670] width 51 height 23
click at [35, 337] on div at bounding box center [34, 336] width 11 height 11
click at [35, 161] on div at bounding box center [34, 153] width 23 height 23
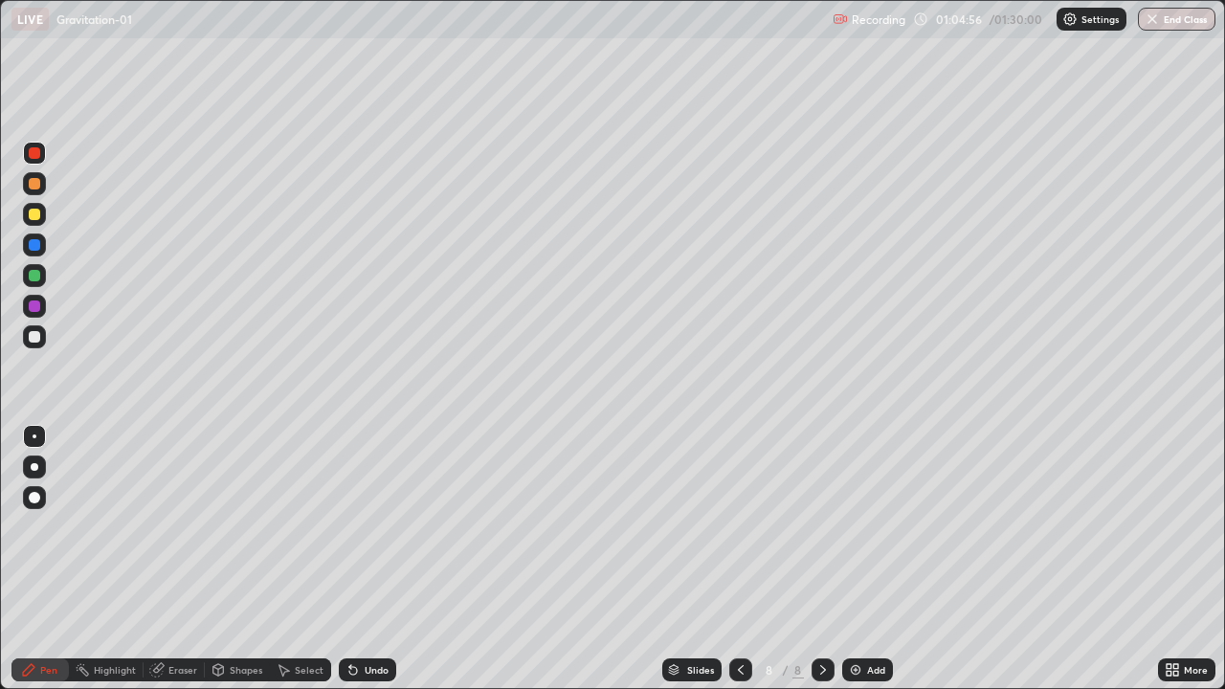
click at [34, 215] on div at bounding box center [34, 214] width 11 height 11
click at [34, 341] on div at bounding box center [34, 336] width 11 height 11
click at [34, 307] on div at bounding box center [34, 306] width 11 height 11
click at [38, 218] on div at bounding box center [34, 214] width 11 height 11
click at [183, 605] on div "Eraser" at bounding box center [182, 670] width 29 height 10
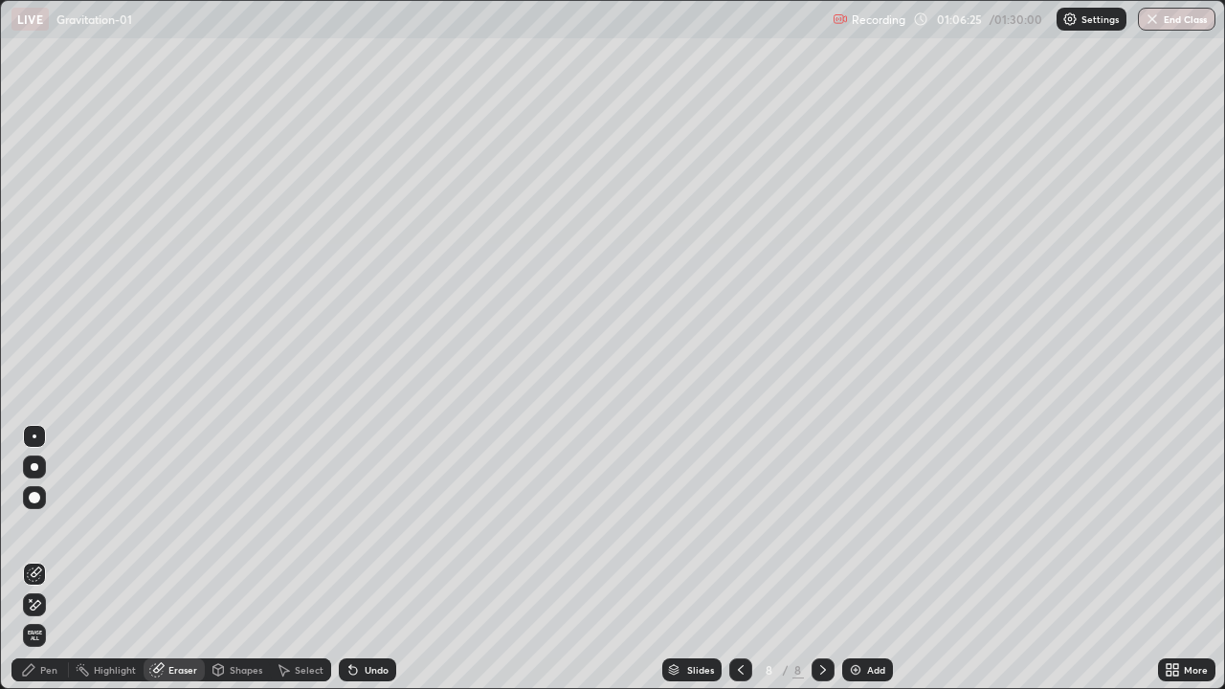
click at [48, 605] on div "Pen" at bounding box center [48, 670] width 17 height 10
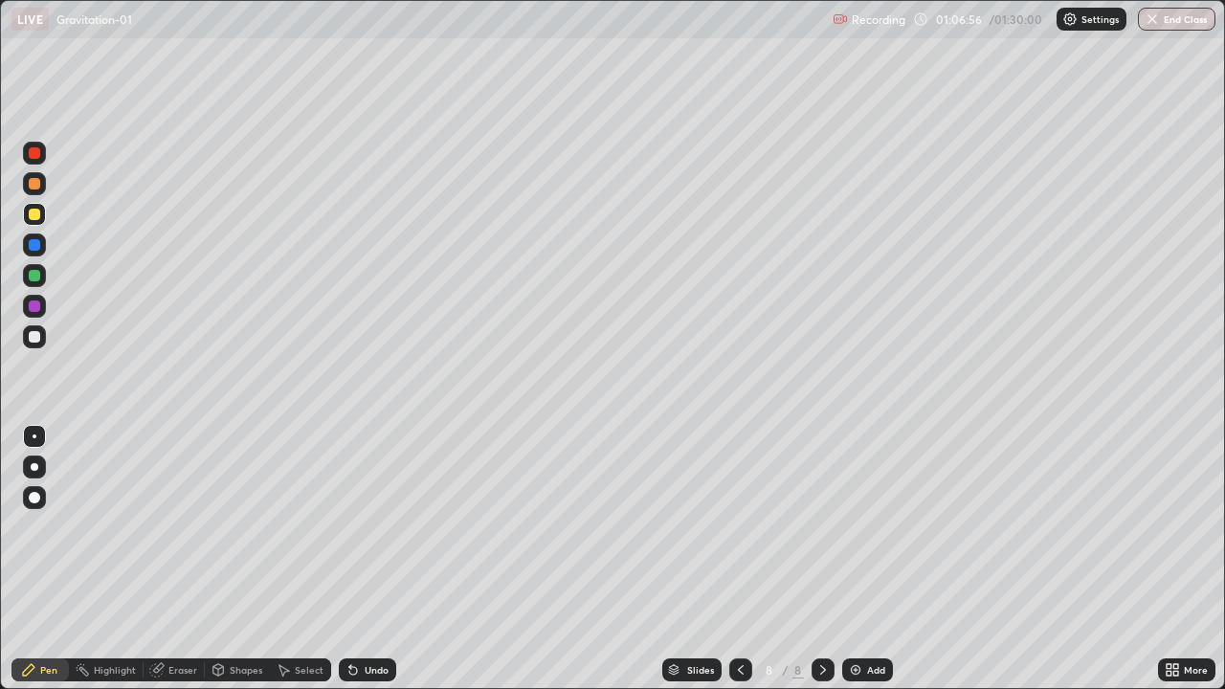
click at [32, 339] on div at bounding box center [34, 336] width 11 height 11
click at [350, 605] on icon at bounding box center [353, 671] width 8 height 8
click at [351, 605] on icon at bounding box center [353, 671] width 8 height 8
click at [354, 605] on icon at bounding box center [353, 669] width 15 height 15
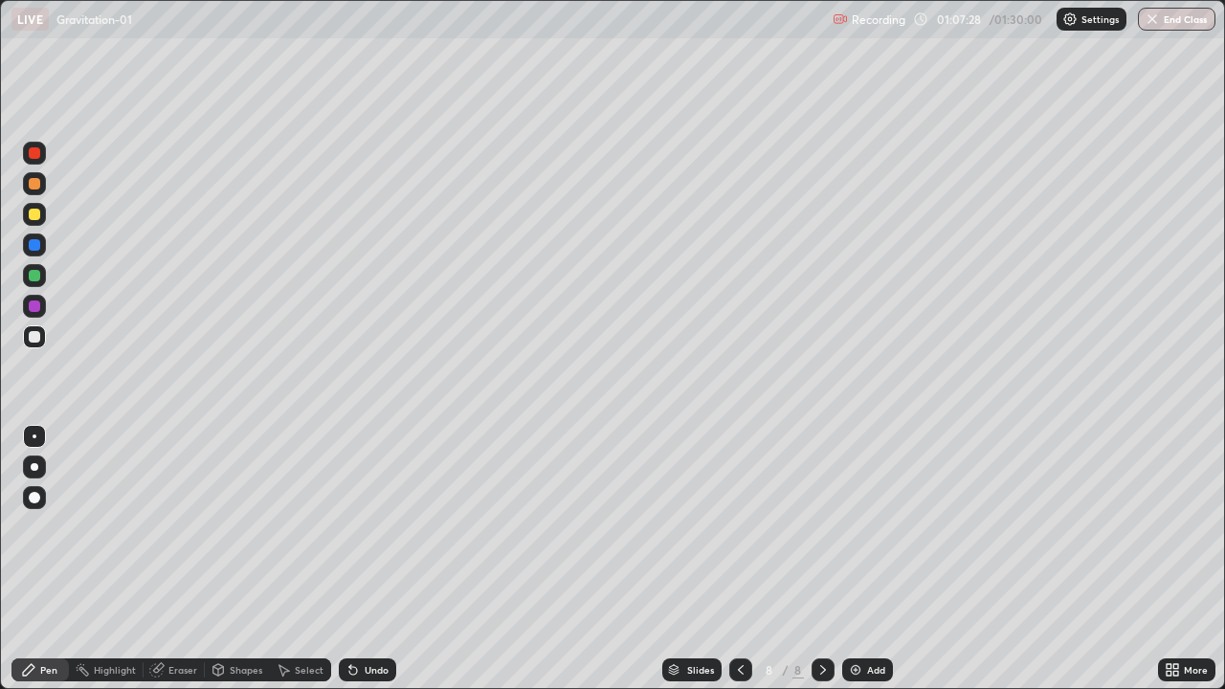
click at [354, 605] on icon at bounding box center [353, 669] width 15 height 15
click at [349, 605] on icon at bounding box center [350, 666] width 2 height 2
click at [356, 605] on icon at bounding box center [353, 669] width 15 height 15
click at [349, 605] on icon at bounding box center [350, 666] width 2 height 2
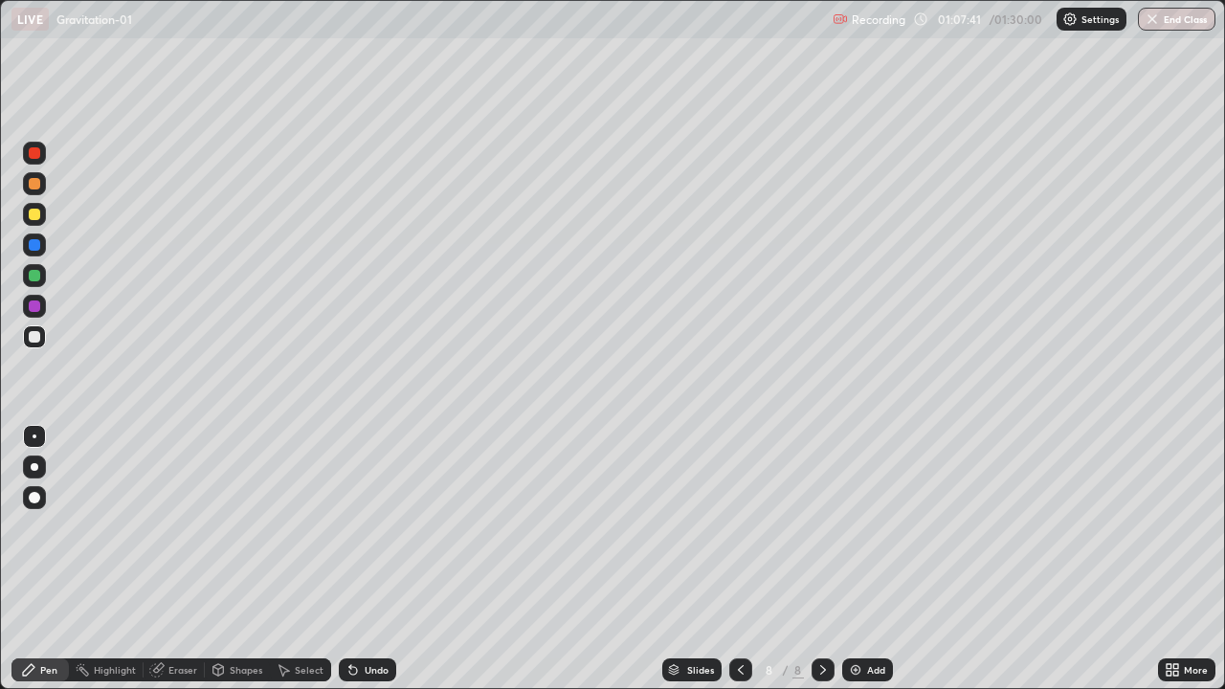
click at [34, 217] on div at bounding box center [34, 214] width 11 height 11
click at [36, 344] on div at bounding box center [34, 336] width 23 height 23
click at [37, 155] on div at bounding box center [34, 152] width 11 height 11
click at [35, 338] on div at bounding box center [34, 336] width 11 height 11
click at [740, 605] on icon at bounding box center [740, 669] width 15 height 15
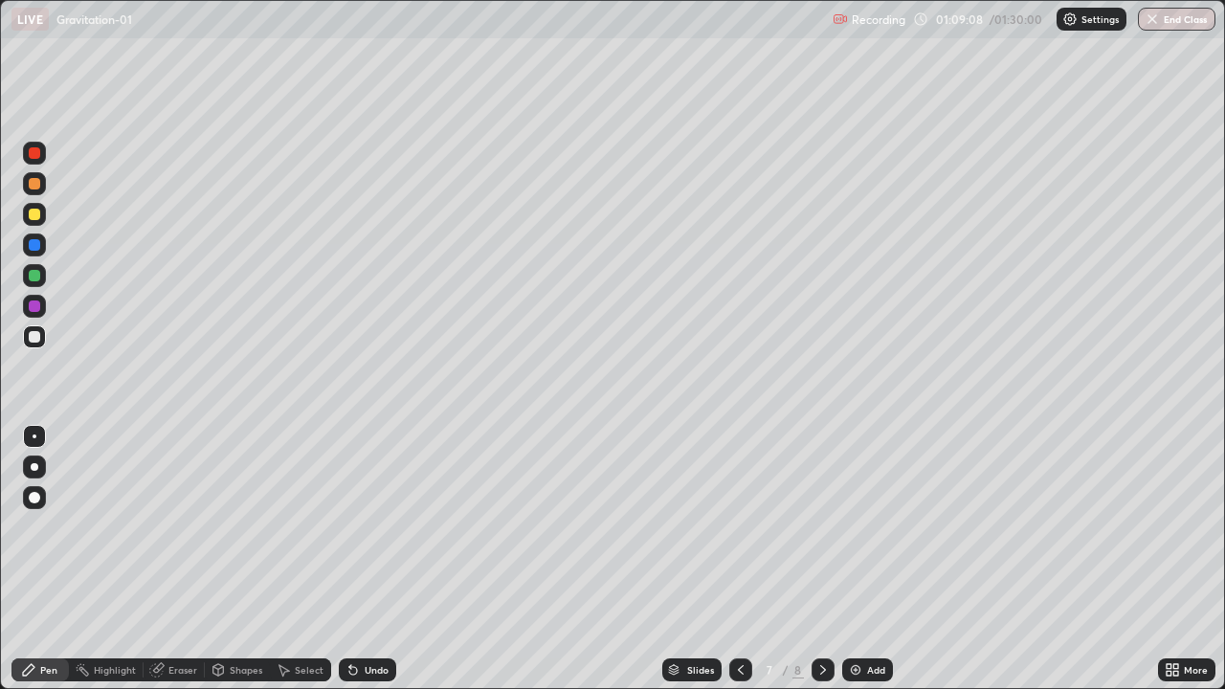
click at [813, 605] on div at bounding box center [823, 670] width 23 height 23
click at [33, 158] on div at bounding box center [34, 152] width 11 height 11
click at [34, 215] on div at bounding box center [34, 214] width 11 height 11
click at [33, 280] on div at bounding box center [34, 275] width 11 height 11
click at [33, 344] on div at bounding box center [34, 336] width 23 height 23
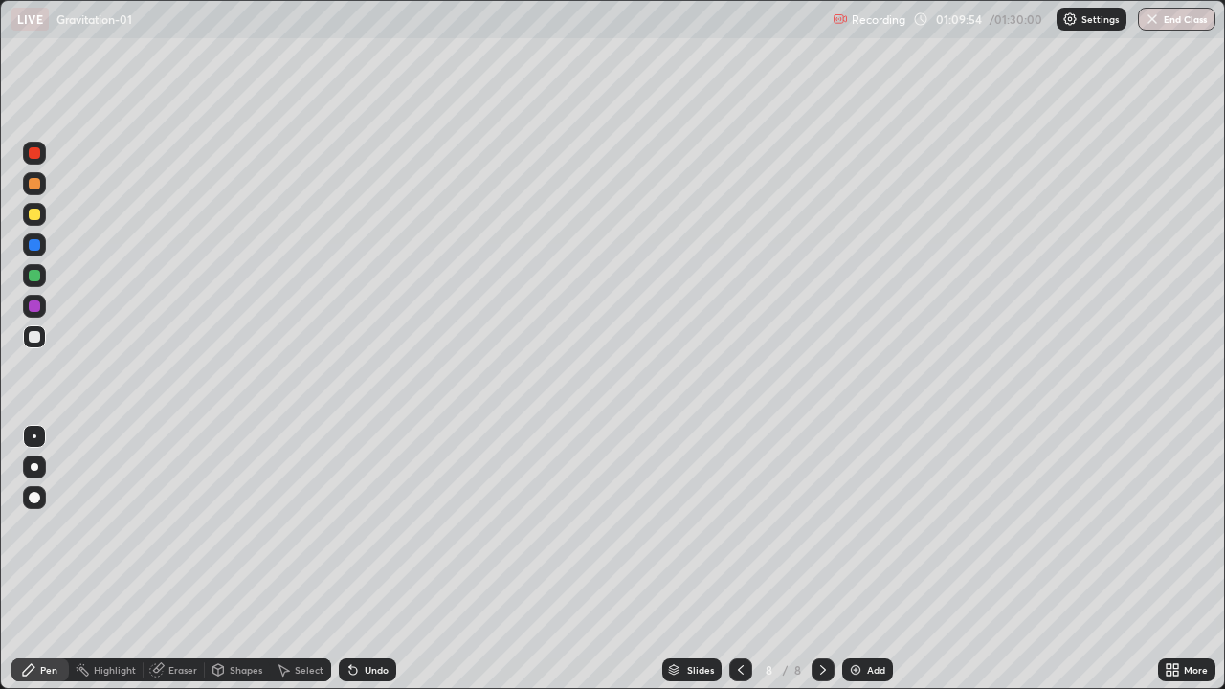
click at [33, 156] on div at bounding box center [34, 152] width 11 height 11
click at [35, 278] on div at bounding box center [34, 275] width 11 height 11
click at [33, 342] on div at bounding box center [34, 336] width 11 height 11
click at [34, 338] on div at bounding box center [34, 336] width 11 height 11
click at [35, 309] on div at bounding box center [34, 306] width 11 height 11
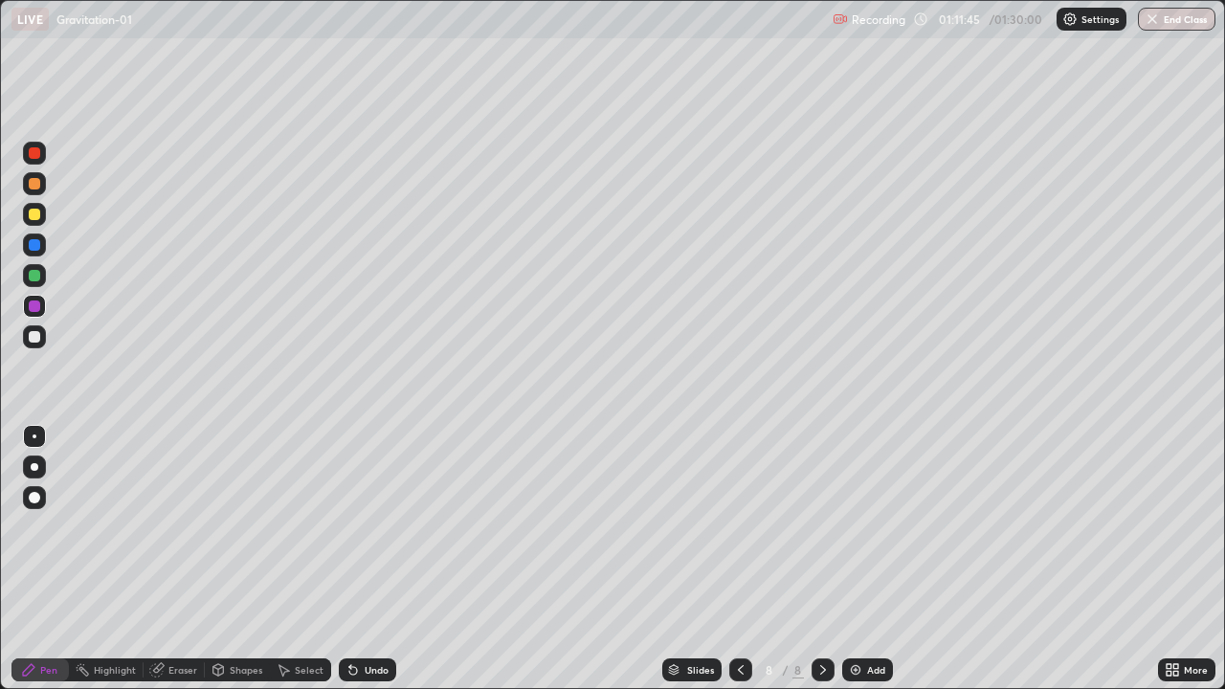
click at [184, 605] on div "Eraser" at bounding box center [182, 670] width 29 height 10
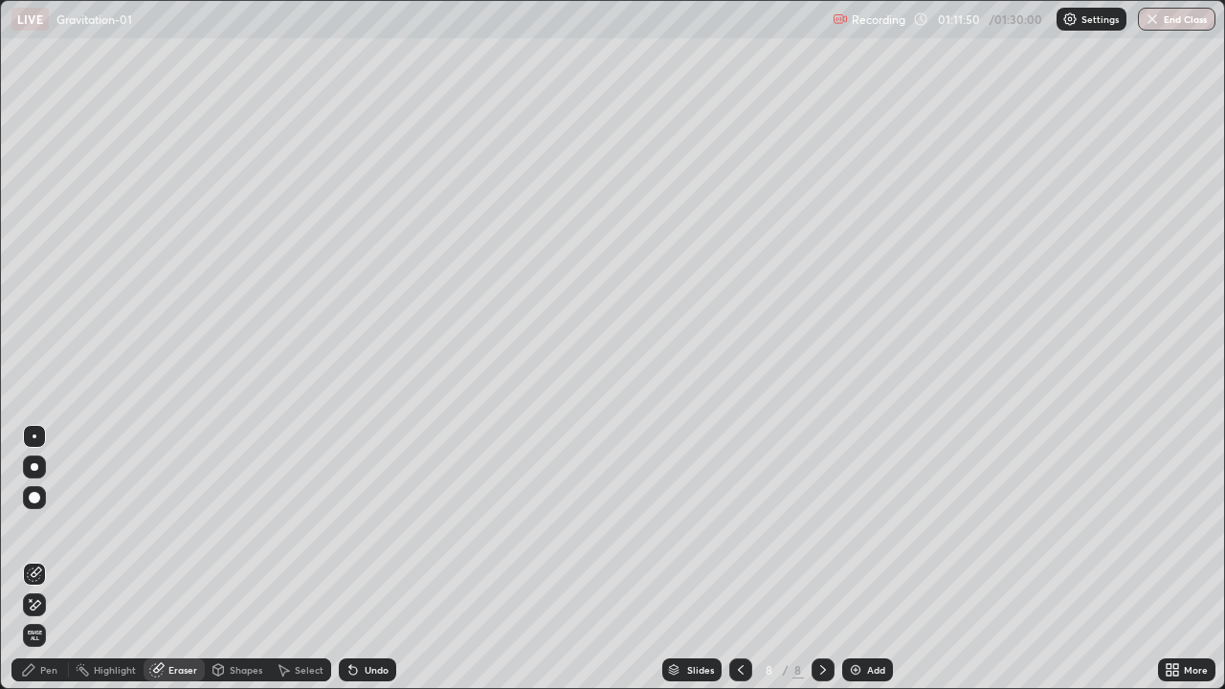
click at [45, 605] on div "Pen" at bounding box center [48, 670] width 17 height 10
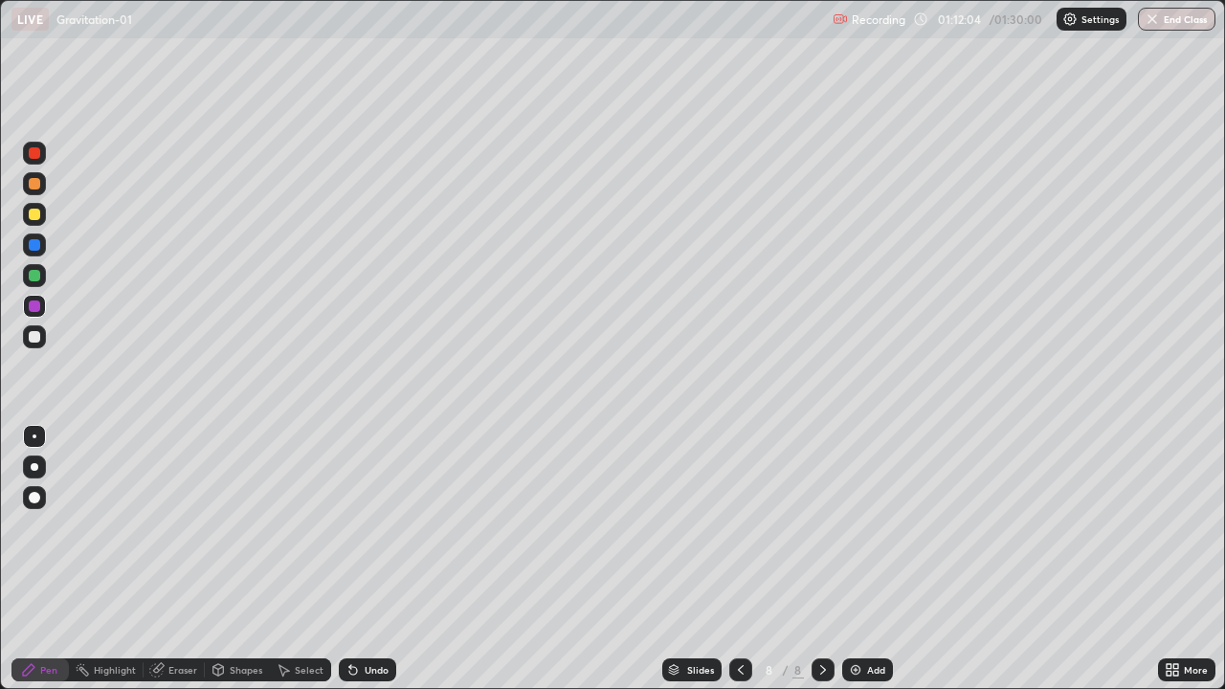
click at [35, 347] on div at bounding box center [34, 336] width 23 height 23
click at [34, 222] on div at bounding box center [34, 214] width 23 height 23
click at [33, 344] on div at bounding box center [34, 336] width 23 height 23
click at [34, 338] on div at bounding box center [34, 336] width 11 height 11
click at [39, 219] on div at bounding box center [34, 214] width 23 height 23
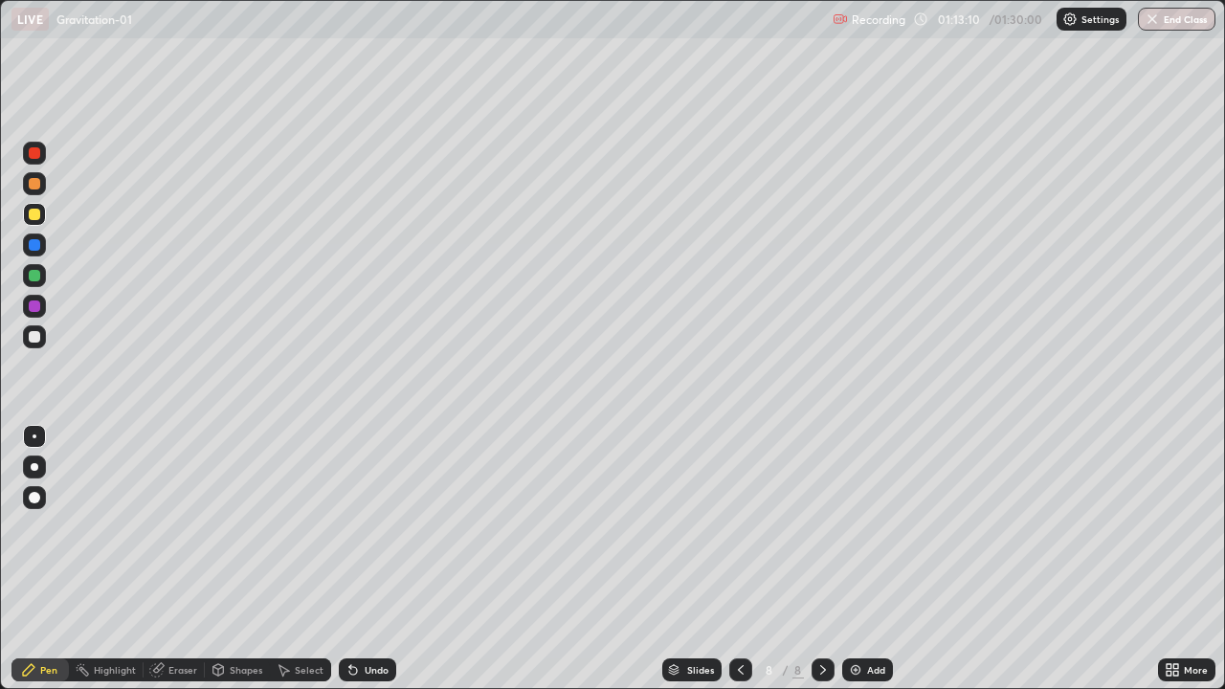
click at [356, 605] on icon at bounding box center [353, 669] width 15 height 15
click at [358, 605] on div "Undo" at bounding box center [367, 670] width 57 height 23
click at [354, 605] on div "Undo" at bounding box center [367, 670] width 57 height 23
click at [41, 605] on div "Pen" at bounding box center [48, 670] width 17 height 10
click at [38, 338] on div at bounding box center [34, 336] width 11 height 11
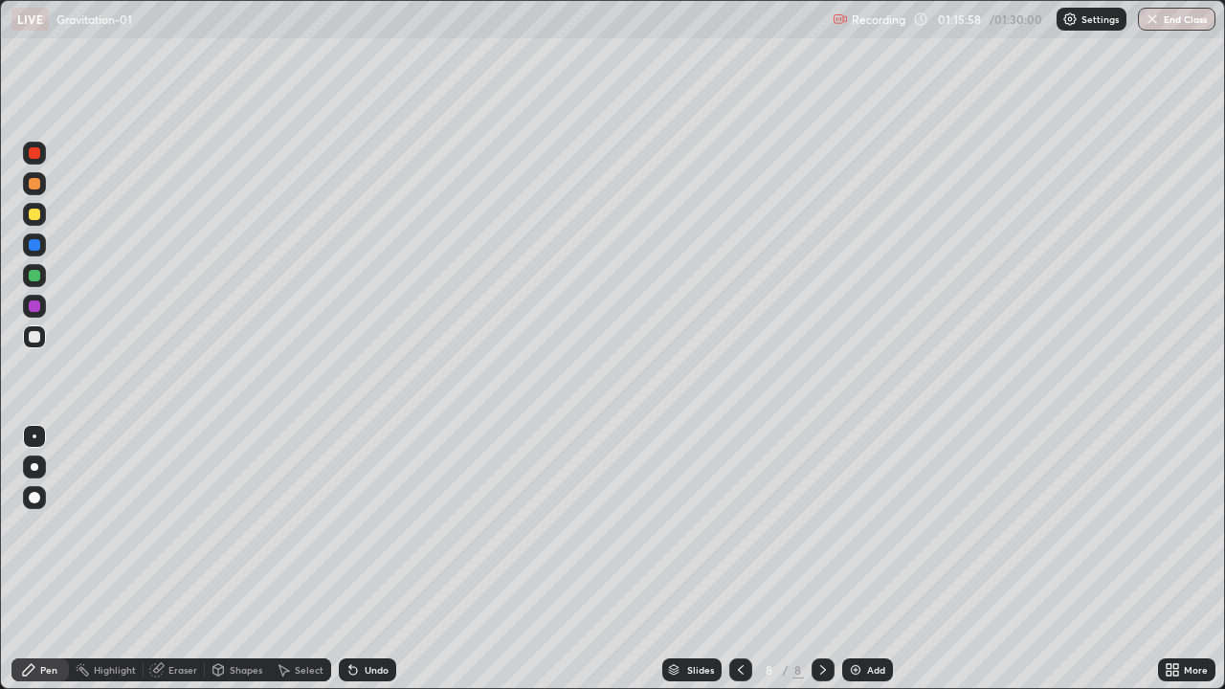
click at [856, 605] on div "Add" at bounding box center [867, 670] width 51 height 23
click at [729, 605] on div at bounding box center [740, 670] width 23 height 23
click at [736, 605] on icon at bounding box center [740, 669] width 15 height 15
click at [739, 605] on icon at bounding box center [740, 669] width 15 height 15
click at [729, 605] on div at bounding box center [740, 670] width 23 height 38
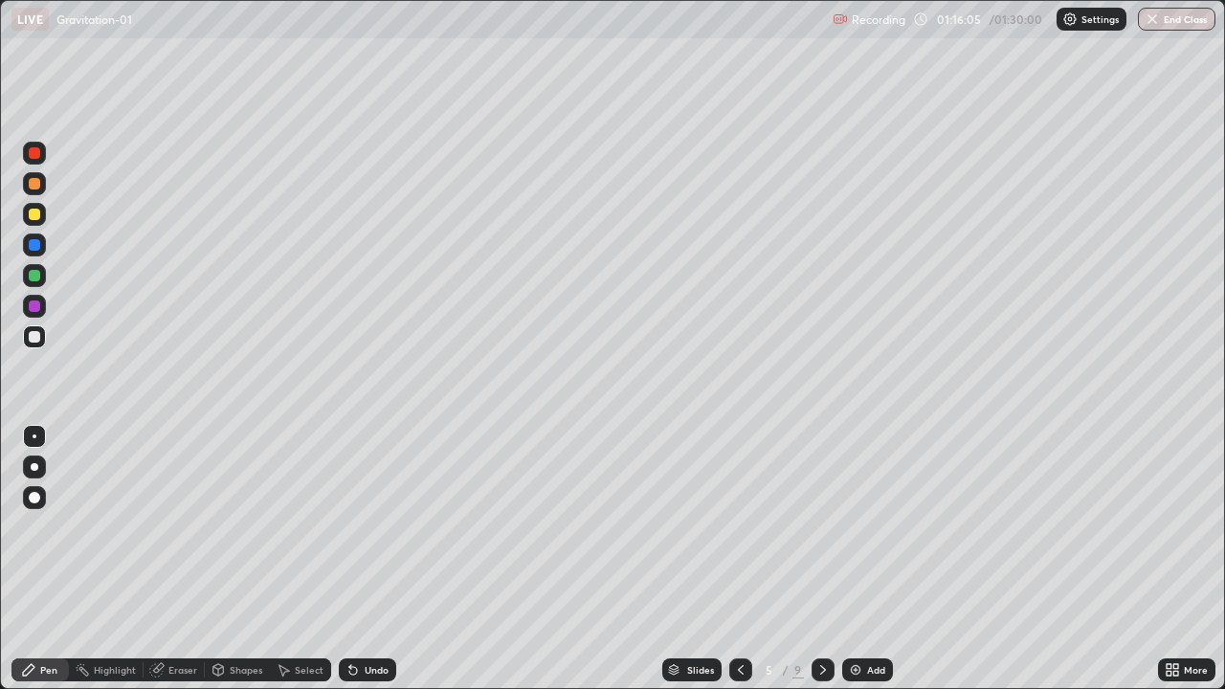
click at [739, 605] on icon at bounding box center [740, 669] width 15 height 15
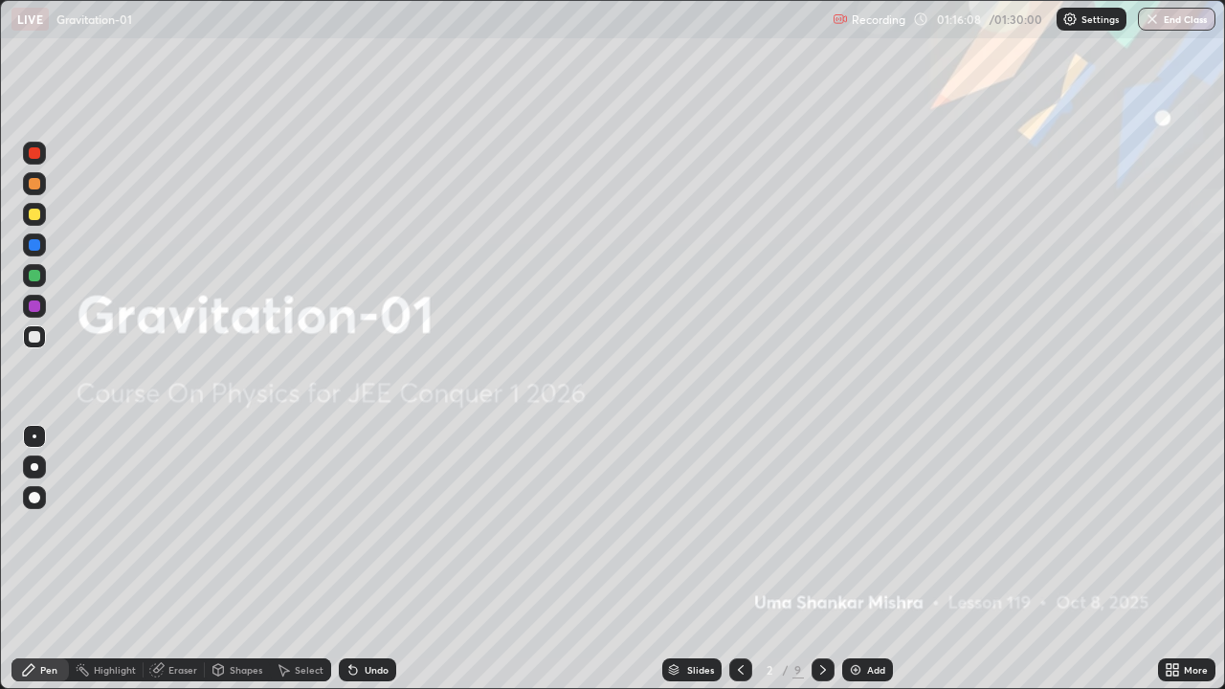
click at [820, 605] on icon at bounding box center [822, 669] width 15 height 15
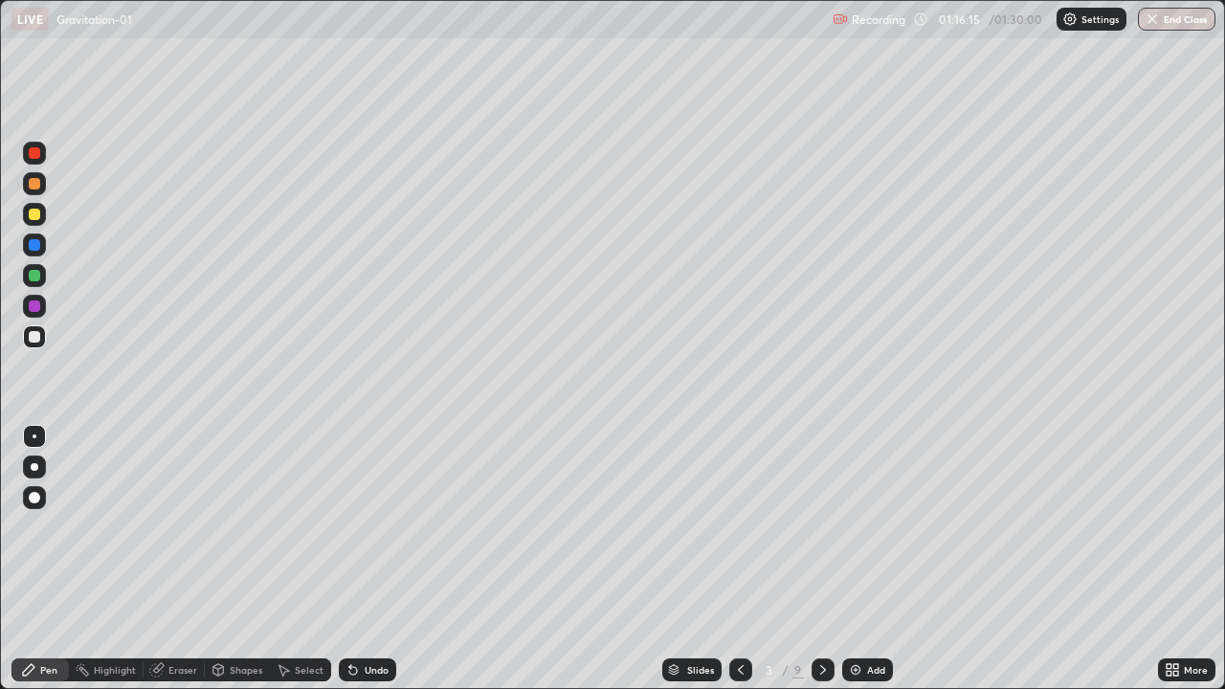
click at [824, 605] on div at bounding box center [823, 670] width 23 height 23
click at [823, 605] on div at bounding box center [823, 670] width 23 height 23
click at [824, 605] on div at bounding box center [823, 670] width 23 height 38
click at [823, 605] on div at bounding box center [823, 670] width 23 height 23
click at [823, 605] on icon at bounding box center [822, 669] width 15 height 15
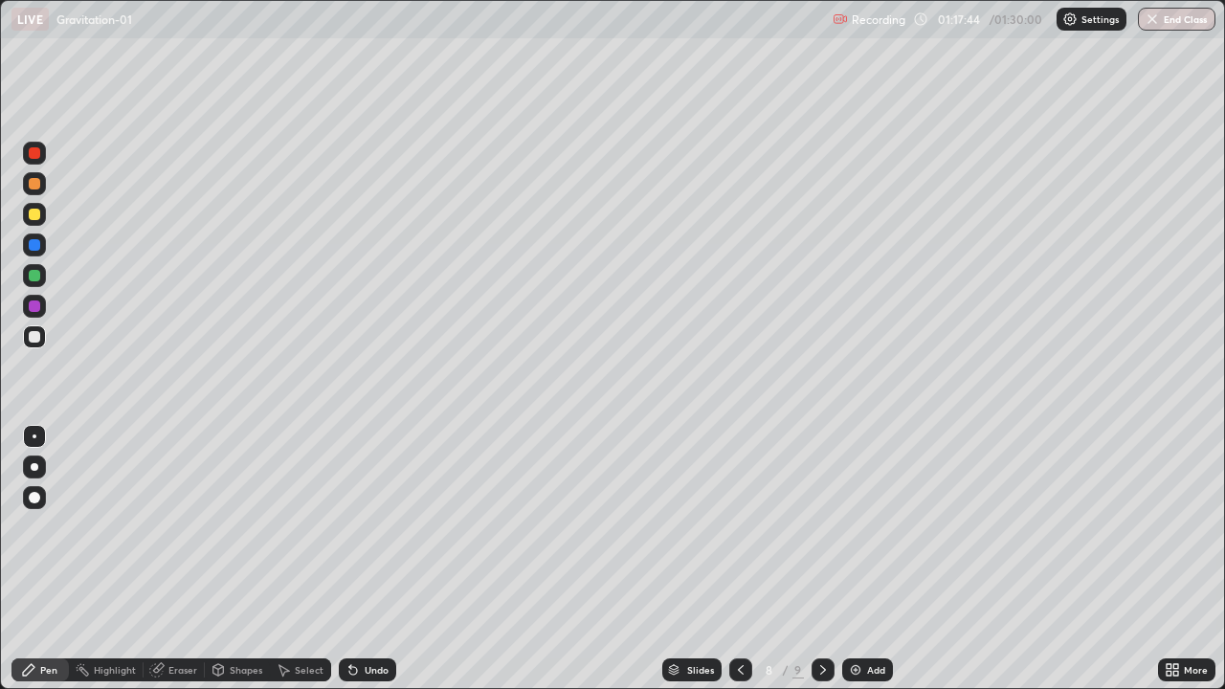
click at [823, 605] on icon at bounding box center [822, 669] width 15 height 15
click at [741, 605] on icon at bounding box center [740, 669] width 15 height 15
click at [739, 605] on icon at bounding box center [740, 669] width 15 height 15
click at [741, 605] on icon at bounding box center [740, 669] width 15 height 15
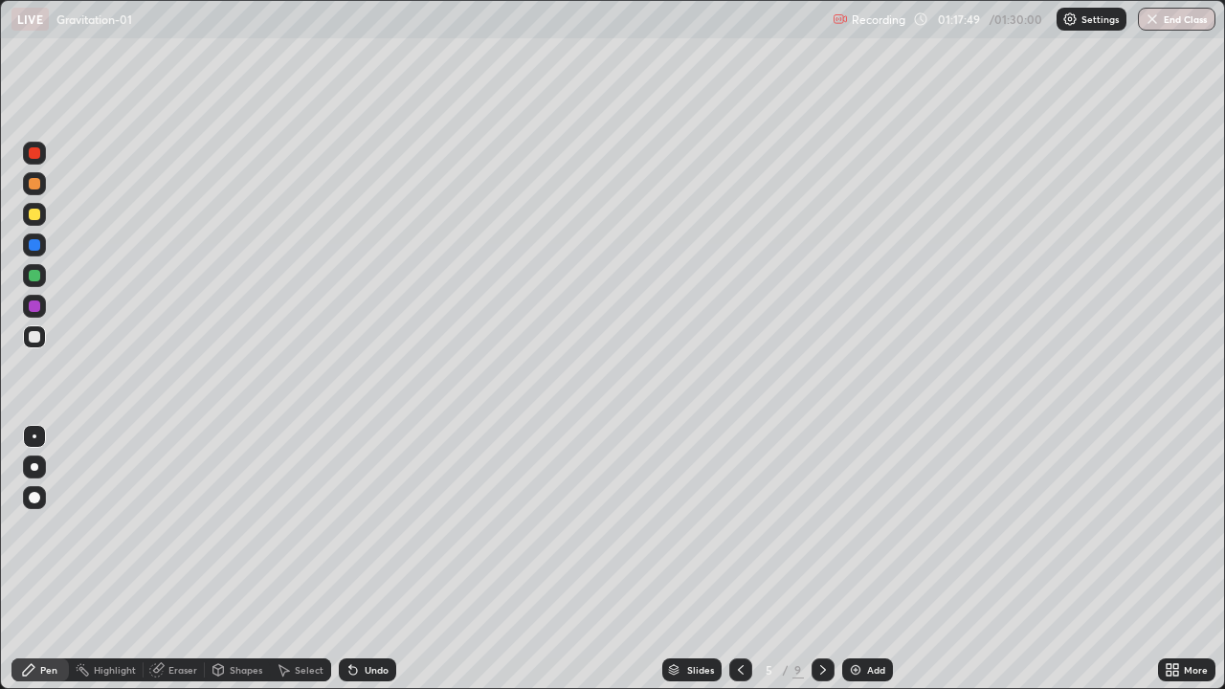
click at [739, 605] on icon at bounding box center [740, 669] width 15 height 15
click at [741, 605] on icon at bounding box center [740, 669] width 15 height 15
click at [739, 605] on icon at bounding box center [740, 669] width 15 height 15
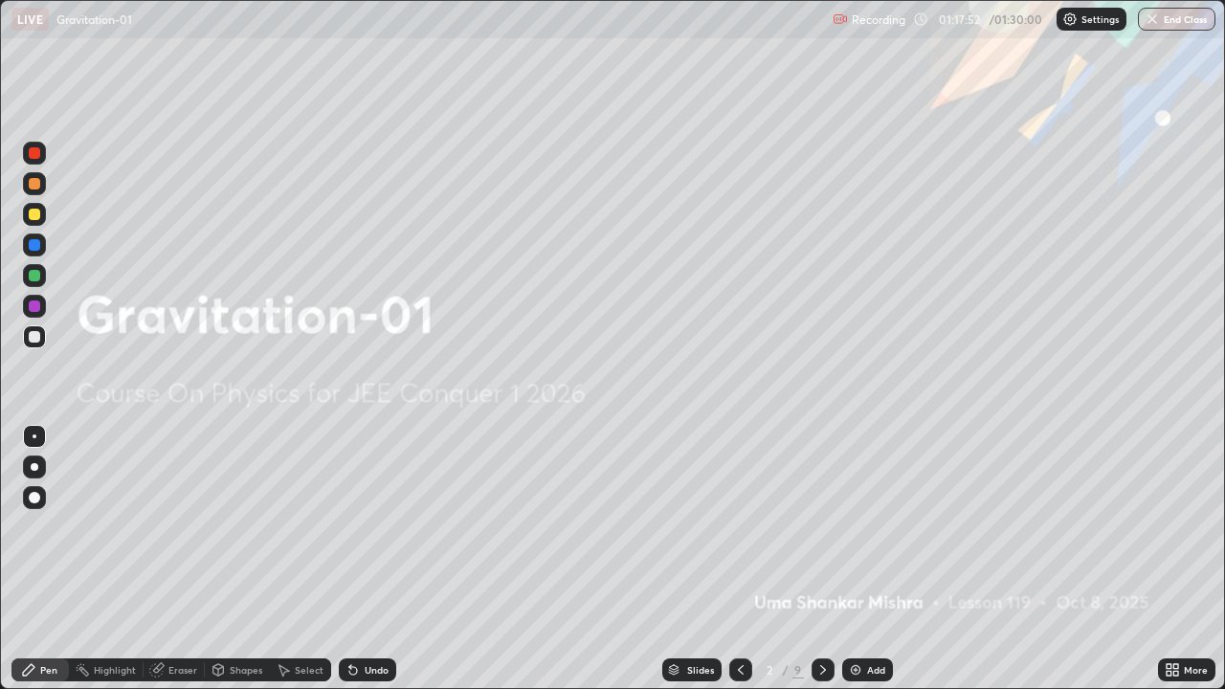
click at [827, 605] on icon at bounding box center [822, 669] width 15 height 15
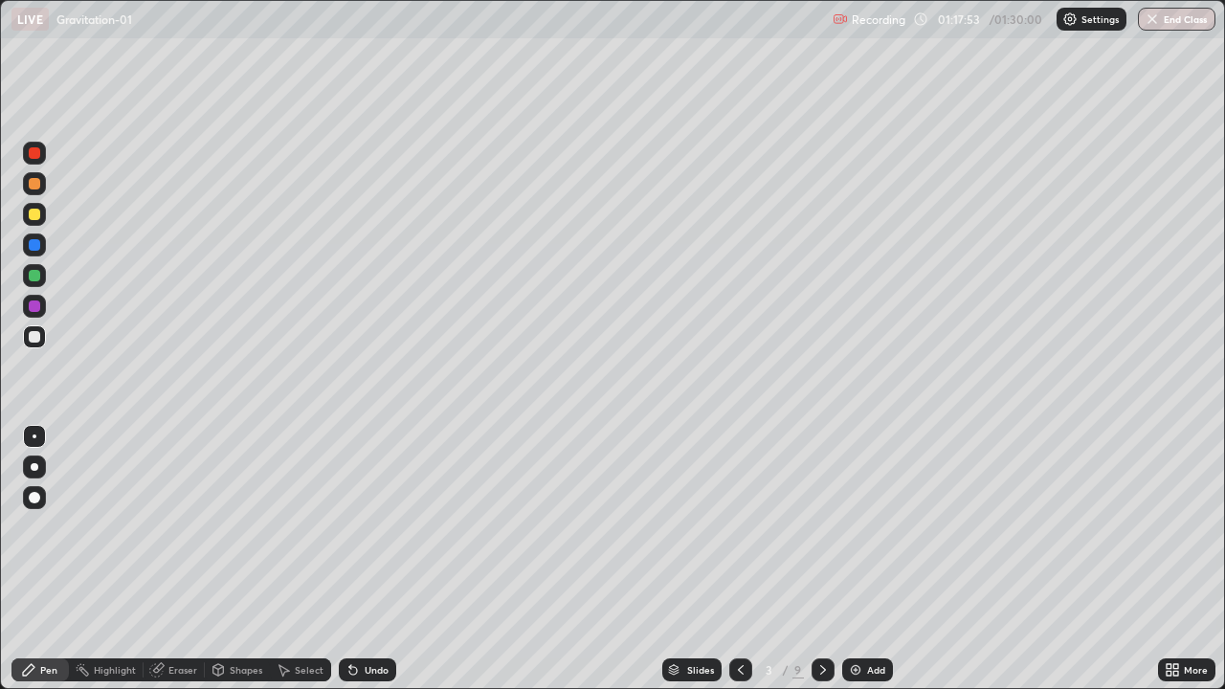
click at [823, 605] on icon at bounding box center [823, 670] width 6 height 10
click at [821, 605] on icon at bounding box center [823, 670] width 6 height 10
click at [739, 605] on icon at bounding box center [740, 669] width 15 height 15
click at [828, 605] on icon at bounding box center [822, 669] width 15 height 15
click at [822, 605] on div at bounding box center [823, 670] width 23 height 23
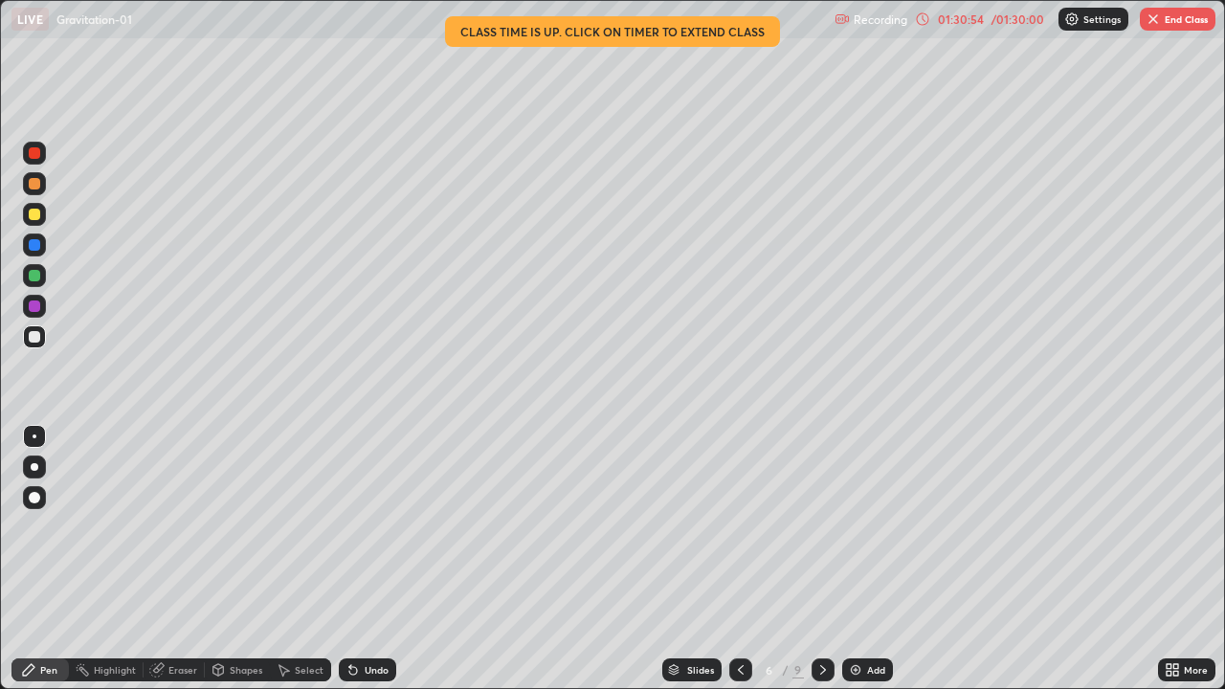
click at [821, 605] on icon at bounding box center [822, 669] width 15 height 15
click at [822, 605] on icon at bounding box center [822, 669] width 15 height 15
click at [734, 605] on div at bounding box center [740, 670] width 23 height 23
click at [741, 605] on div at bounding box center [740, 670] width 23 height 23
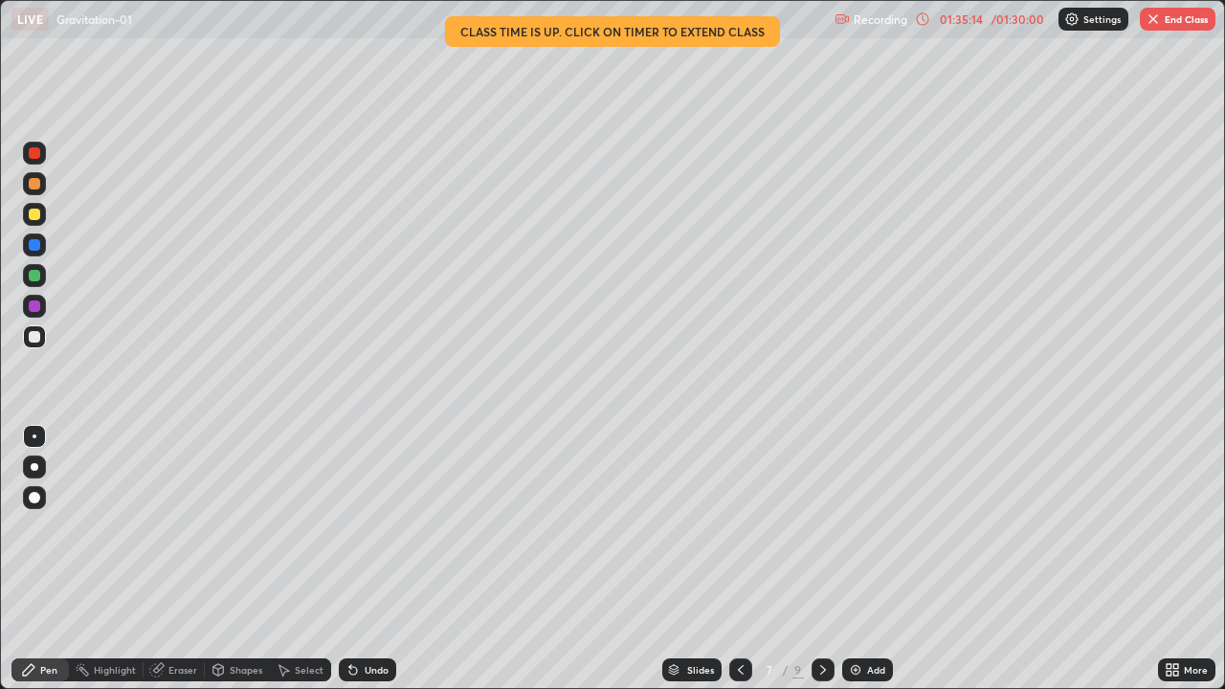
click at [369, 605] on div "Undo" at bounding box center [377, 670] width 24 height 10
click at [371, 605] on div "Undo" at bounding box center [377, 670] width 24 height 10
click at [365, 605] on div "Undo" at bounding box center [377, 670] width 24 height 10
click at [360, 605] on div "Undo" at bounding box center [367, 670] width 57 height 23
click at [357, 605] on icon at bounding box center [353, 669] width 15 height 15
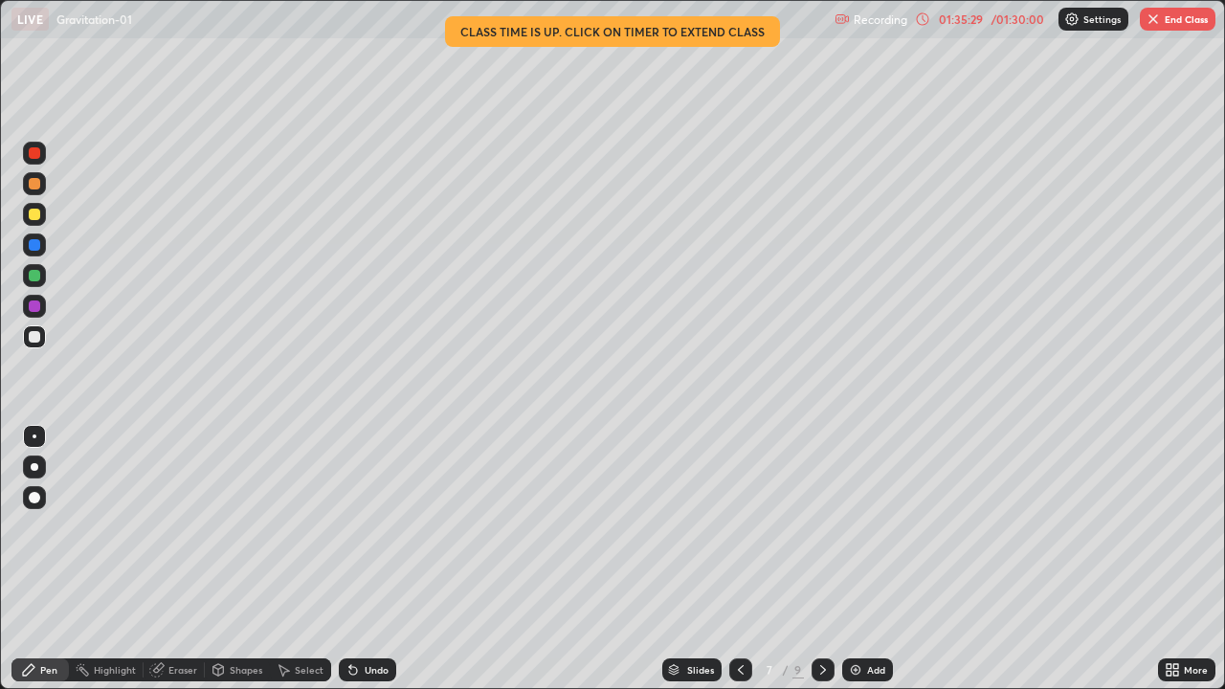
click at [354, 605] on icon at bounding box center [353, 669] width 15 height 15
click at [352, 605] on icon at bounding box center [353, 671] width 8 height 8
click at [821, 605] on icon at bounding box center [822, 669] width 15 height 15
click at [1020, 13] on div "/ 01:30:00" at bounding box center [1017, 18] width 59 height 11
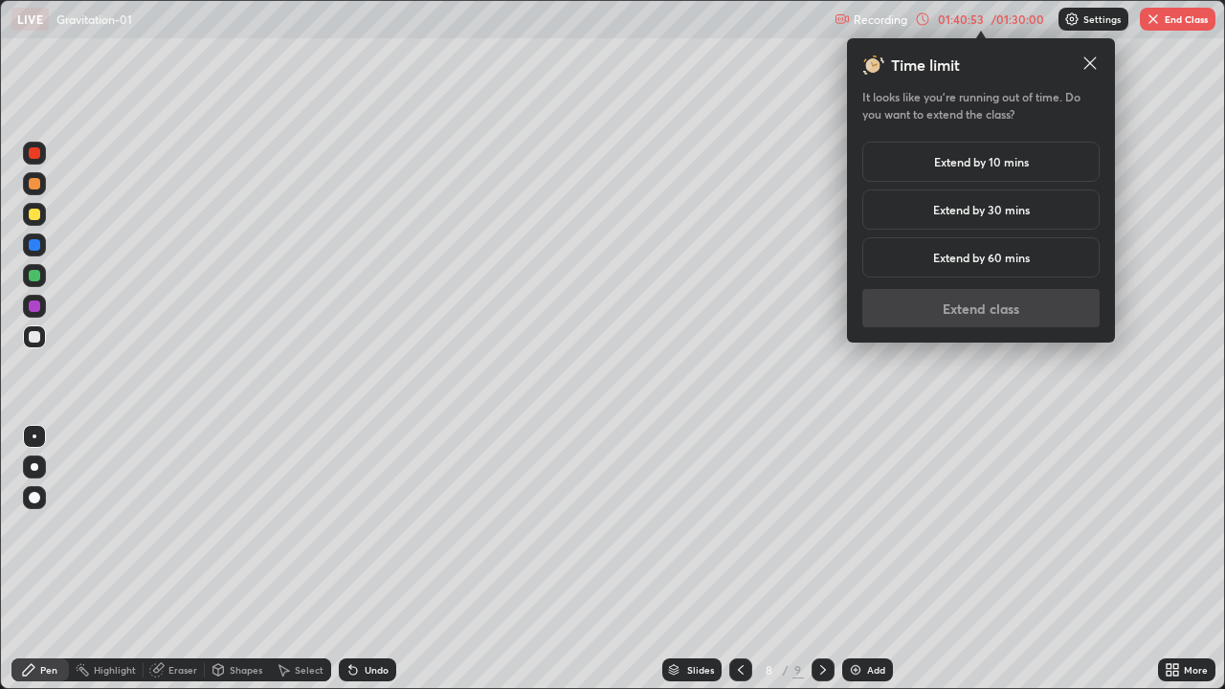
click at [968, 161] on h5 "Extend by 10 mins" at bounding box center [981, 161] width 95 height 17
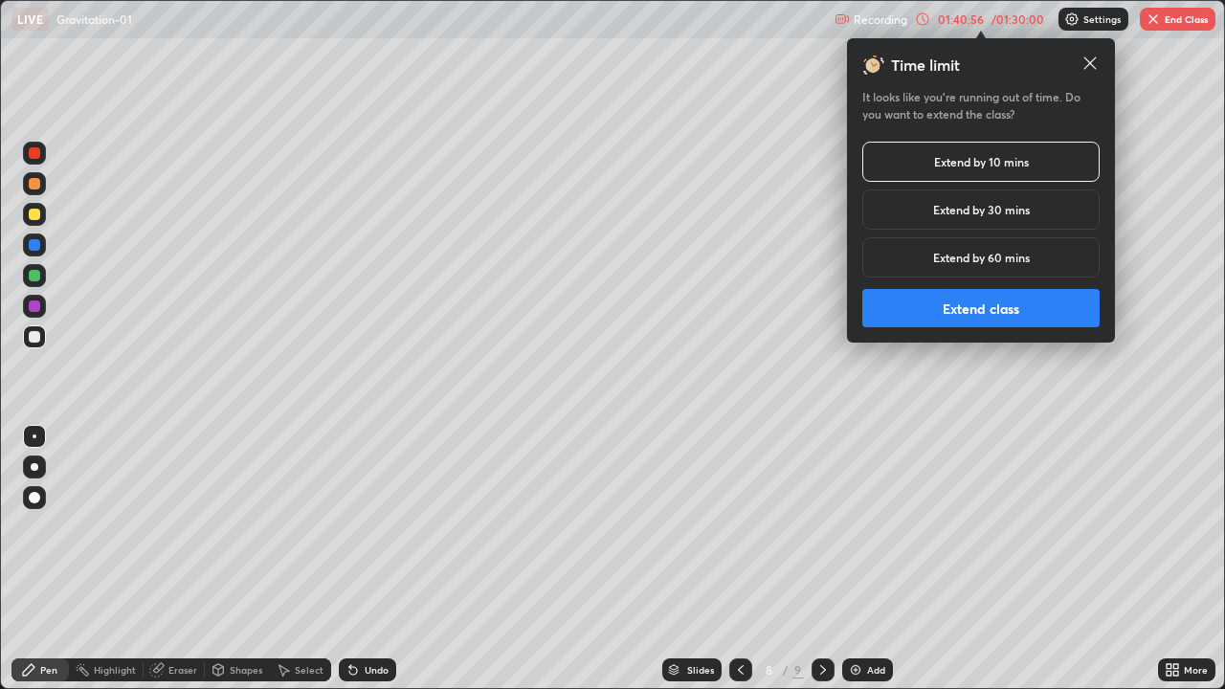
click at [1088, 62] on icon at bounding box center [1090, 63] width 19 height 19
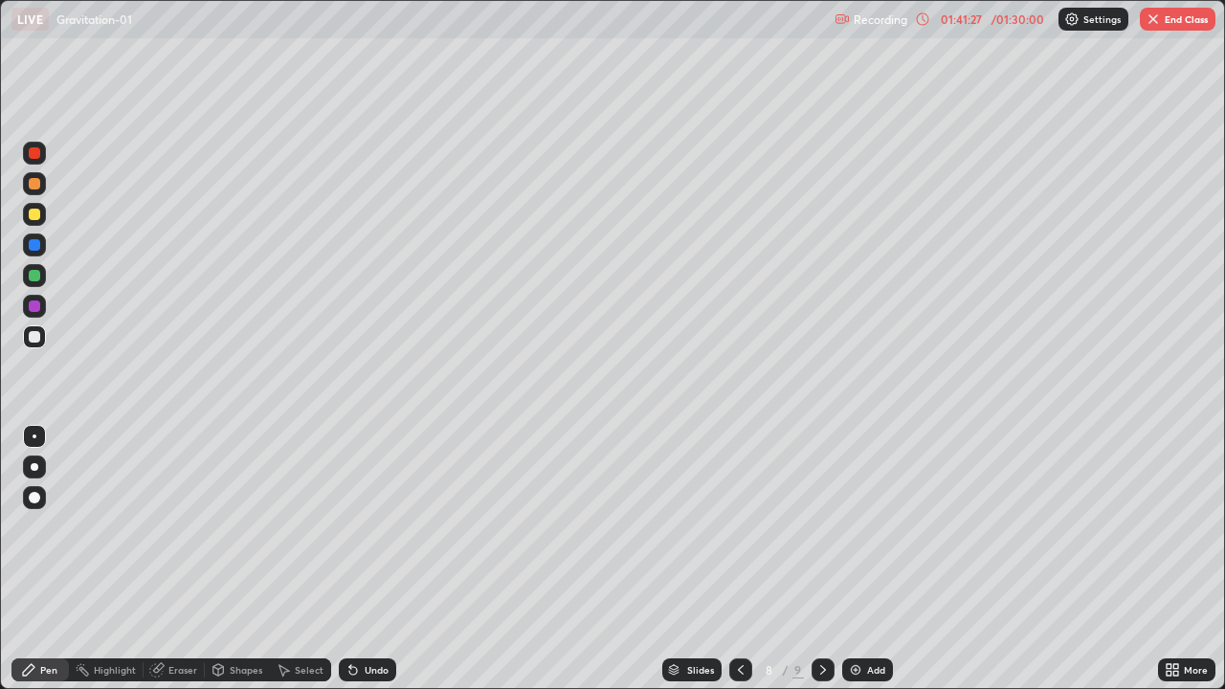
click at [1171, 22] on button "End Class" at bounding box center [1178, 19] width 76 height 23
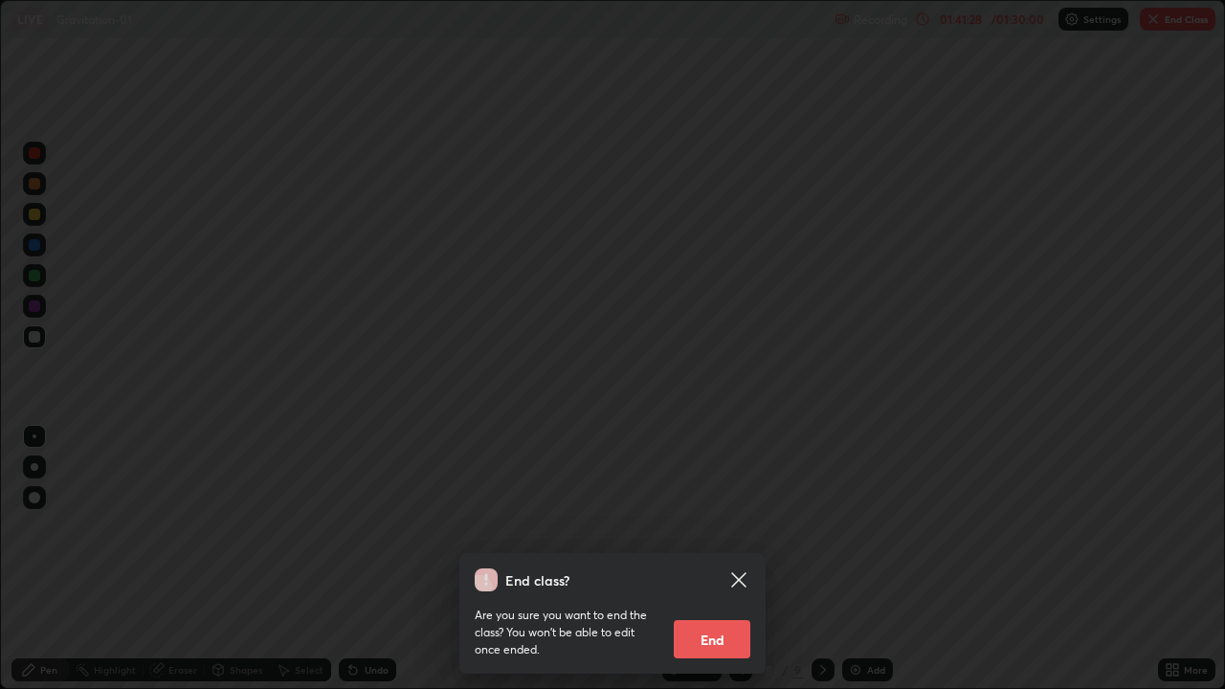
click at [711, 605] on button "End" at bounding box center [712, 639] width 77 height 38
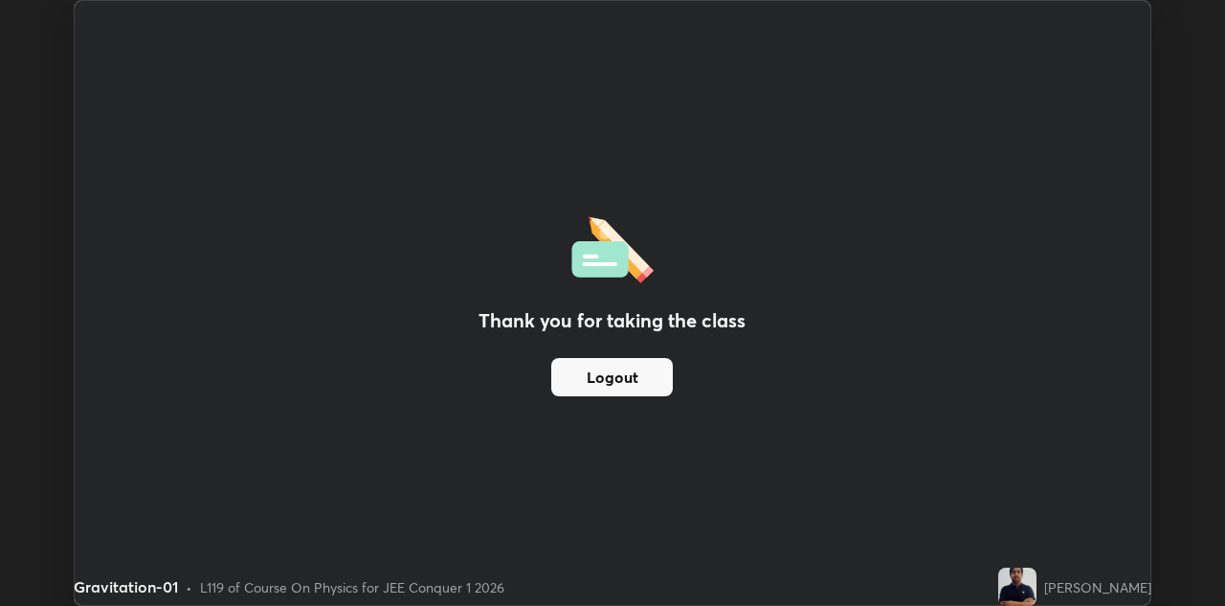
scroll to position [95108, 94489]
